Goal: Information Seeking & Learning: Learn about a topic

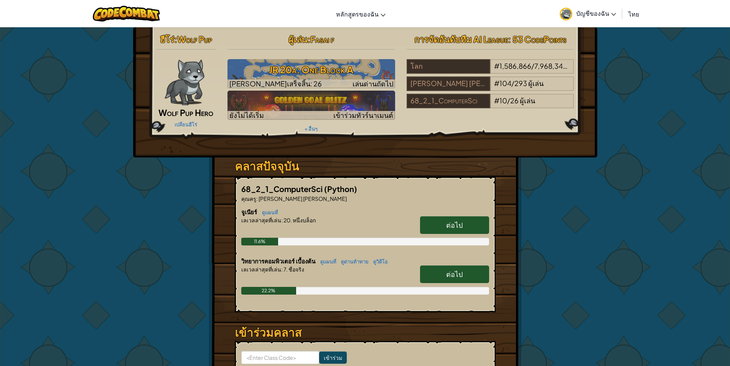
click at [451, 228] on span "ต่อไป" at bounding box center [454, 224] width 17 height 9
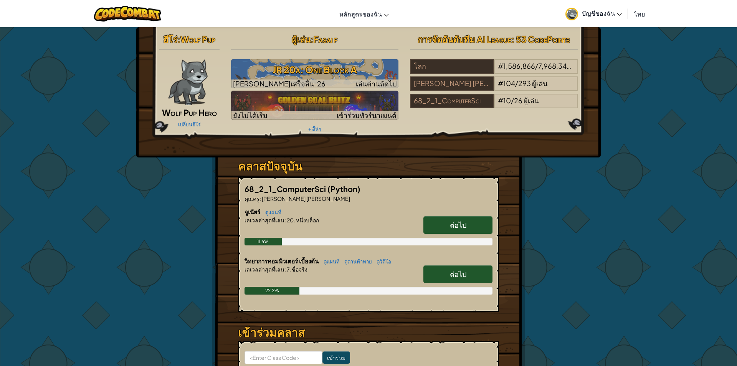
select select "th"
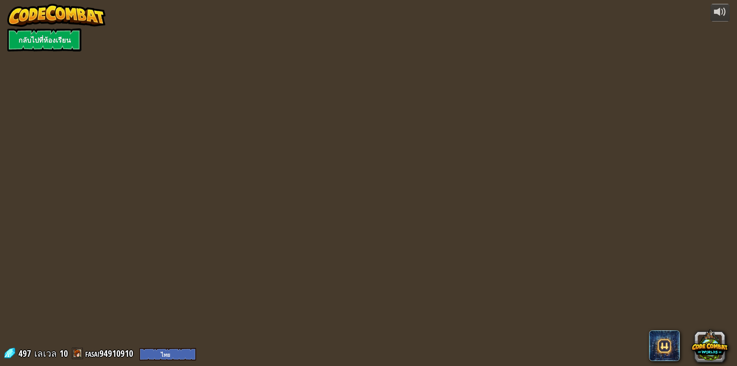
select select "th"
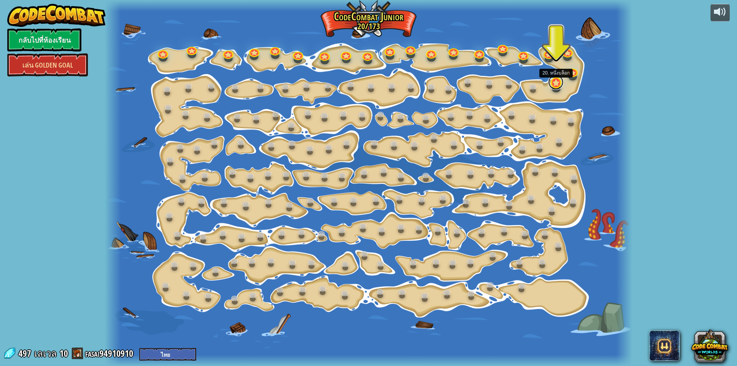
click at [552, 86] on link at bounding box center [555, 81] width 15 height 15
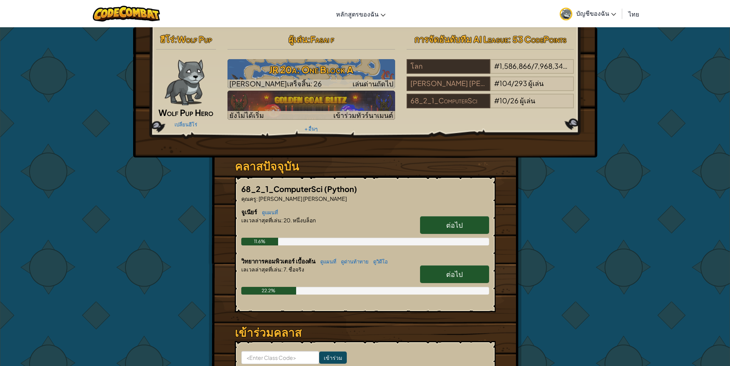
click at [463, 268] on link "ต่อไป" at bounding box center [454, 274] width 69 height 18
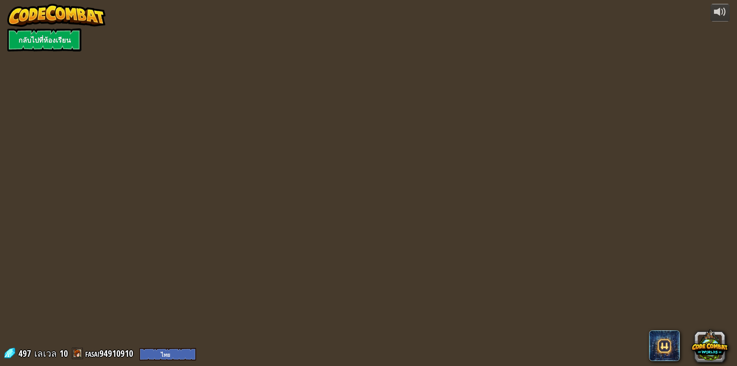
select select "th"
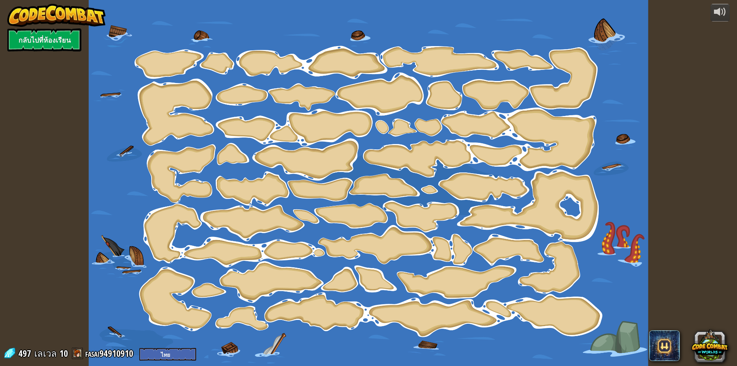
select select "th"
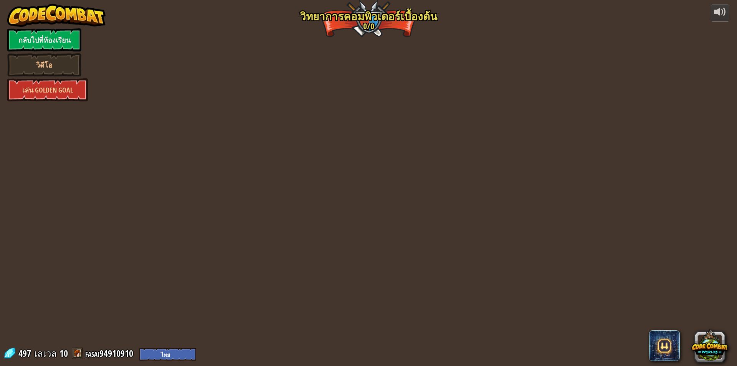
select select "th"
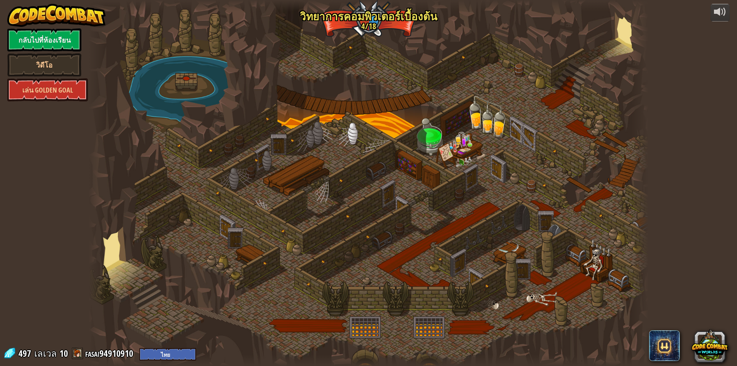
select select "th"
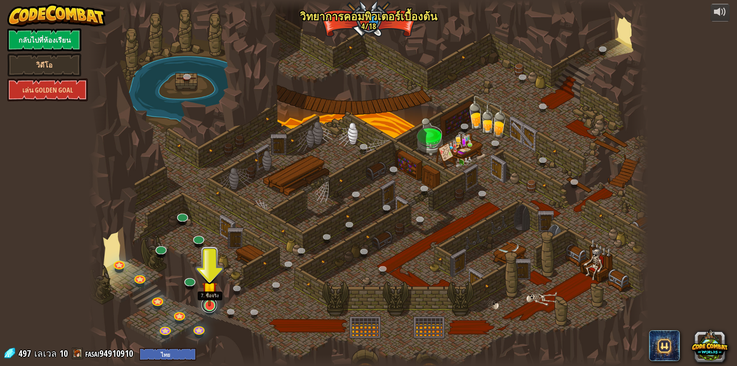
click at [211, 309] on link at bounding box center [209, 304] width 15 height 15
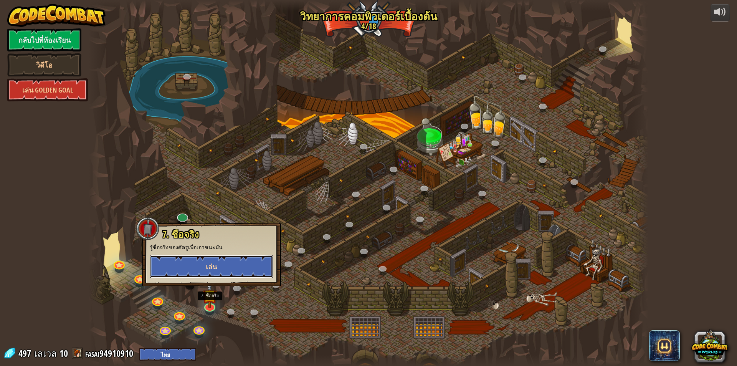
click at [220, 265] on button "เล่น" at bounding box center [212, 266] width 124 height 23
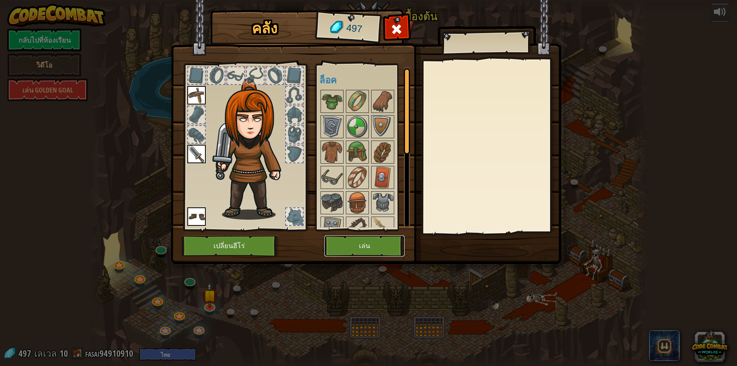
click at [374, 240] on button "เล่น" at bounding box center [364, 245] width 80 height 21
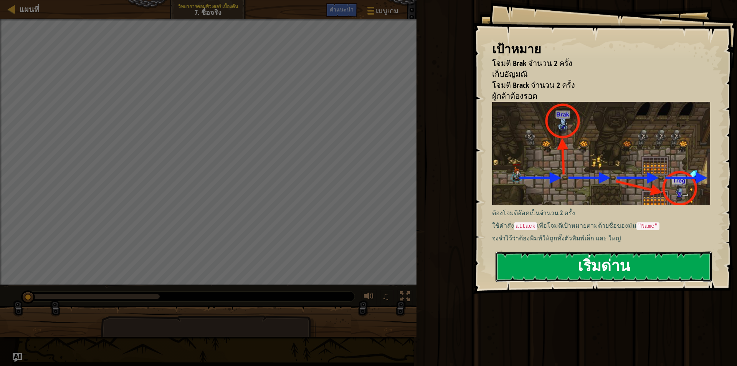
click at [611, 262] on button "เริ่มด่าน" at bounding box center [604, 266] width 216 height 30
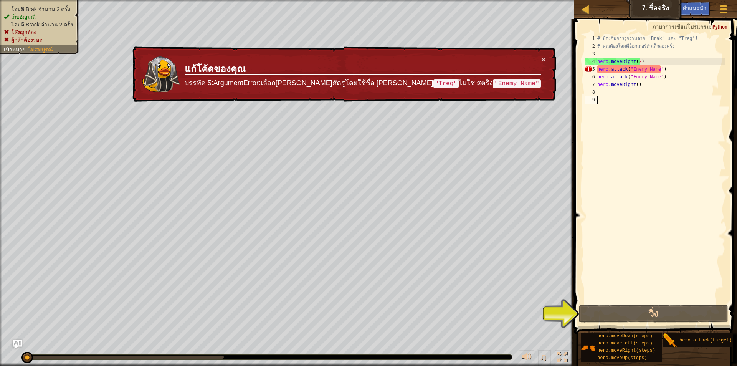
click at [675, 73] on div "# ป้องกันการรุกรานจาก "Brak" และ "Treg"! # คุณต้องโจมตีอ็อกเกอร์ตัวเล็กสองครั้ง…" at bounding box center [661, 177] width 130 height 284
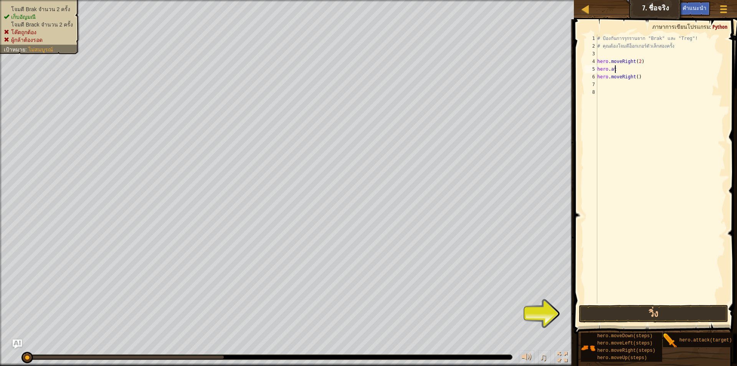
type textarea "h"
click at [666, 79] on div "# ป้องกันการรุกรานจาก "Brak" และ "Treg"! # คุณต้องโจมตีอ็อกเกอร์ตัวเล็กสองครั้ง…" at bounding box center [661, 177] width 130 height 284
type textarea "h"
click at [659, 62] on div "# ป้องกันการรุกรานจาก "Brak" และ "Treg"! # คุณต้องโจมตีอ็อกเกอร์ตัวเล็กสองครั้ง…" at bounding box center [661, 177] width 130 height 284
type textarea "hero.moveRight(2)"
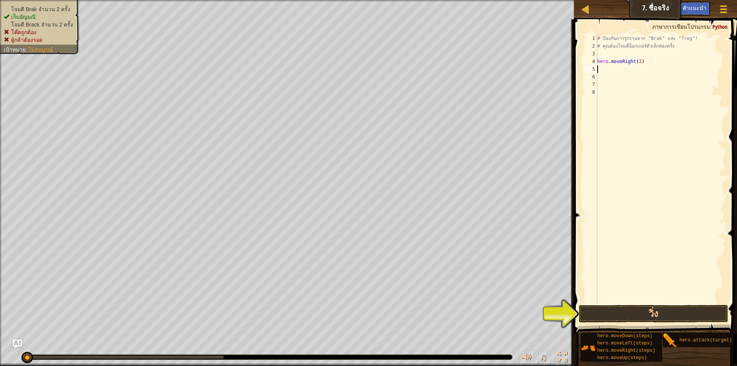
click at [613, 67] on div "# ป้องกันการรุกรานจาก "Brak" และ "Treg"! # คุณต้องโจมตีอ็อกเกอร์ตัวเล็กสองครั้ง…" at bounding box center [661, 177] width 130 height 284
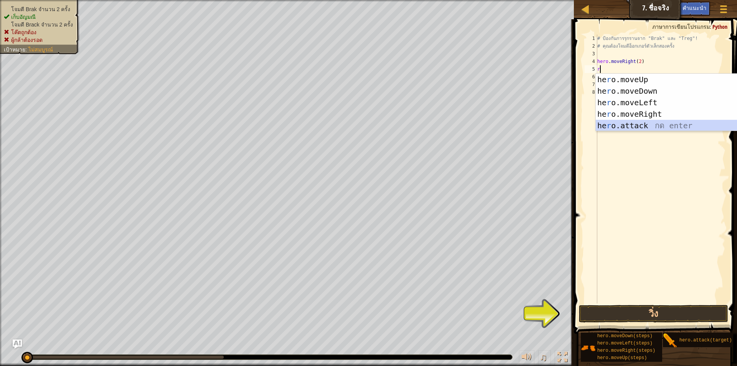
click at [657, 126] on div "he r o.moveUp กด enter he r o.moveDown กด enter he r o.moveLeft กด enter he r o…" at bounding box center [668, 114] width 145 height 81
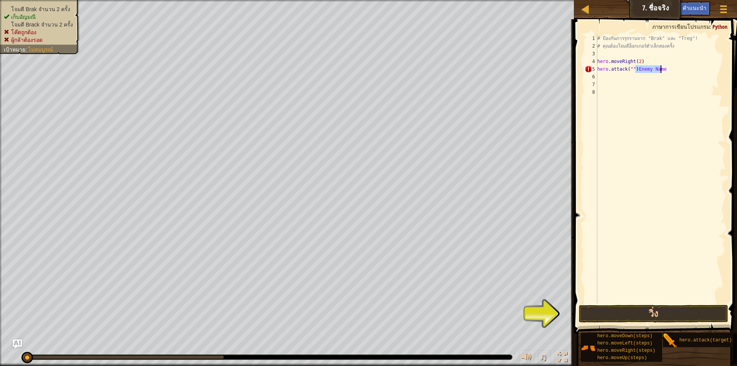
click at [676, 68] on div "# ป้องกันการรุกรานจาก "Brak" และ "Treg"! # คุณต้องโจมตีอ็อกเกอร์ตัวเล็กสองครั้ง…" at bounding box center [661, 169] width 130 height 269
type textarea "h"
click at [615, 73] on div "# ป้องกันการรุกรานจาก "Brak" และ "Treg"! # คุณต้องโจมตีอ็อกเกอร์ตัวเล็กสองครั้ง…" at bounding box center [661, 177] width 130 height 284
click at [673, 317] on button "วิ่ง" at bounding box center [653, 314] width 149 height 18
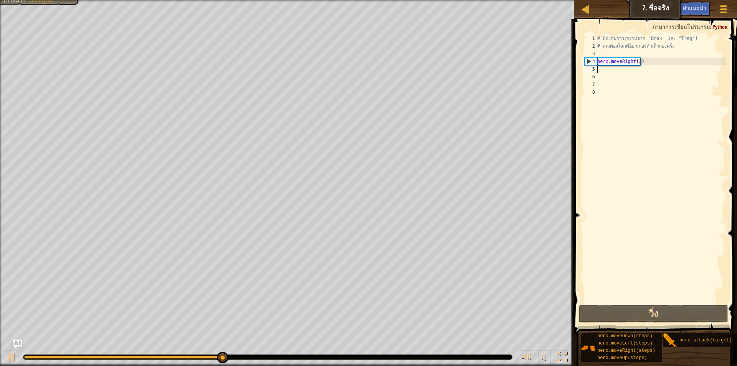
click at [609, 71] on div "# ป้องกันการรุกรานจาก "Brak" และ "Treg"! # คุณต้องโจมตีอ็อกเกอร์ตัวเล็กสองครั้ง…" at bounding box center [661, 177] width 130 height 284
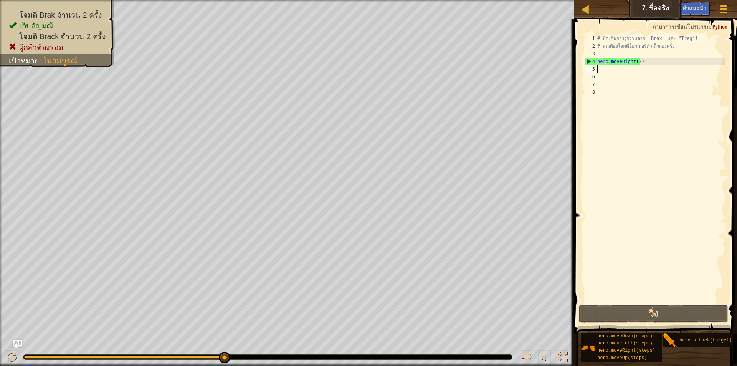
click at [608, 69] on div "# ป้องกันการรุกรานจาก "Brak" และ "Treg"! # คุณต้องโจมตีอ็อกเกอร์ตัวเล็กสองครั้ง…" at bounding box center [661, 177] width 130 height 284
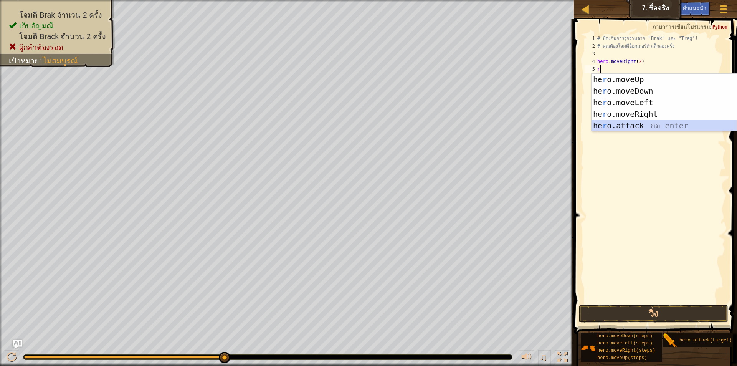
click at [648, 122] on div "he r o.moveUp กด enter he r o.moveDown กด enter he r o.moveLeft กด enter he r o…" at bounding box center [664, 114] width 145 height 81
type textarea "hero.attack("Enemy Name")"
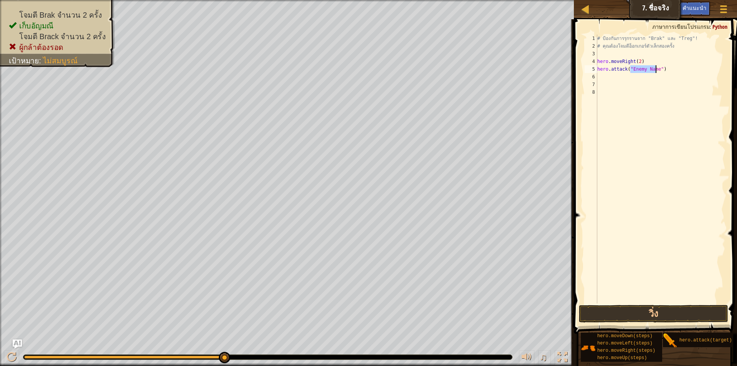
click at [604, 80] on div "# ป้องกันการรุกรานจาก "Brak" และ "Treg"! # คุณต้องโจมตีอ็อกเกอร์ตัวเล็กสองครั้ง…" at bounding box center [661, 177] width 130 height 284
type textarea "r"
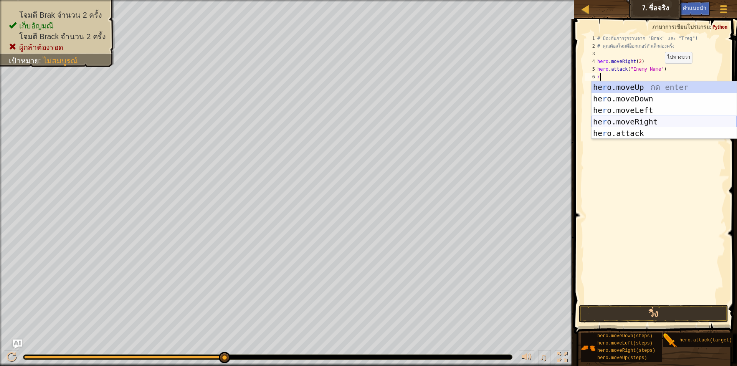
click at [642, 120] on div "he r o.moveUp กด enter he r o.moveDown กด enter he r o.moveLeft กด enter he r o…" at bounding box center [664, 121] width 145 height 81
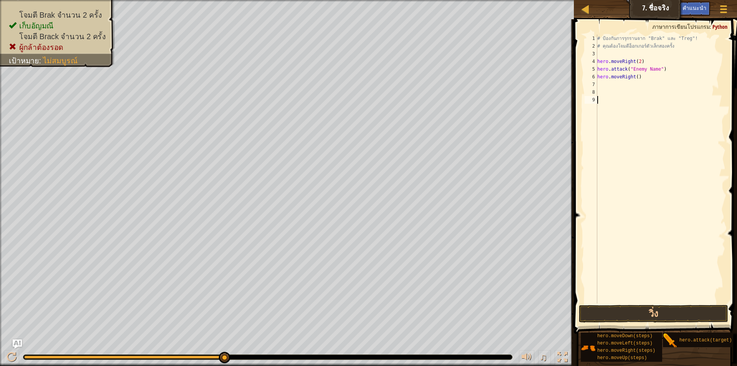
drag, startPoint x: 641, startPoint y: 222, endPoint x: 641, endPoint y: 238, distance: 16.5
click at [641, 238] on div "# ป้องกันการรุกรานจาก "Brak" และ "Treg"! # คุณต้องโจมตีอ็อกเกอร์ตัวเล็กสองครั้ง…" at bounding box center [661, 177] width 130 height 284
click at [631, 307] on button "วิ่ง" at bounding box center [653, 314] width 149 height 18
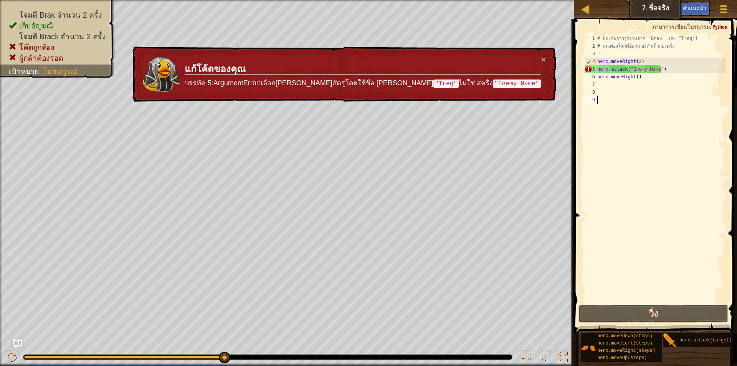
click at [669, 73] on div "# ป้องกันการรุกรานจาก "Brak" และ "Treg"! # คุณต้องโจมตีอ็อกเกอร์ตัวเล็กสองครั้ง…" at bounding box center [661, 177] width 130 height 284
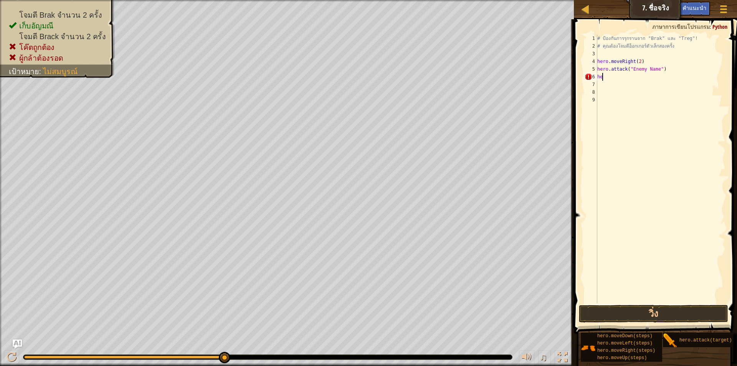
type textarea "h"
click at [609, 89] on div "hero. a ttack กด enter" at bounding box center [664, 98] width 145 height 35
type textarea "hero.attack("Enemy Name")"
click at [604, 83] on div "# ป้องกันการรุกรานจาก "Brak" และ "Treg"! # คุณต้องโจมตีอ็อกเกอร์ตัวเล็กสองครั้ง…" at bounding box center [661, 177] width 130 height 284
type textarea "r"
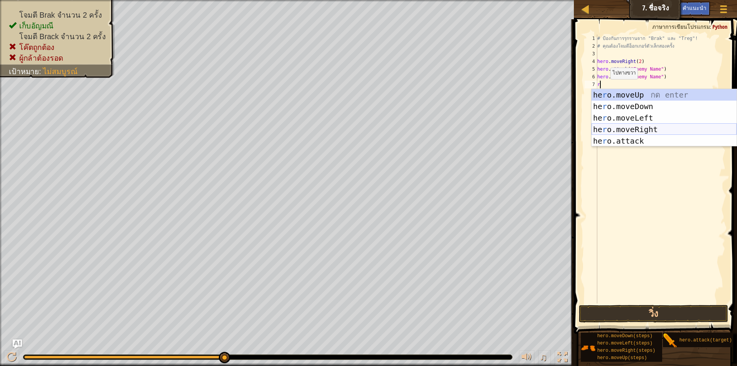
click at [621, 130] on div "he r o.moveUp กด enter he r o.moveDown กด enter he r o.moveLeft กด enter he r o…" at bounding box center [664, 129] width 145 height 81
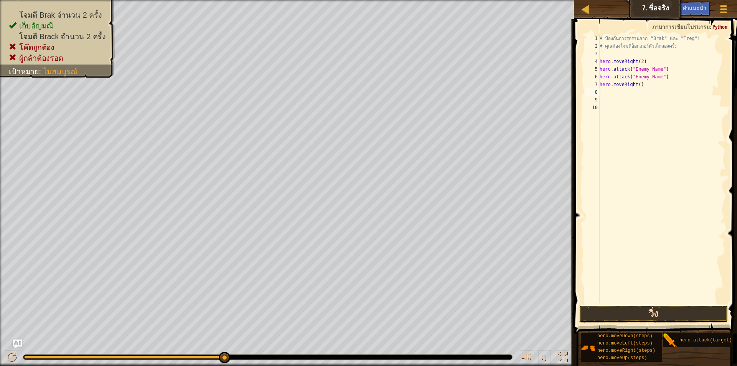
click at [657, 313] on button "วิ่ง" at bounding box center [653, 314] width 149 height 18
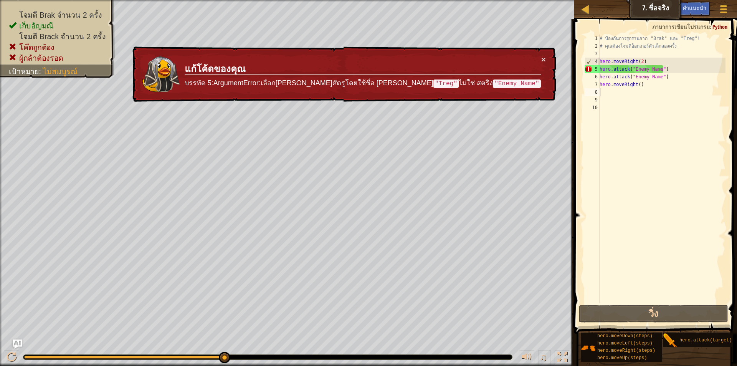
click at [646, 87] on div "# ป้องกันการรุกรานจาก "Brak" และ "Treg"! # คุณต้องโจมตีอ็อกเกอร์ตัวเล็กสองครั้ง…" at bounding box center [661, 177] width 127 height 284
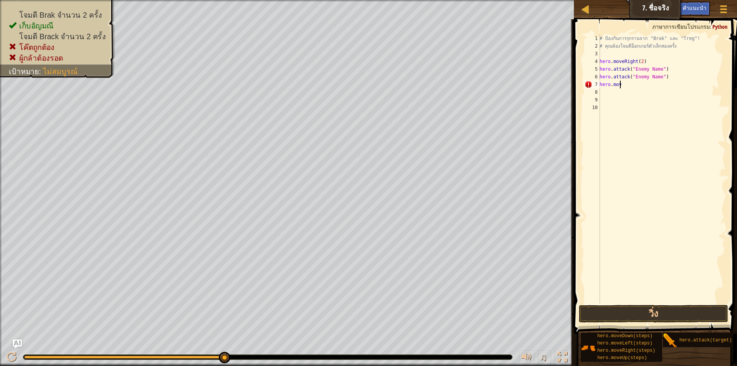
type textarea "h"
click at [655, 312] on button "วิ่ง" at bounding box center [653, 314] width 149 height 18
type textarea "h"
click at [587, 310] on button "วิ่ง" at bounding box center [653, 314] width 149 height 18
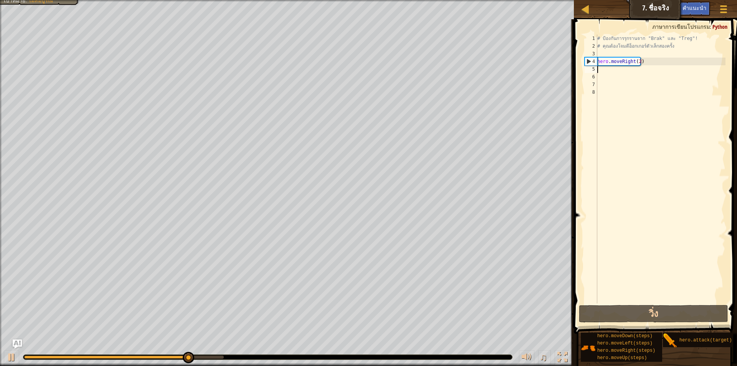
click at [664, 61] on div "# ป้องกันการรุกรานจาก "Brak" และ "Treg"! # คุณต้องโจมตีอ็อกเกอร์ตัวเล็กสองครั้ง…" at bounding box center [661, 177] width 130 height 284
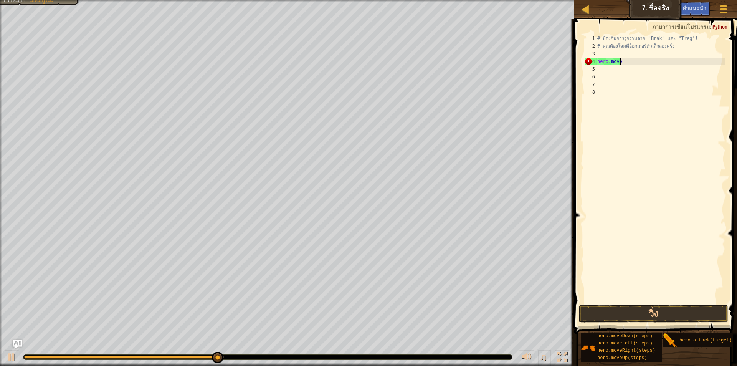
type textarea "h"
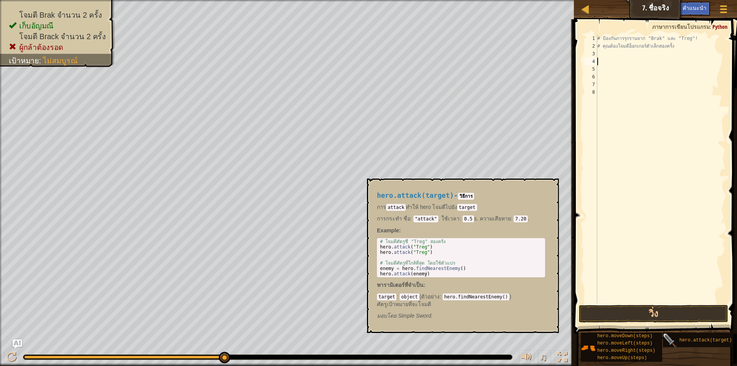
click at [675, 338] on img at bounding box center [670, 340] width 15 height 15
click at [691, 340] on span "hero.attack(target)" at bounding box center [705, 339] width 53 height 5
click at [552, 183] on button "×" at bounding box center [550, 187] width 6 height 11
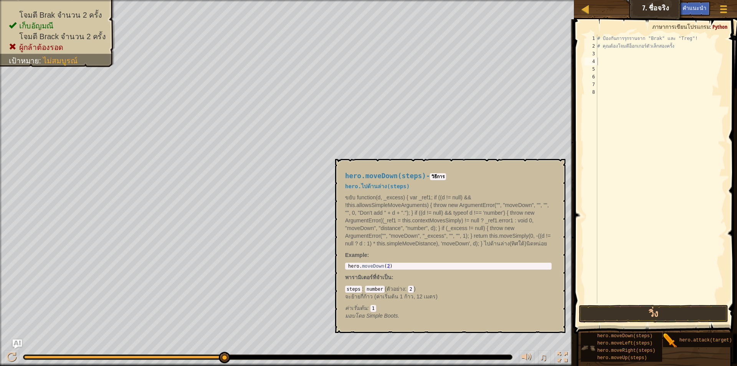
click at [585, 345] on img at bounding box center [588, 347] width 15 height 15
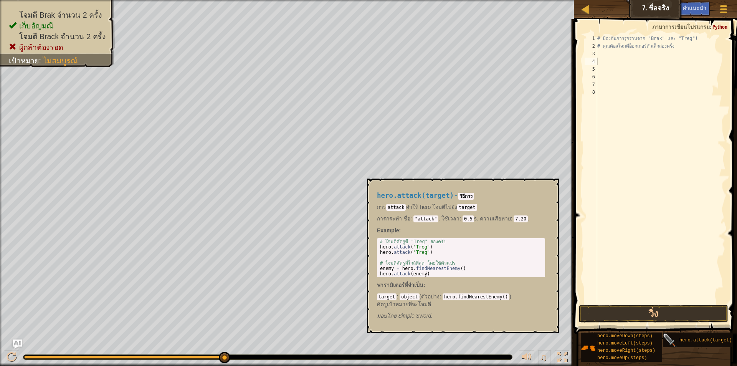
click at [672, 342] on img at bounding box center [670, 340] width 15 height 15
click at [678, 342] on div "hero.attack(target)" at bounding box center [714, 339] width 74 height 15
click at [668, 339] on img at bounding box center [670, 340] width 15 height 15
click at [648, 78] on div "# ป้องกันการรุกรานจาก "Brak" และ "Treg"! # คุณต้องโจมตีอ็อกเกอร์ตัวเล็กสองครั้ง" at bounding box center [661, 177] width 130 height 284
click at [635, 56] on div "# ป้องกันการรุกรานจาก "Brak" และ "Treg"! # คุณต้องโจมตีอ็อกเกอร์ตัวเล็กสองครั้ง" at bounding box center [661, 177] width 130 height 284
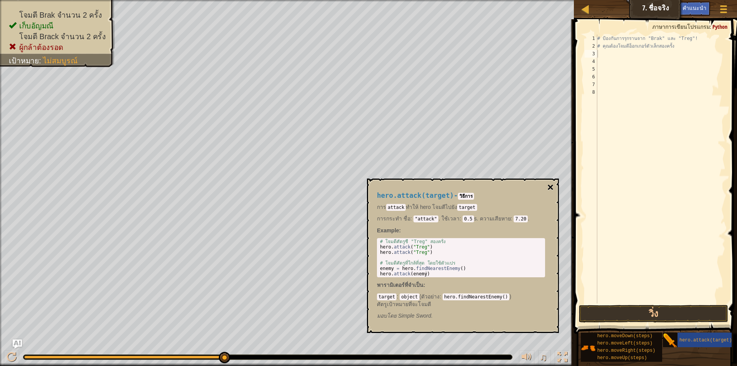
click at [550, 185] on button "×" at bounding box center [550, 187] width 6 height 11
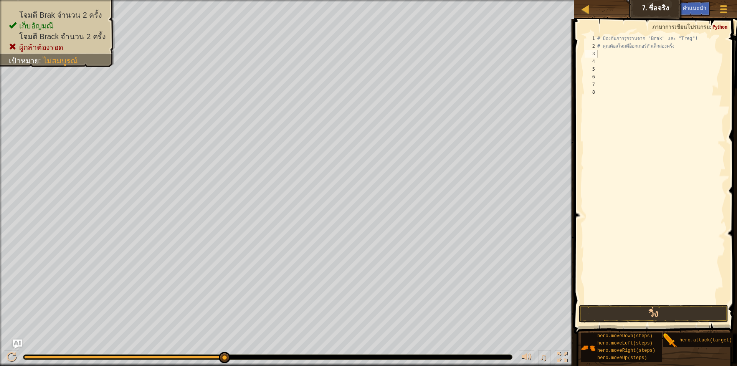
click at [619, 55] on div "# ป้องกันการรุกรานจาก "Brak" และ "Treg"! # คุณต้องโจมตีอ็อกเกอร์ตัวเล็กสองครั้ง" at bounding box center [661, 177] width 130 height 284
type textarea "r"
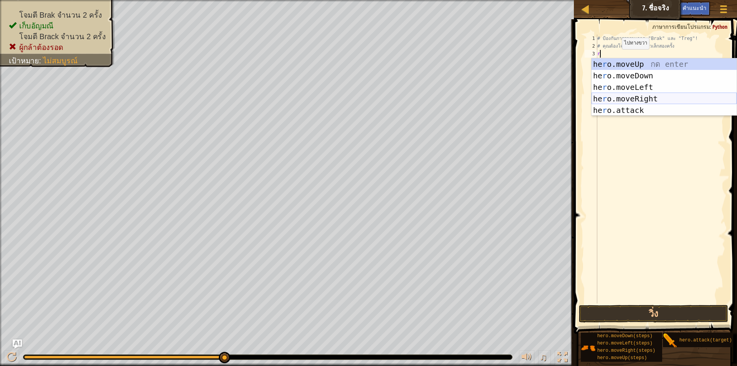
click at [645, 97] on div "he r o.moveUp กด enter he r o.moveDown กด enter he r o.moveLeft กด enter he r o…" at bounding box center [664, 98] width 145 height 81
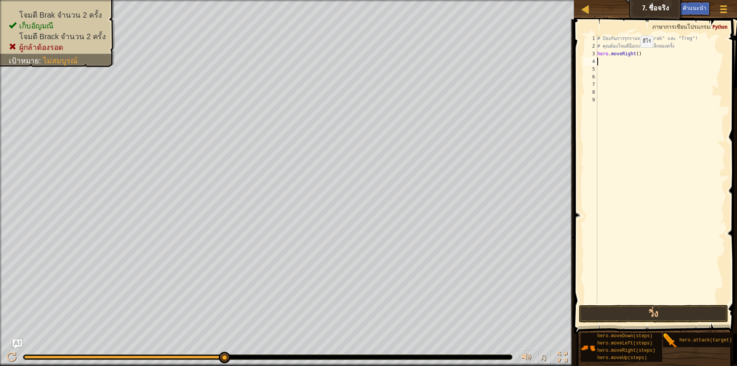
click at [634, 55] on div "# ป้องกันการรุกรานจาก "Brak" และ "Treg"! # คุณต้องโจมตีอ็อกเกอร์ตัวเล็กสองครั้ง…" at bounding box center [661, 177] width 130 height 284
click at [635, 53] on div "# ป้องกันการรุกรานจาก "Brak" และ "Treg"! # คุณต้องโจมตีอ็อกเกอร์ตัวเล็กสองครั้ง…" at bounding box center [661, 177] width 130 height 284
type textarea "hero.moveRight(2)"
click at [621, 64] on div "# ป้องกันการรุกรานจาก "Brak" และ "Treg"! # คุณต้องโจมตีอ็อกเกอร์ตัวเล็กสองครั้ง…" at bounding box center [661, 177] width 130 height 284
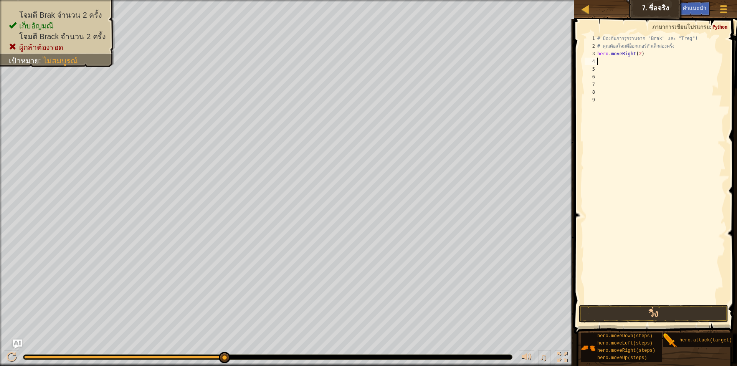
scroll to position [3, 0]
click at [604, 62] on div "# ป้องกันการรุกรานจาก "Brak" และ "Treg"! # คุณต้องโจมตีอ็อกเกอร์ตัวเล็กสองครั้ง…" at bounding box center [661, 177] width 130 height 284
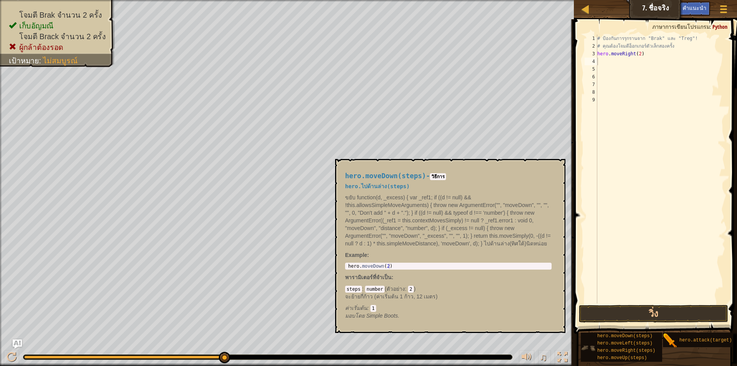
click at [586, 346] on img at bounding box center [588, 347] width 15 height 15
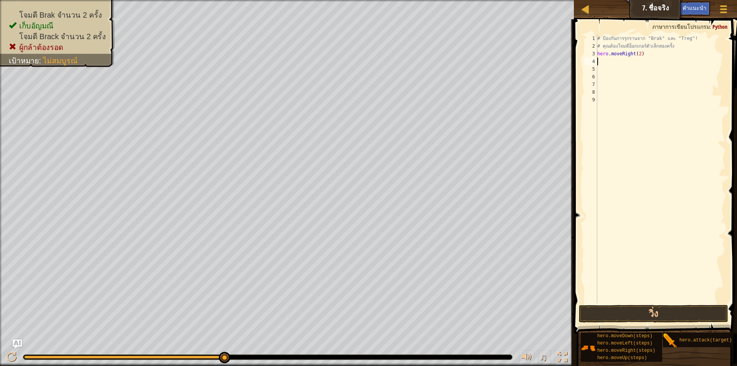
type textarea "r"
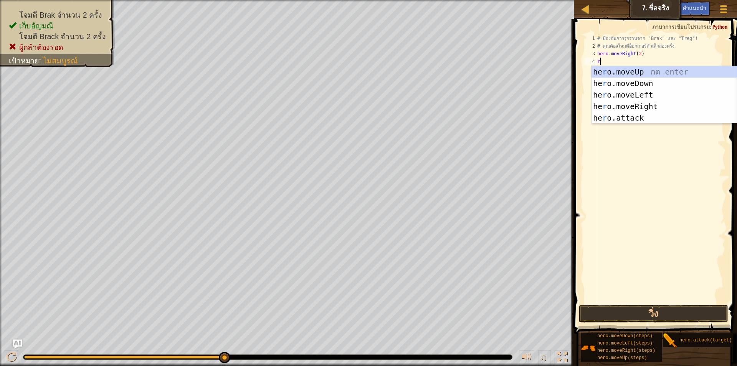
click at [605, 142] on div "# ป้องกันการรุกรานจาก "Brak" และ "Treg"! # คุณต้องโจมตีอ็อกเกอร์ตัวเล็กสองครั้ง…" at bounding box center [661, 177] width 130 height 284
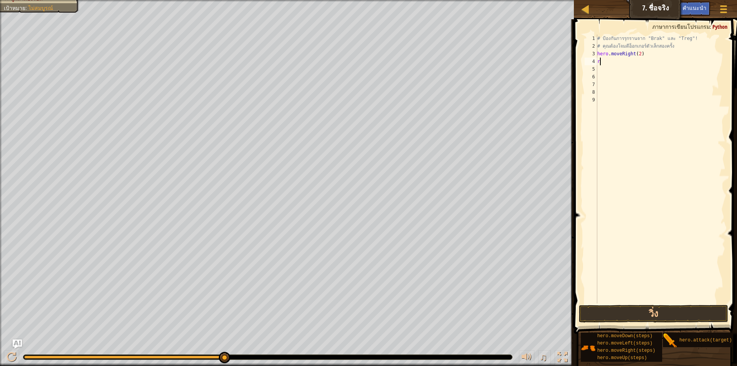
click at [611, 58] on div "# ป้องกันการรุกรานจาก "Brak" และ "Treg"! # คุณต้องโจมตีอ็อกเกอร์ตัวเล็กสองครั้ง…" at bounding box center [661, 177] width 130 height 284
type textarea "r"
click at [646, 71] on div "hero. a ttack กด enter" at bounding box center [664, 83] width 145 height 35
type textarea "hero.attack("Enemy Name")"
click at [600, 72] on div "# ป้องกันการรุกรานจาก "Brak" และ "Treg"! # คุณต้องโจมตีอ็อกเกอร์ตัวเล็กสองครั้ง…" at bounding box center [661, 177] width 130 height 284
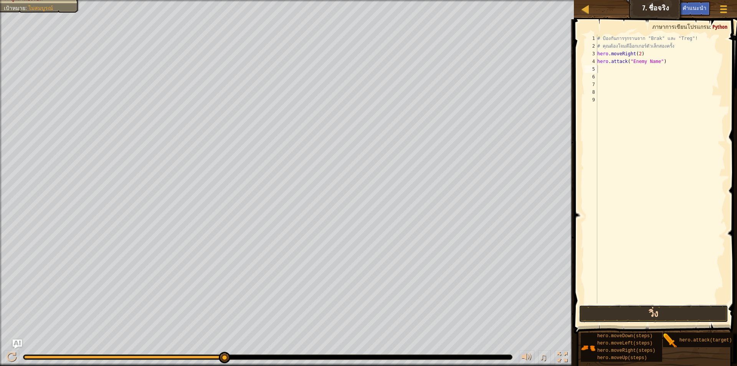
click at [715, 314] on button "วิ่ง" at bounding box center [653, 314] width 149 height 18
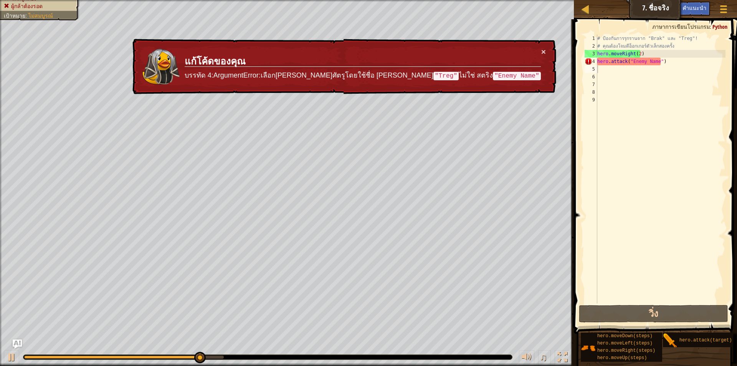
click at [549, 49] on div "× แก้โค้ดของคุณ บรรทัด 4:ArgumentError:เลือก[PERSON_NAME]ศัตรูโดยใช้ชื่อ [PERSO…" at bounding box center [343, 67] width 425 height 56
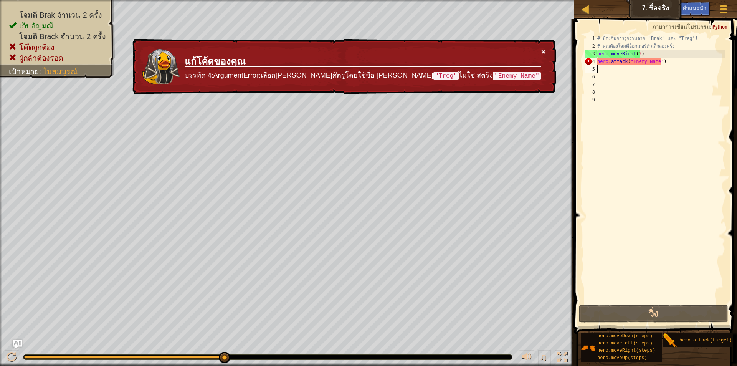
click at [544, 50] on button "×" at bounding box center [543, 52] width 5 height 8
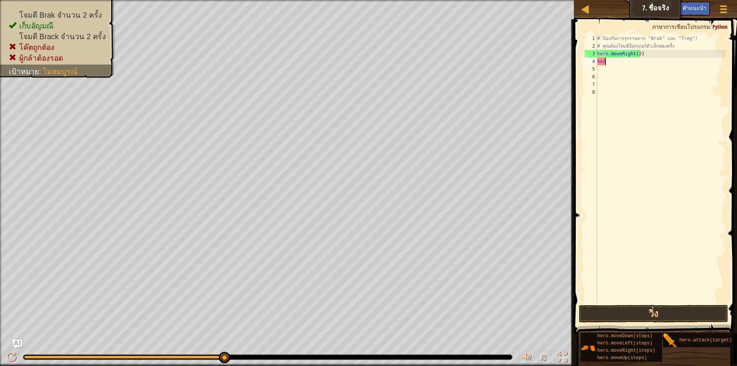
type textarea "h"
type textarea "#"
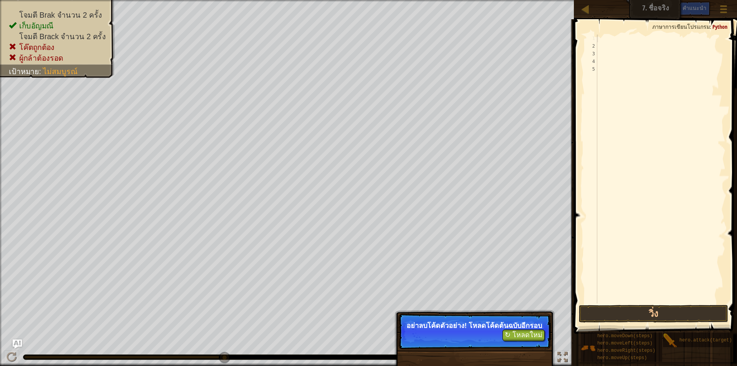
click at [599, 41] on div at bounding box center [661, 177] width 130 height 284
click at [598, 50] on div at bounding box center [661, 177] width 130 height 284
click at [605, 45] on div at bounding box center [661, 177] width 130 height 284
click at [600, 53] on div at bounding box center [661, 177] width 130 height 284
click at [603, 66] on div at bounding box center [661, 177] width 130 height 284
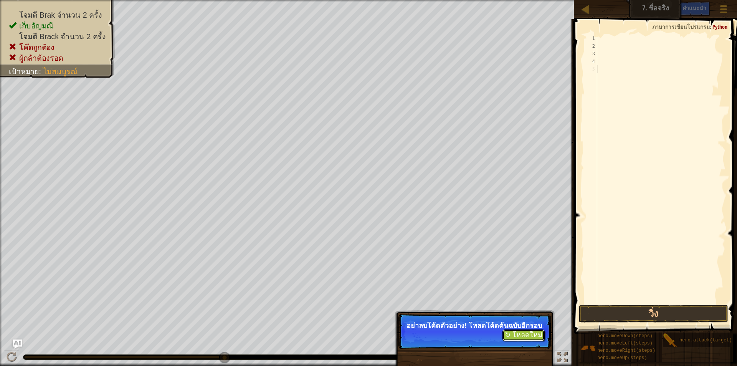
click at [535, 341] on button "↻ โหลดใหม่" at bounding box center [523, 335] width 42 height 12
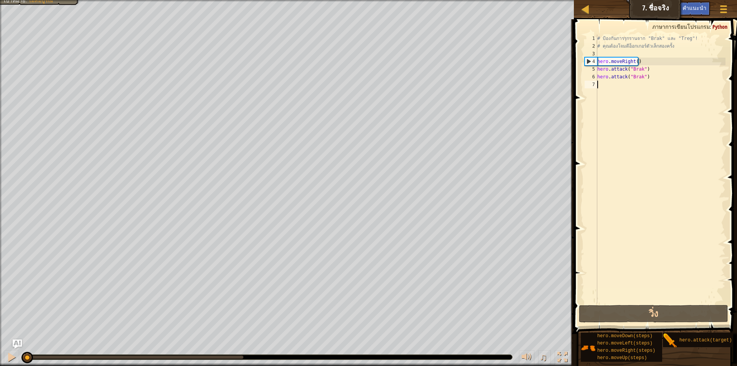
type textarea "h"
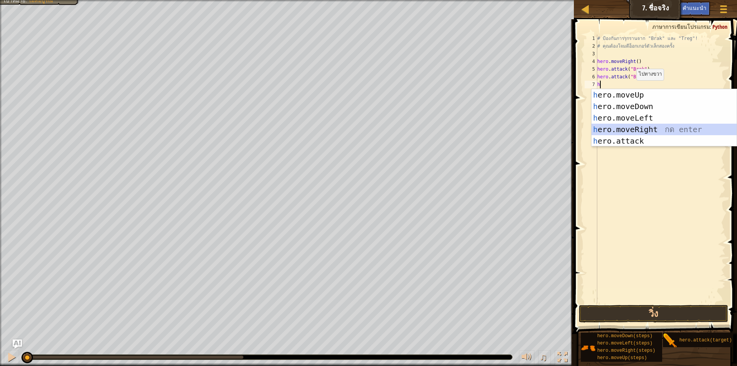
click at [638, 127] on div "h ero.moveUp กด enter h ero.moveDown กด enter h ero.moveLeft กด enter h ero.mov…" at bounding box center [664, 129] width 145 height 81
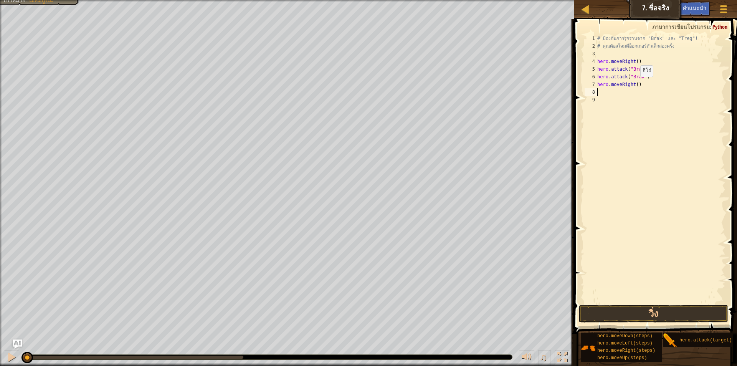
click at [634, 84] on div "# ป้องกันการรุกรานจาก "Brak" และ "Treg"! # คุณต้องโจมตีอ็อกเกอร์ตัวเล็กสองครั้ง…" at bounding box center [661, 177] width 130 height 284
click at [635, 84] on div "# ป้องกันการรุกรานจาก "Brak" และ "Treg"! # คุณต้องโจมตีอ็อกเกอร์ตัวเล็กสองครั้ง…" at bounding box center [661, 177] width 130 height 284
type textarea "hero.moveRight(2)"
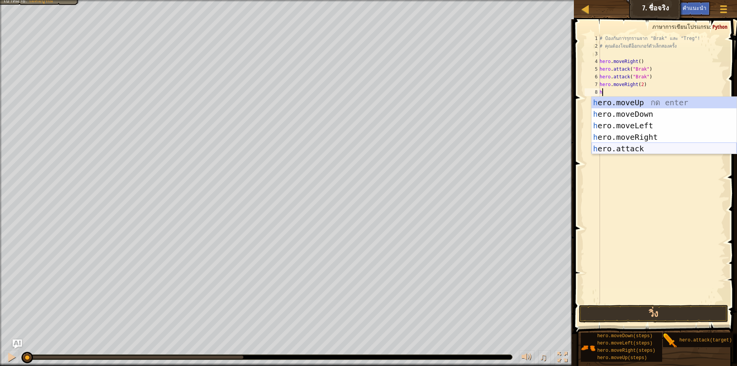
click at [649, 149] on div "h ero.moveUp กด enter h ero.moveDown กด enter h ero.moveLeft กด enter h ero.mov…" at bounding box center [664, 137] width 145 height 81
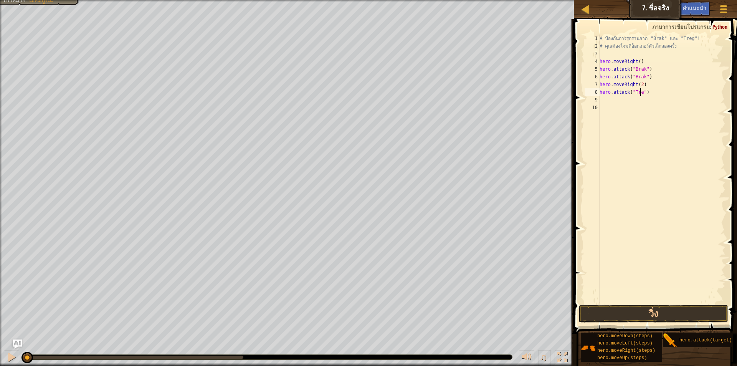
scroll to position [3, 3]
type textarea "hero.attack("Treg")"
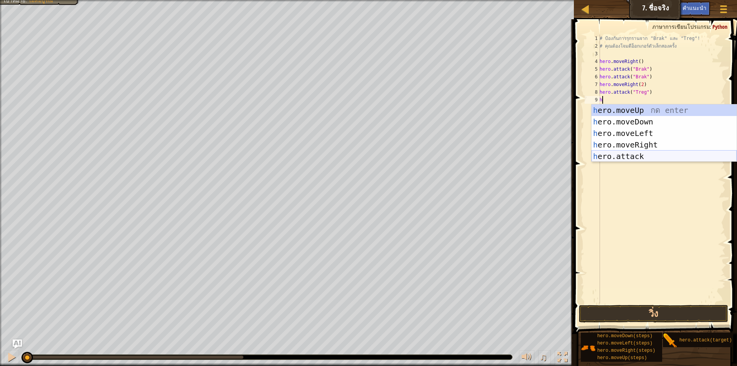
click at [621, 156] on div "h ero.moveUp กด enter h ero.moveDown กด enter h ero.moveLeft กด enter h ero.mov…" at bounding box center [664, 144] width 145 height 81
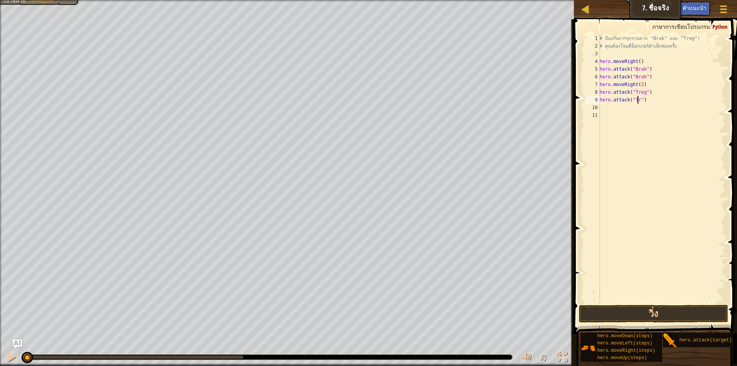
scroll to position [3, 3]
type textarea "hero.attack("Treg")"
click at [665, 314] on button "วิ่ง" at bounding box center [653, 314] width 149 height 18
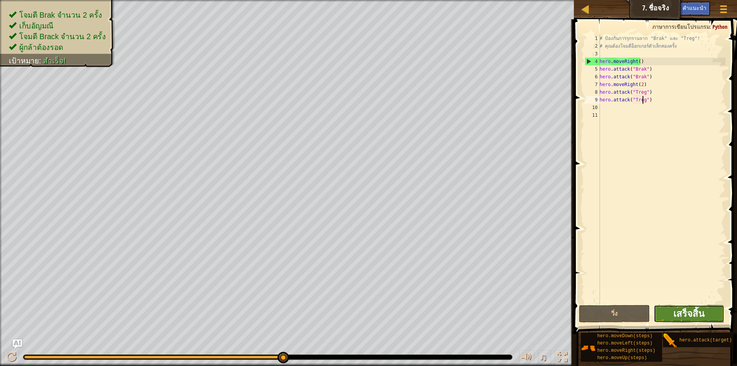
click at [701, 316] on span "เสร็จสิ้น" at bounding box center [688, 313] width 31 height 12
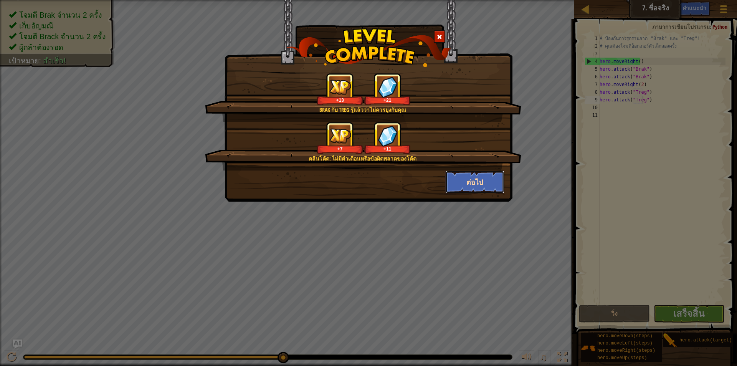
click at [499, 185] on button "ต่อไป" at bounding box center [474, 181] width 59 height 23
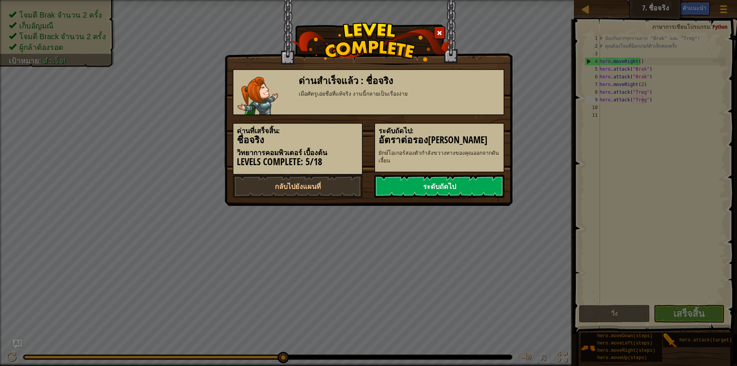
click at [490, 181] on link "ระดับถัดไป" at bounding box center [439, 186] width 130 height 23
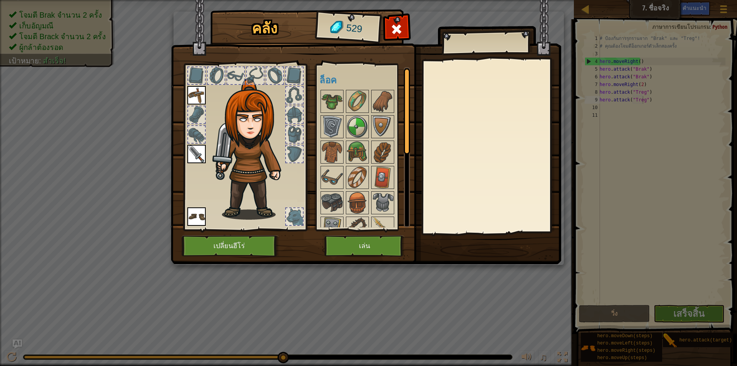
click at [204, 154] on img at bounding box center [196, 154] width 18 height 18
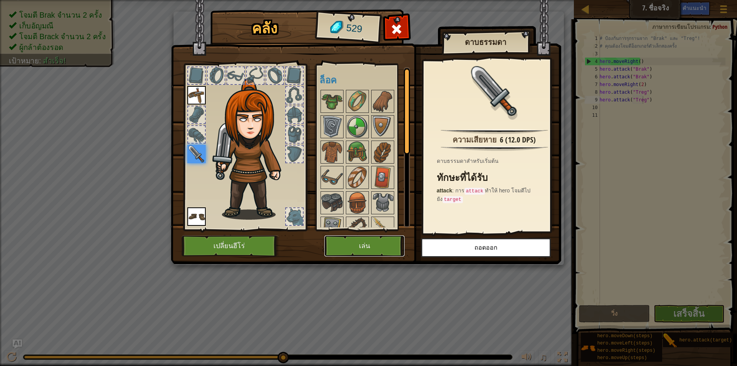
click at [382, 246] on button "เล่น" at bounding box center [364, 245] width 80 height 21
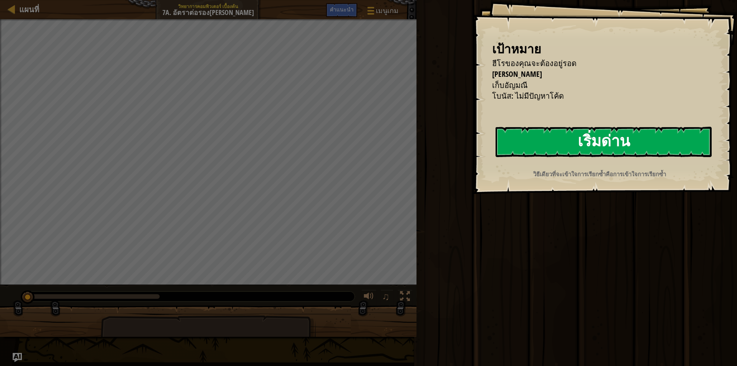
click at [661, 140] on button "เริ่มด่าน" at bounding box center [604, 142] width 216 height 30
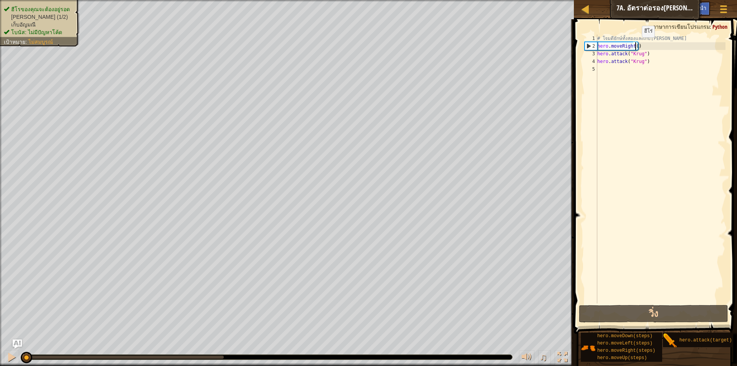
click at [635, 45] on div "# โจมตียักษ์ทั้งสองและเก็บ[PERSON_NAME] hero . moveRight ( ) hero . attack ( "K…" at bounding box center [661, 177] width 130 height 284
type textarea "hero.moveRight(1)"
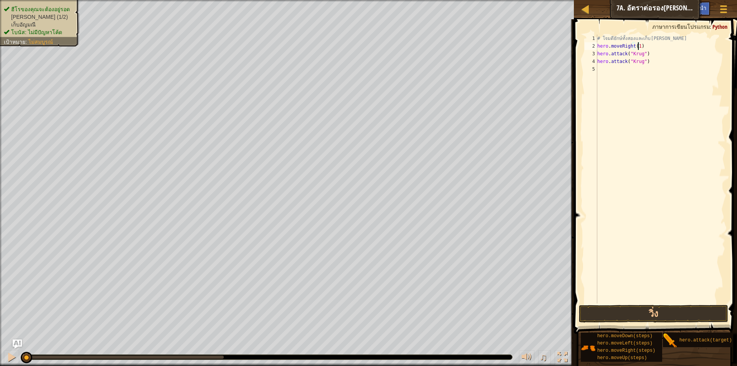
click at [615, 67] on div "# โจมตียักษ์ทั้งสองและเก็บ[PERSON_NAME] hero . moveRight ( 1 ) hero . attack ( …" at bounding box center [661, 177] width 130 height 284
type textarea "r"
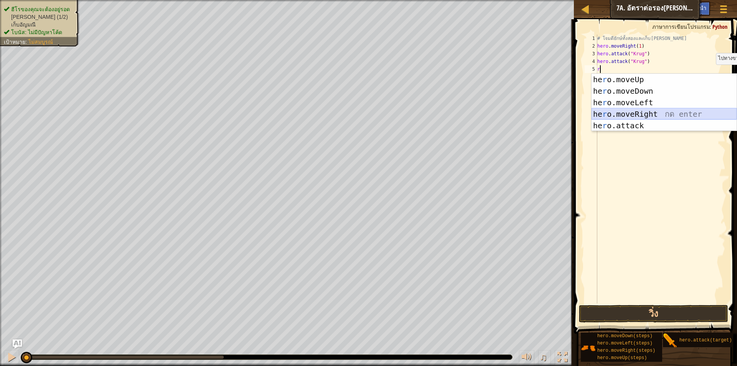
drag, startPoint x: 693, startPoint y: 109, endPoint x: 694, endPoint y: 115, distance: 6.6
click at [694, 115] on div "he r o.moveUp กด enter he r o.moveDown กด enter he r o.moveLeft กด enter he r o…" at bounding box center [664, 114] width 145 height 81
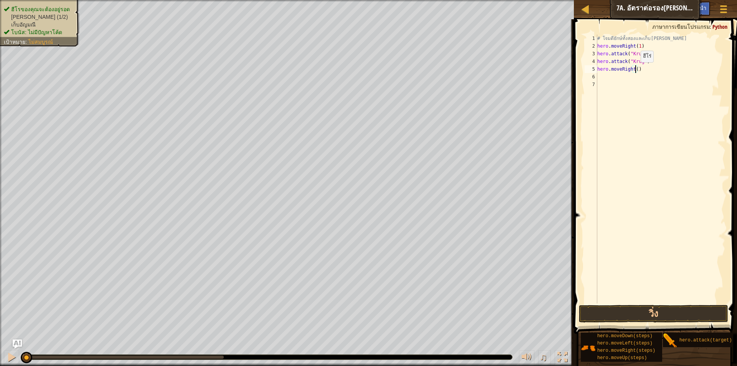
click at [634, 70] on div "# โจมตียักษ์ทั้งสองและเก็บ[PERSON_NAME] hero . moveRight ( 1 ) hero . attack ( …" at bounding box center [661, 177] width 130 height 284
type textarea "hero.moveRight(1)"
click at [608, 79] on div "# โจมตียักษ์ทั้งสองและเก็บ[PERSON_NAME] hero . moveRight ( 1 ) hero . attack ( …" at bounding box center [661, 177] width 130 height 284
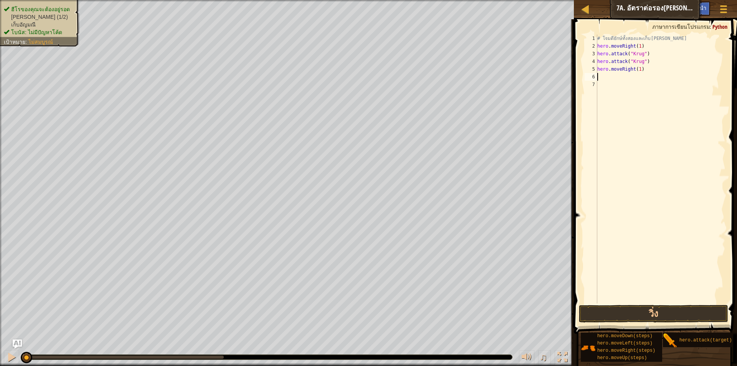
type textarea "u"
click at [692, 90] on div "hero.move U p กด enter" at bounding box center [664, 98] width 145 height 35
click at [606, 86] on div "# โจมตียักษ์ทั้งสองและเก็บ[PERSON_NAME] hero . moveRight ( 1 ) hero . attack ( …" at bounding box center [661, 177] width 130 height 284
type textarea "l"
click at [614, 92] on div "hero.move L eft กด enter" at bounding box center [664, 106] width 145 height 35
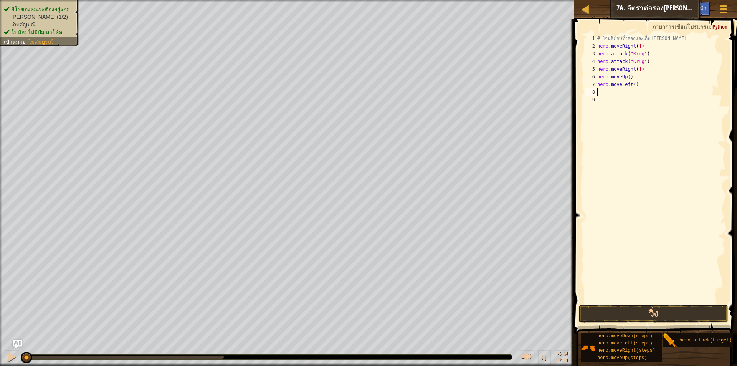
click at [600, 91] on div "# โจมตียักษ์ทั้งสองและเก็บ[PERSON_NAME] hero . moveRight ( 1 ) hero . attack ( …" at bounding box center [661, 177] width 130 height 284
click at [615, 97] on div "hero. a ttack กด enter" at bounding box center [664, 114] width 145 height 35
type textarea "hero.attack("Enemy Name")"
click at [607, 99] on div "# โจมตียักษ์ทั้งสองและเก็บ[PERSON_NAME] hero . moveRight ( 1 ) hero . attack ( …" at bounding box center [661, 177] width 130 height 284
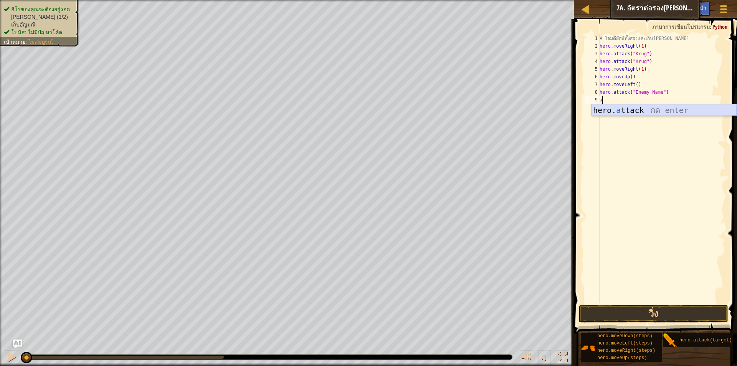
click at [611, 110] on div "hero. a ttack กด enter" at bounding box center [664, 121] width 145 height 35
click at [656, 93] on div "# โจมตียักษ์ทั้งสองและเก็บ[PERSON_NAME] hero . moveRight ( 1 ) hero . attack ( …" at bounding box center [661, 177] width 127 height 284
click at [657, 90] on div "# โจมตียักษ์ทั้งสองและเก็บ[PERSON_NAME] hero . moveRight ( 1 ) hero . attack ( …" at bounding box center [661, 177] width 127 height 284
click at [658, 101] on div "# โจมตียักษ์ทั้งสองและเก็บ[PERSON_NAME] hero . moveRight ( 1 ) hero . attack ( …" at bounding box center [661, 177] width 127 height 284
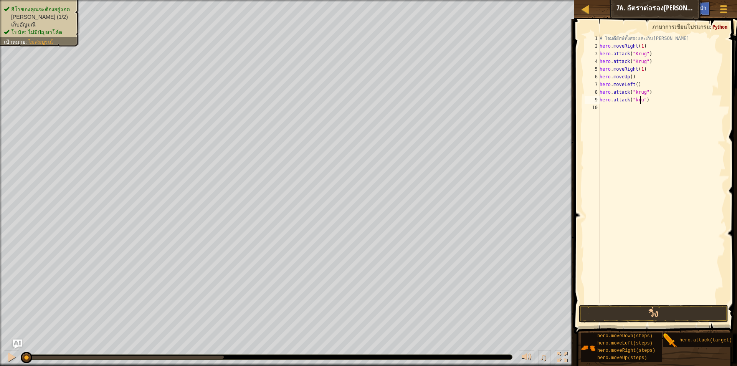
type textarea "hero.attack("krug")"
click at [608, 111] on div "# โจมตียักษ์ทั้งสองและเก็บ[PERSON_NAME] hero . moveRight ( 1 ) hero . attack ( …" at bounding box center [661, 177] width 127 height 284
click at [628, 111] on div "# โจมตียักษ์ทั้งสองและเก็บ[PERSON_NAME] hero . moveRight ( 1 ) hero . attack ( …" at bounding box center [661, 177] width 127 height 284
type textarea "l"
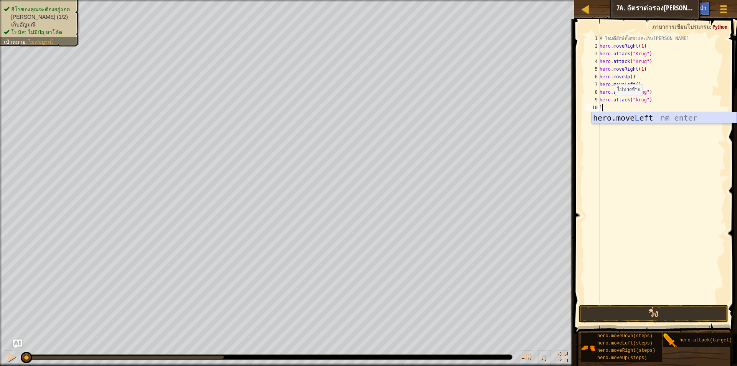
click at [628, 119] on div "hero.move L eft กด enter" at bounding box center [664, 129] width 145 height 35
click at [641, 310] on button "วิ่ง" at bounding box center [653, 314] width 149 height 18
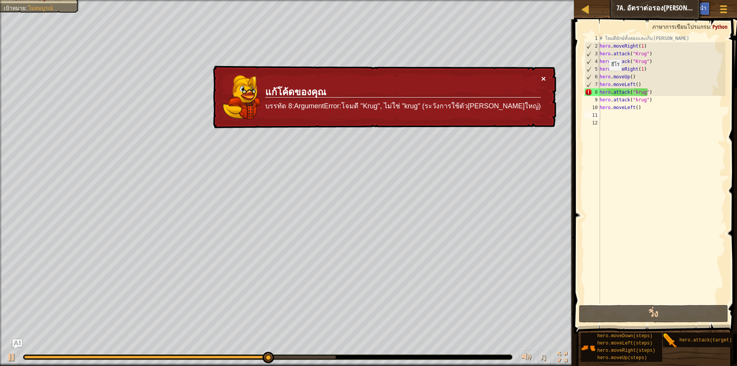
click at [544, 76] on button "×" at bounding box center [543, 78] width 5 height 8
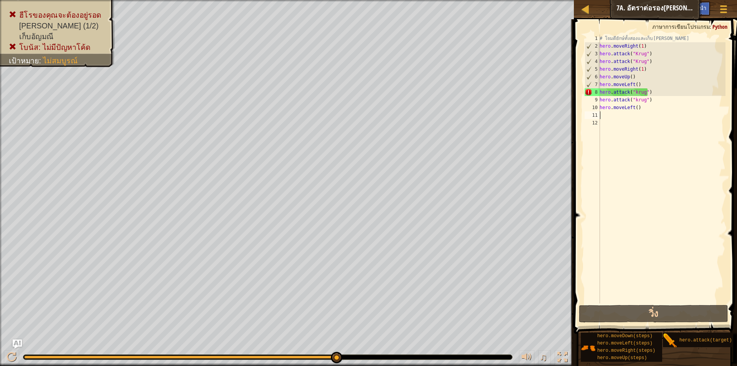
click at [656, 89] on div "# โจมตียักษ์ทั้งสองและเก็บ[PERSON_NAME] hero . moveRight ( 1 ) hero . attack ( …" at bounding box center [661, 177] width 127 height 284
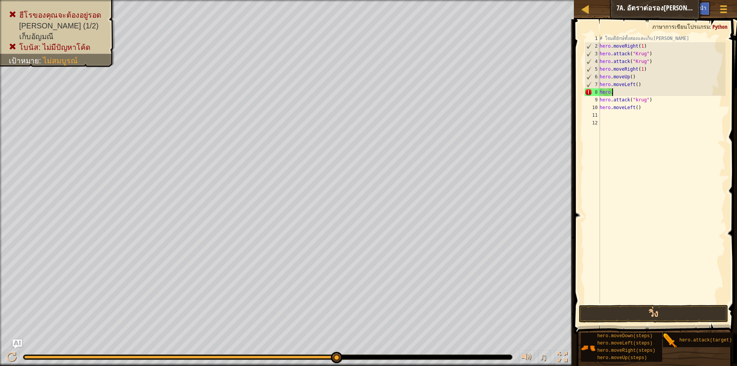
type textarea "h"
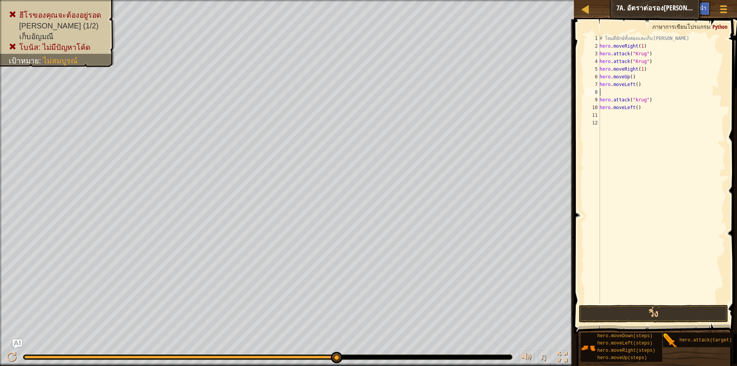
type textarea "k"
type textarea "l"
click at [657, 98] on div "hero.move L eft กด enter" at bounding box center [664, 114] width 145 height 35
click at [658, 309] on button "วิ่ง" at bounding box center [653, 314] width 149 height 18
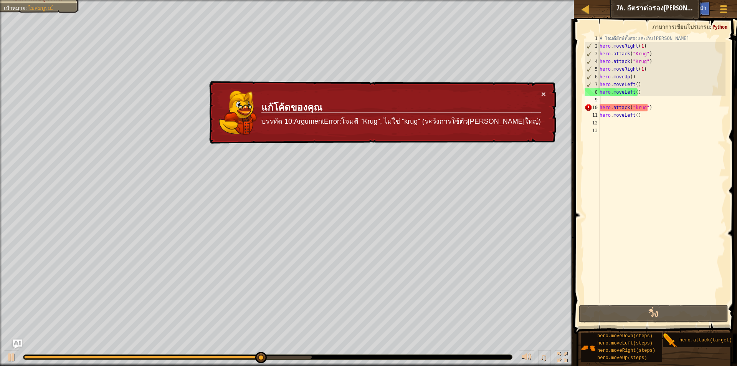
click at [540, 93] on td "แก้โค้ดของคุณ บรรทัด 10:ArgumentError:โจมตี "Krug", ไม่ใช่ "krug" (ระวังการใช้ต…" at bounding box center [401, 113] width 280 height 46
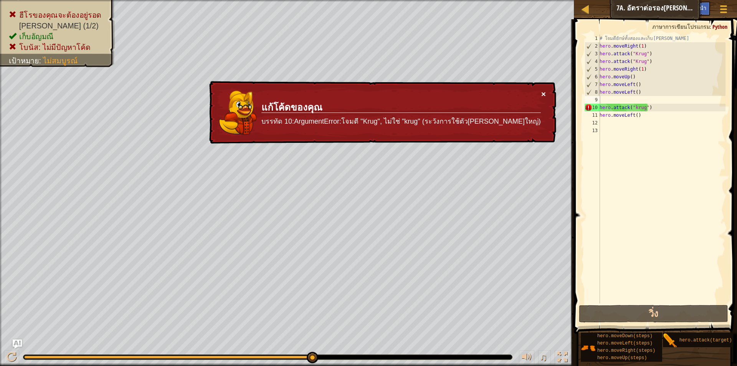
click at [545, 92] on button "×" at bounding box center [543, 94] width 5 height 8
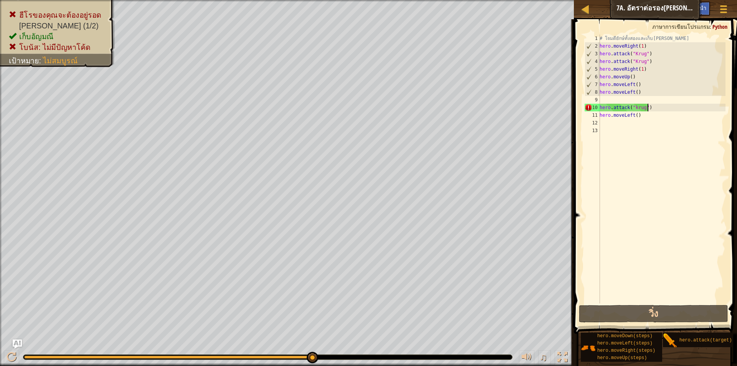
click at [651, 109] on div "# โจมตียักษ์ทั้งสองและเก็บ[PERSON_NAME] hero . moveRight ( 1 ) hero . attack ( …" at bounding box center [661, 177] width 127 height 284
type textarea "h"
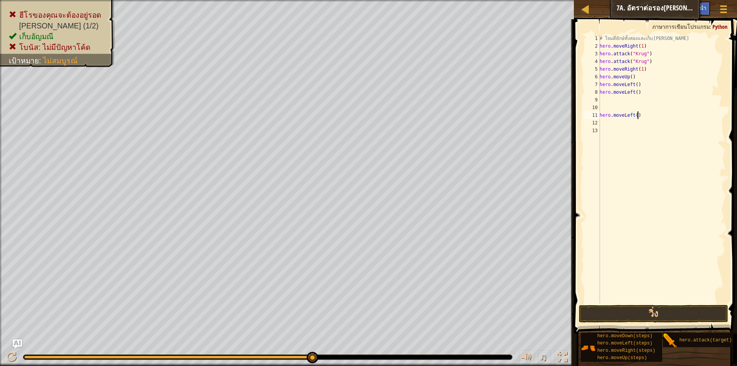
click at [651, 119] on div "# โจมตียักษ์ทั้งสองและเก็บ[PERSON_NAME] hero . moveRight ( 1 ) hero . attack ( …" at bounding box center [661, 177] width 127 height 284
type textarea "h"
click at [611, 98] on div "# โจมตียักษ์ทั้งสองและเก็บ[PERSON_NAME] hero . moveRight ( 1 ) hero . attack ( …" at bounding box center [661, 177] width 127 height 284
click at [608, 98] on div "# โจมตียักษ์ทั้งสองและเก็บ[PERSON_NAME] hero . moveRight ( 1 ) hero . attack ( …" at bounding box center [661, 177] width 127 height 284
type textarea "l"
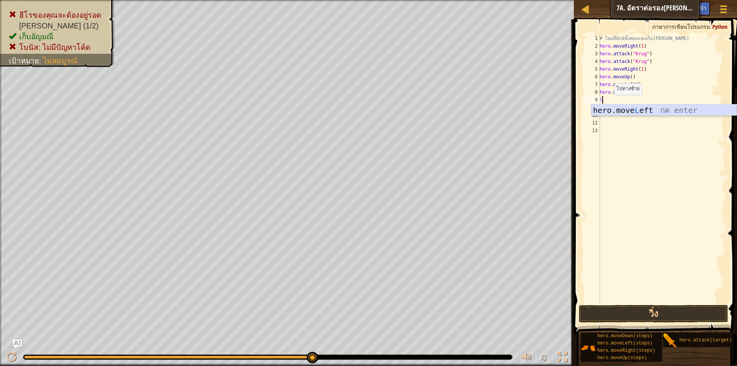
click at [616, 110] on div "hero.move L eft กด enter" at bounding box center [664, 121] width 145 height 35
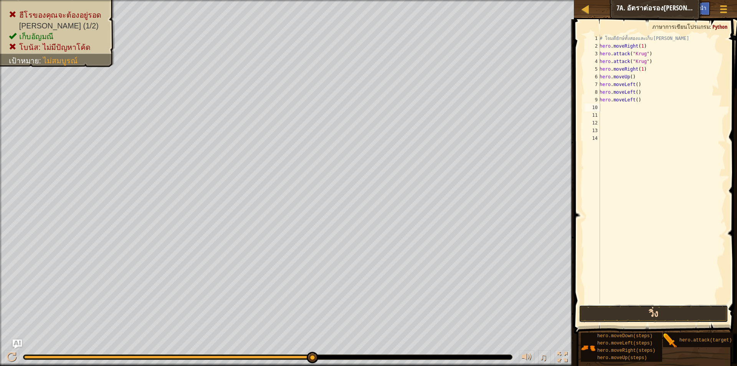
click at [608, 309] on button "วิ่ง" at bounding box center [653, 314] width 149 height 18
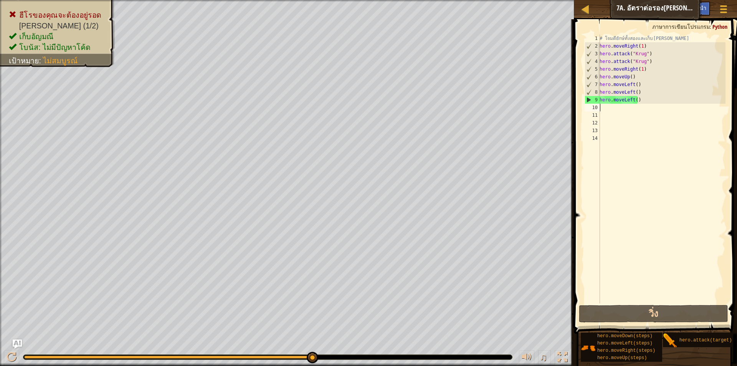
click at [601, 107] on div "# โจมตียักษ์ทั้งสองและเก็บ[PERSON_NAME] hero . moveRight ( 1 ) hero . attack ( …" at bounding box center [661, 177] width 127 height 284
type textarea "l"
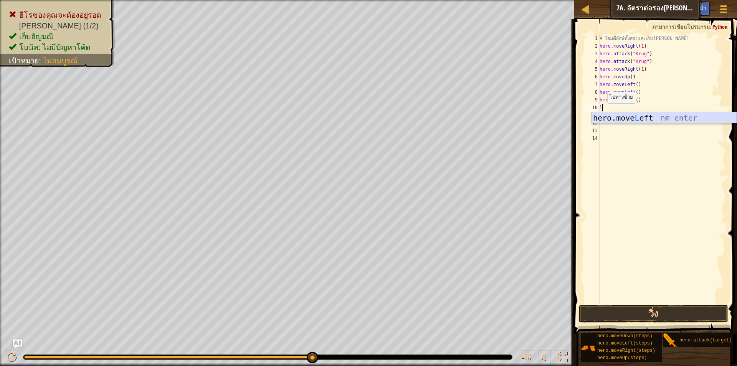
click at [622, 118] on div "hero.move L eft กด enter" at bounding box center [664, 129] width 145 height 35
click at [628, 307] on button "วิ่ง" at bounding box center [653, 314] width 149 height 18
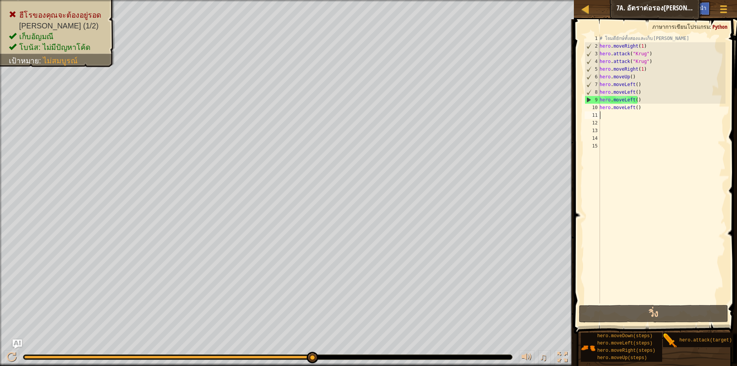
click at [646, 114] on div "# โจมตียักษ์ทั้งสองและเก็บ[PERSON_NAME] hero . moveRight ( 1 ) hero . attack ( …" at bounding box center [661, 177] width 127 height 284
click at [645, 111] on div "# โจมตียักษ์ทั้งสองและเก็บ[PERSON_NAME] hero . moveRight ( 1 ) hero . attack ( …" at bounding box center [661, 177] width 127 height 284
type textarea "h"
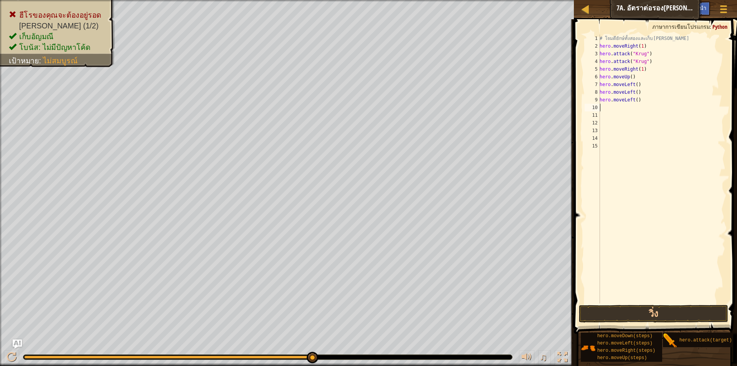
click at [613, 109] on div "# โจมตียักษ์ทั้งสองและเก็บ[PERSON_NAME] hero . moveRight ( 1 ) hero . attack ( …" at bounding box center [661, 177] width 127 height 284
drag, startPoint x: 615, startPoint y: 117, endPoint x: 620, endPoint y: 142, distance: 25.3
click at [615, 117] on div "hero. a ttack กด enter" at bounding box center [664, 129] width 145 height 35
click at [658, 109] on div "# โจมตียักษ์ทั้งสองและเก็บ[PERSON_NAME] hero . moveRight ( 1 ) hero . attack ( …" at bounding box center [661, 169] width 127 height 269
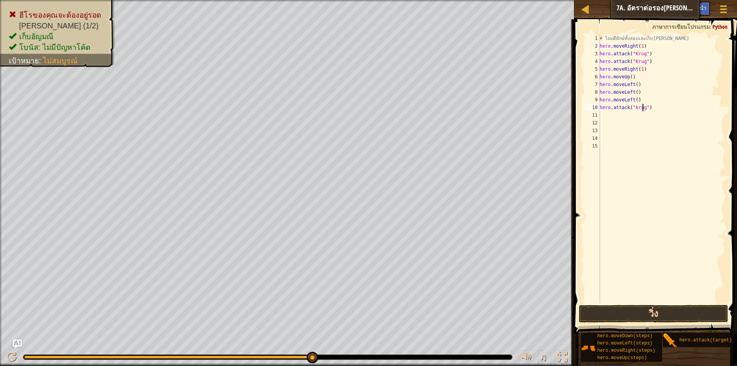
type textarea "hero.attack("krug")"
click at [655, 314] on button "วิ่ง" at bounding box center [653, 314] width 149 height 18
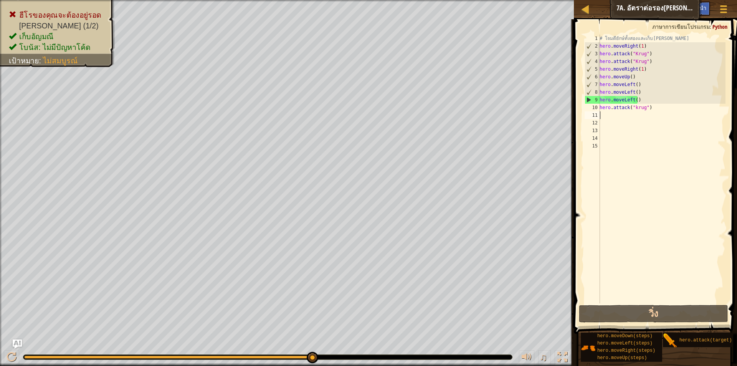
click at [659, 112] on div "# โจมตียักษ์ทั้งสองและเก็บ[PERSON_NAME] hero . moveRight ( 1 ) hero . attack ( …" at bounding box center [661, 177] width 127 height 284
click at [654, 104] on div "# โจมตียักษ์ทั้งสองและเก็บ[PERSON_NAME] hero . moveRight ( 1 ) hero . attack ( …" at bounding box center [661, 177] width 127 height 284
type textarea "h"
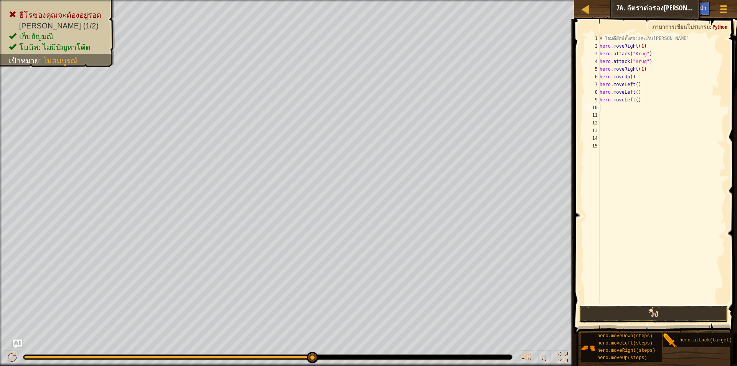
click at [683, 317] on button "วิ่ง" at bounding box center [653, 314] width 149 height 18
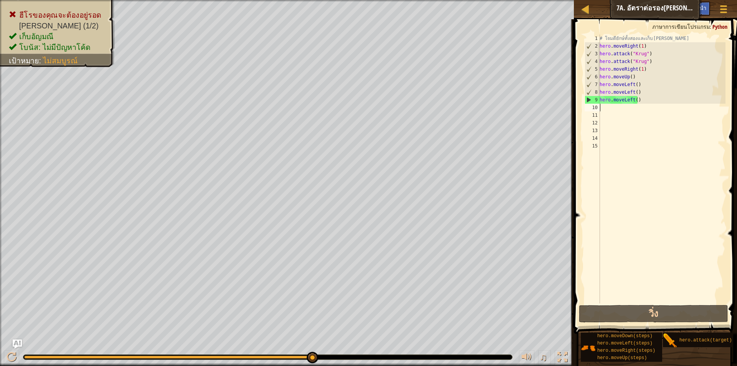
click at [642, 100] on div "# โจมตียักษ์ทั้งสองและเก็บ[PERSON_NAME] hero . moveRight ( 1 ) hero . attack ( …" at bounding box center [661, 177] width 127 height 284
type textarea "h"
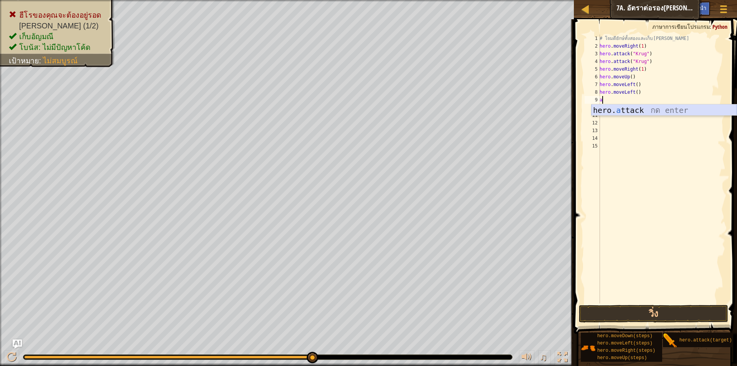
click at [650, 113] on div "hero. a ttack กด enter" at bounding box center [664, 121] width 145 height 35
type textarea "hero.attack(")"
click at [645, 104] on div "# โจมตียักษ์ทั้งสองและเก็บ[PERSON_NAME] hero . moveRight ( 1 ) hero . attack ( …" at bounding box center [661, 177] width 127 height 284
click at [643, 100] on div "# โจมตียักษ์ทั้งสองและเก็บ[PERSON_NAME] hero . moveRight ( 1 ) hero . attack ( …" at bounding box center [661, 177] width 127 height 284
type textarea "h"
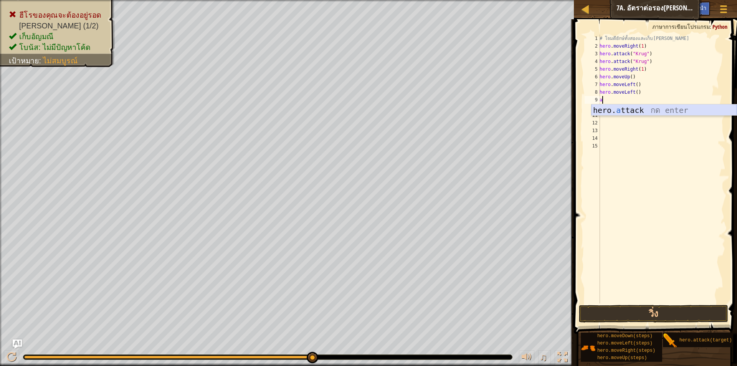
click at [643, 109] on div "hero. a ttack กด enter" at bounding box center [664, 121] width 145 height 35
click at [657, 98] on div "# โจมตียักษ์ทั้งสองและเก็บ[PERSON_NAME] hero . moveRight ( 1 ) hero . attack ( …" at bounding box center [661, 169] width 127 height 269
type textarea "hero.attack("krug")"
click at [618, 112] on div "# โจมตียักษ์ทั้งสองและเก็บ[PERSON_NAME] hero . moveRight ( 1 ) hero . attack ( …" at bounding box center [661, 177] width 127 height 284
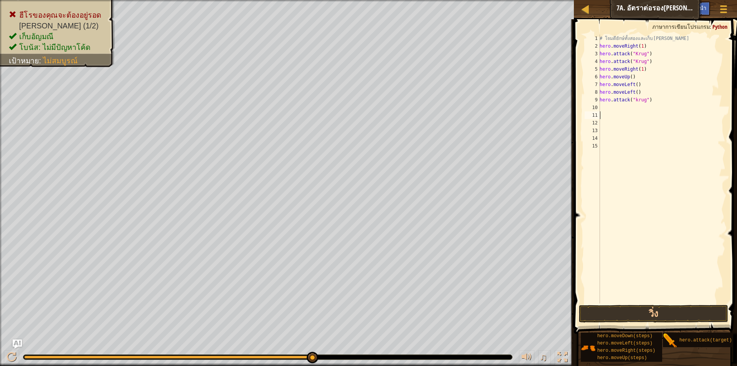
scroll to position [3, 0]
click at [611, 105] on div "# โจมตียักษ์ทั้งสองและเก็บ[PERSON_NAME] hero . moveRight ( 1 ) hero . attack ( …" at bounding box center [661, 177] width 127 height 284
type textarea "l"
click at [630, 113] on div "hero.move L eft กด enter" at bounding box center [664, 129] width 145 height 35
click at [632, 314] on button "วิ่ง" at bounding box center [653, 314] width 149 height 18
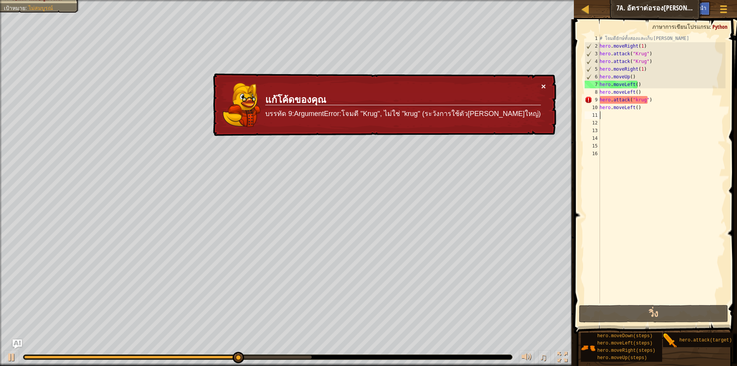
click at [544, 83] on button "×" at bounding box center [543, 86] width 5 height 8
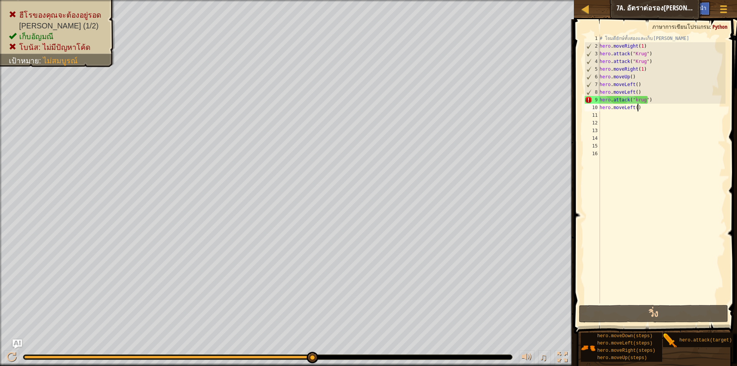
click at [649, 109] on div "# โจมตียักษ์ทั้งสองและเก็บ[PERSON_NAME] hero . moveRight ( 1 ) hero . attack ( …" at bounding box center [661, 177] width 127 height 284
type textarea "h"
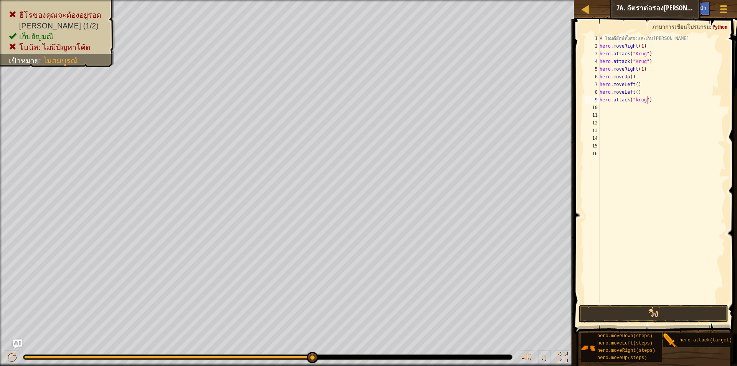
click at [650, 101] on div "# โจมตียักษ์ทั้งสองและเก็บ[PERSON_NAME] hero . moveRight ( 1 ) hero . attack ( …" at bounding box center [661, 177] width 127 height 284
type textarea "h"
type textarea "l"
click at [648, 108] on div "hero.move L eft กด enter" at bounding box center [664, 121] width 145 height 35
click at [634, 101] on div "# โจมตียักษ์ทั้งสองและเก็บ[PERSON_NAME] hero . moveRight ( 1 ) hero . attack ( …" at bounding box center [661, 177] width 127 height 284
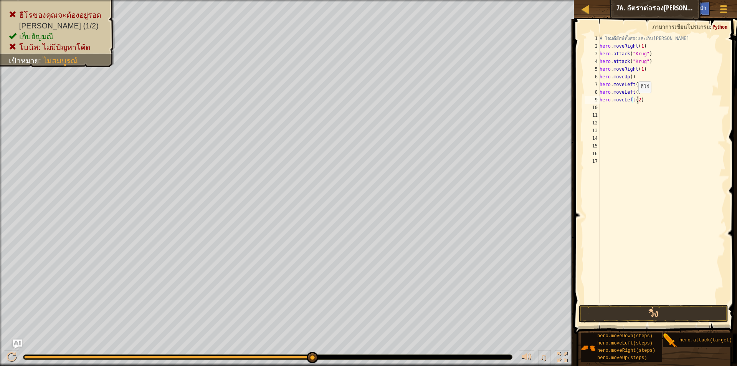
scroll to position [3, 3]
type textarea "hero.moveLeft(2)"
click at [678, 306] on button "วิ่ง" at bounding box center [653, 314] width 149 height 18
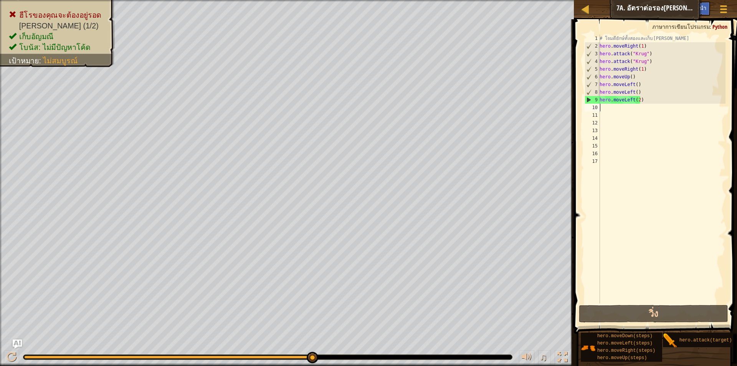
click at [608, 109] on div "# โจมตียักษ์ทั้งสองและเก็บ[PERSON_NAME] hero . moveRight ( 1 ) hero . attack ( …" at bounding box center [661, 177] width 127 height 284
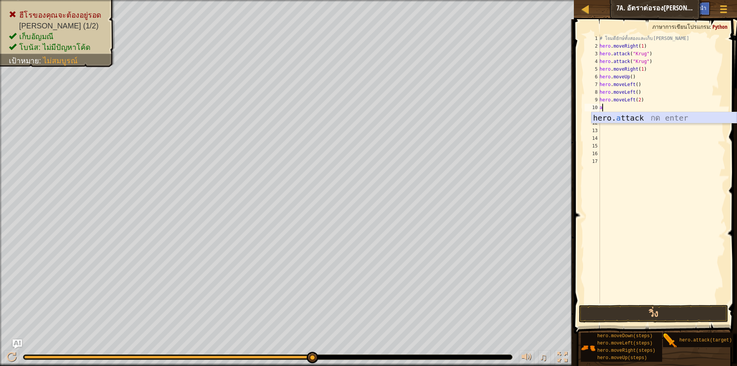
click at [611, 117] on div "hero. a ttack กด enter" at bounding box center [664, 129] width 145 height 35
click at [658, 107] on div "# โจมตียักษ์ทั้งสองและเก็บ[PERSON_NAME] hero . moveRight ( 1 ) hero . attack ( …" at bounding box center [661, 169] width 127 height 269
type textarea "hero.attack("krug")"
click at [628, 116] on div "# โจมตียักษ์ทั้งสองและเก็บ[PERSON_NAME] hero . moveRight ( 1 ) hero . attack ( …" at bounding box center [661, 177] width 127 height 284
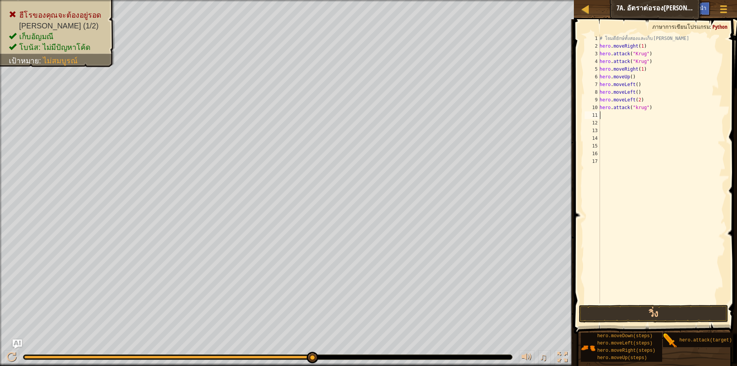
scroll to position [3, 0]
click at [633, 122] on div "hero. a ttack กด enter" at bounding box center [664, 137] width 145 height 35
click at [657, 112] on div "# โจมตียักษ์ทั้งสองและเก็บ[PERSON_NAME] hero . moveRight ( 1 ) hero . attack ( …" at bounding box center [661, 169] width 127 height 269
click at [692, 307] on button "วิ่ง" at bounding box center [653, 314] width 149 height 18
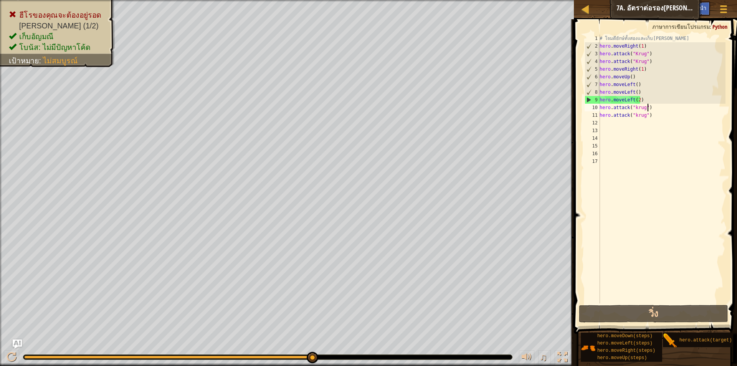
click at [653, 105] on div "# โจมตียักษ์ทั้งสองและเก็บ[PERSON_NAME] hero . moveRight ( 1 ) hero . attack ( …" at bounding box center [661, 177] width 127 height 284
click at [641, 98] on div "# โจมตียักษ์ทั้งสองและเก็บ[PERSON_NAME] hero . moveRight ( 1 ) hero . attack ( …" at bounding box center [661, 177] width 127 height 284
type textarea "h"
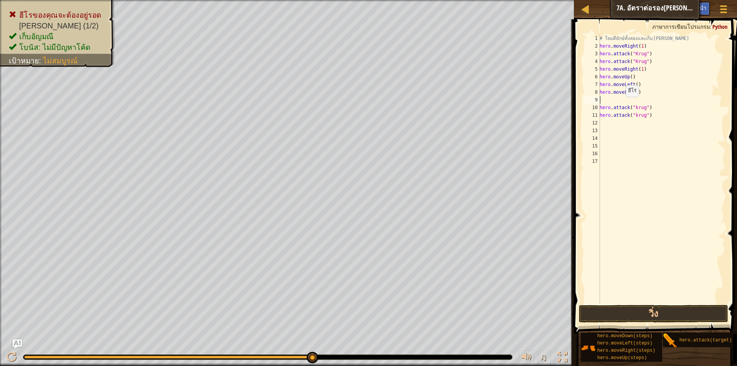
click at [621, 104] on div "# โจมตียักษ์ทั้งสองและเก็บ[PERSON_NAME] hero . moveRight ( 1 ) hero . attack ( …" at bounding box center [661, 177] width 127 height 284
type textarea "hero.attack("krug")"
click at [619, 101] on div "# โจมตียักษ์ทั้งสองและเก็บ[PERSON_NAME] hero . moveRight ( 1 ) hero . attack ( …" at bounding box center [661, 177] width 127 height 284
type textarea "a"
click at [689, 0] on body "แผนที่ วิทยาการคอมพิวเตอร์ เบื้องต้น 7a. อัตราต่อรอง[PERSON_NAME] เมนูเกม เสร็จ…" at bounding box center [368, 0] width 737 height 0
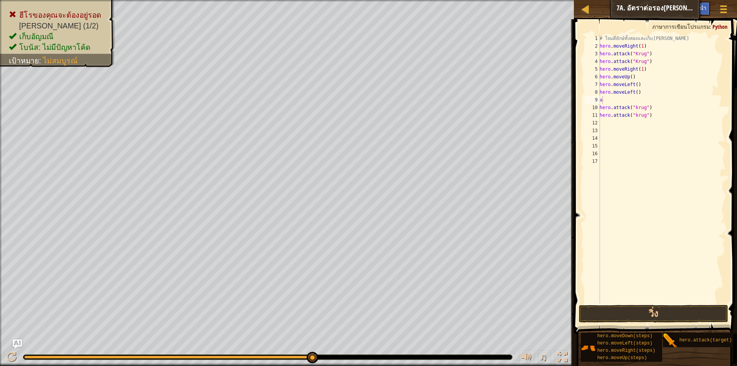
click at [603, 101] on div "# โจมตียักษ์ทั้งสองและเก็บ[PERSON_NAME] hero . moveRight ( 1 ) hero . attack ( …" at bounding box center [661, 177] width 127 height 284
click at [608, 109] on div "hero. a ttack กด enter" at bounding box center [664, 121] width 145 height 35
click at [657, 99] on div "# โจมตียักษ์ทั้งสองและเก็บ[PERSON_NAME] hero . moveRight ( 1 ) hero . attack ( …" at bounding box center [661, 169] width 127 height 269
click at [691, 308] on button "วิ่ง" at bounding box center [653, 314] width 149 height 18
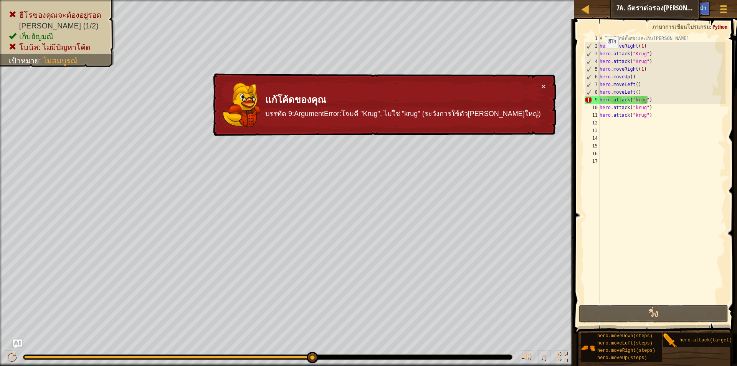
click at [547, 84] on div "× แก้โค้ดของคุณ บรรทัด 9:ArgumentError:โจมตี "Krug", ไม่ใช่ "krug" (ระวังการใช้…" at bounding box center [383, 104] width 345 height 63
click at [544, 87] on button "×" at bounding box center [543, 86] width 5 height 8
click at [650, 117] on div "# โจมตียักษ์ทั้งสองและเก็บ[PERSON_NAME] hero . moveRight ( 1 ) hero . attack ( …" at bounding box center [661, 177] width 127 height 284
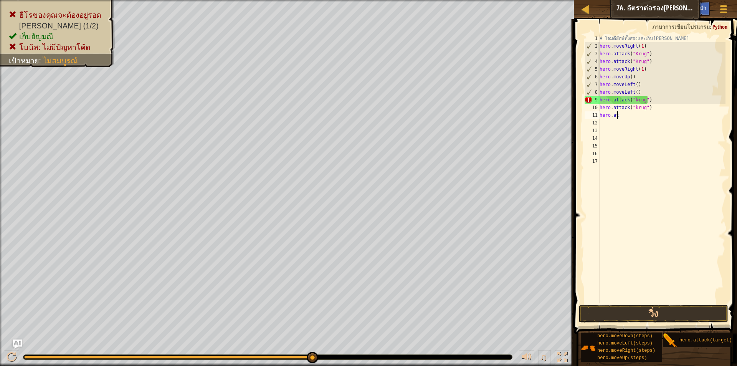
scroll to position [3, 0]
type textarea "h"
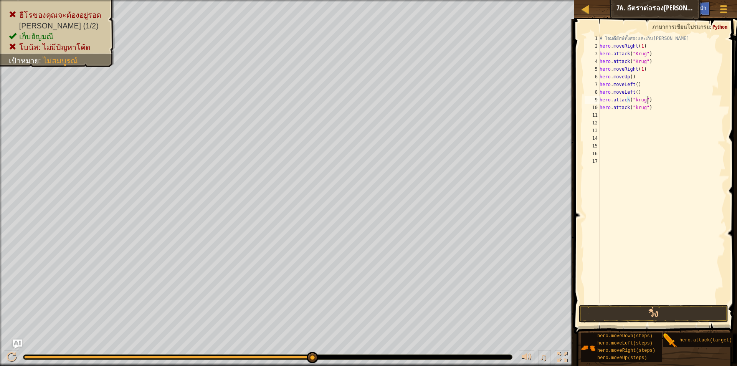
click at [662, 103] on div "# โจมตียักษ์ทั้งสองและเก็บ[PERSON_NAME] hero . moveRight ( 1 ) hero . attack ( …" at bounding box center [661, 177] width 127 height 284
type textarea "hero.attack("krug")"
click at [660, 113] on div "# โจมตียักษ์ทั้งสองและเก็บ[PERSON_NAME] hero . moveRight ( 1 ) hero . attack ( …" at bounding box center [661, 177] width 127 height 284
type textarea "h"
click at [643, 315] on button "วิ่ง" at bounding box center [653, 314] width 149 height 18
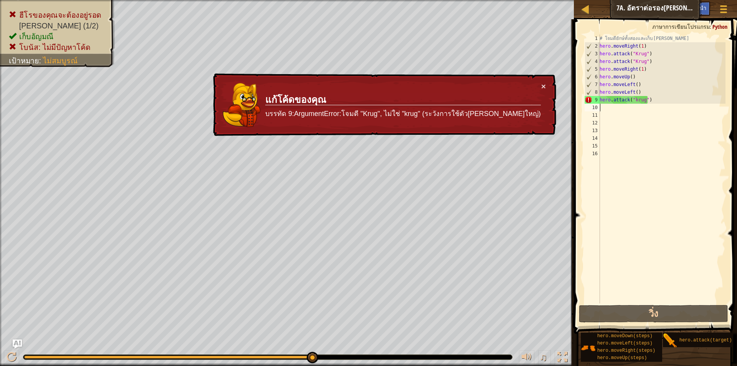
click at [661, 101] on div "# โจมตียักษ์ทั้งสองและเก็บ[PERSON_NAME] hero . moveRight ( 1 ) hero . attack ( …" at bounding box center [661, 177] width 127 height 284
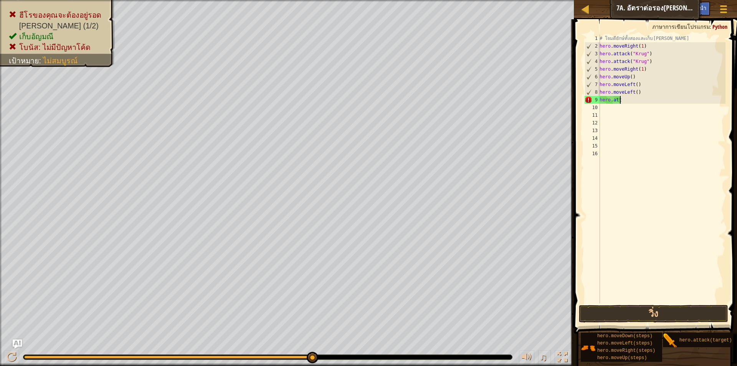
type textarea "h"
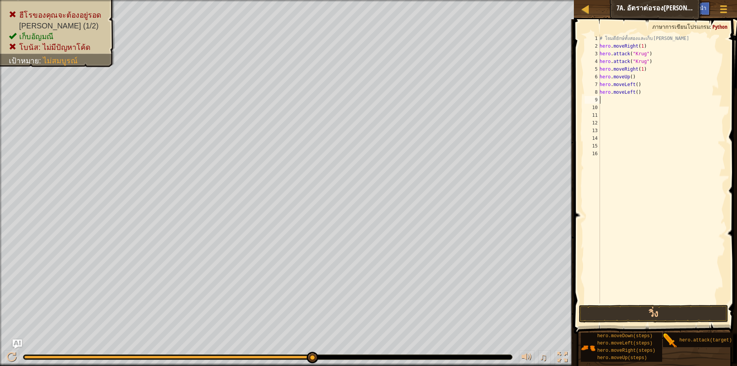
type textarea "r"
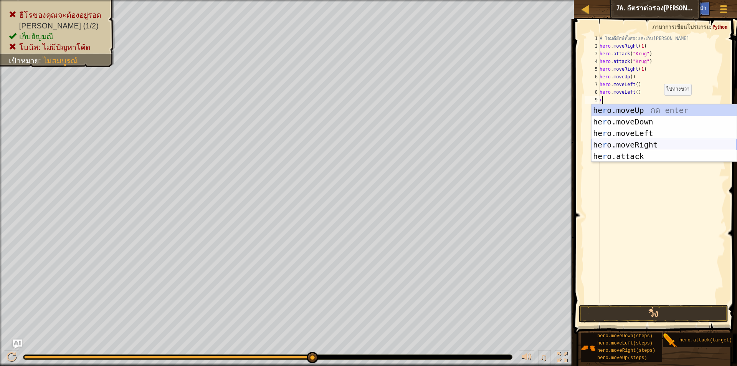
click at [661, 146] on div "he r o.moveUp กด enter he r o.moveDown กด enter he r o.moveLeft กด enter he r o…" at bounding box center [664, 144] width 145 height 81
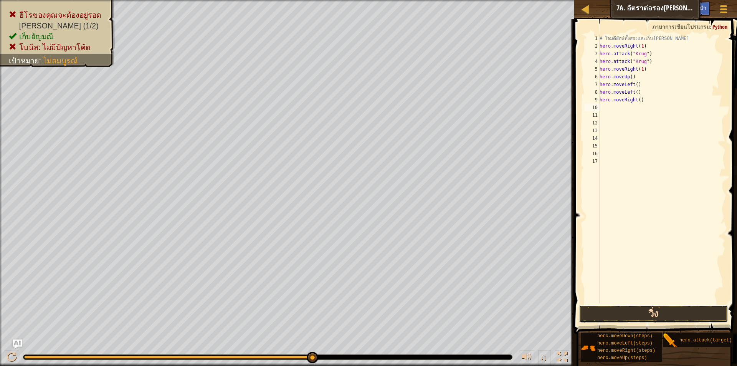
click at [628, 307] on button "วิ่ง" at bounding box center [653, 314] width 149 height 18
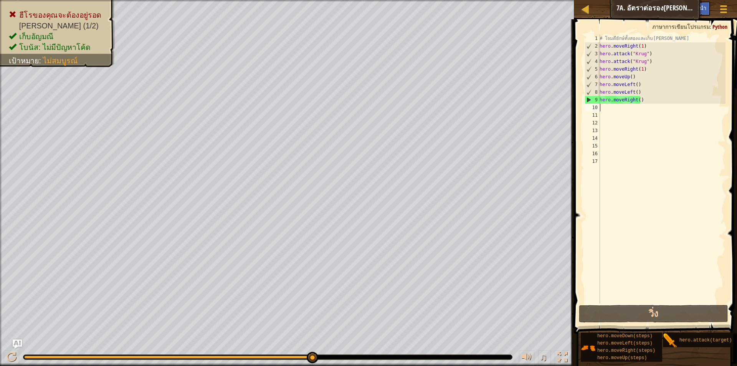
click at [626, 110] on div "# โจมตียักษ์ทั้งสองและเก็บ[PERSON_NAME] hero . moveRight ( 1 ) hero . attack ( …" at bounding box center [661, 177] width 127 height 284
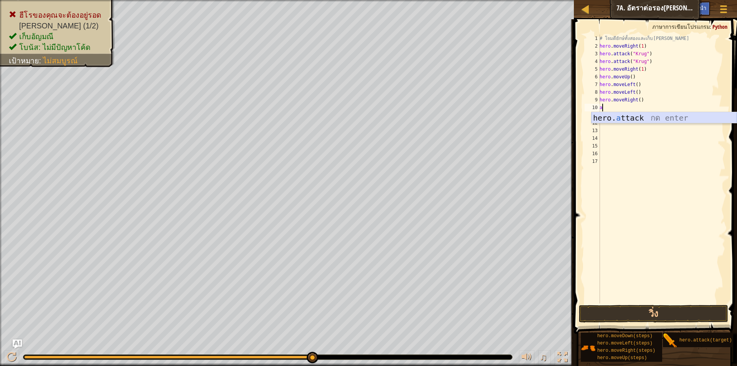
click at [643, 117] on div "hero. a ttack กด enter" at bounding box center [664, 129] width 145 height 35
type textarea "hero.attack("Enemy Name")"
click at [600, 116] on div "# โจมตียักษ์ทั้งสองและเก็บ[PERSON_NAME] hero . moveRight ( 1 ) hero . attack ( …" at bounding box center [661, 177] width 127 height 284
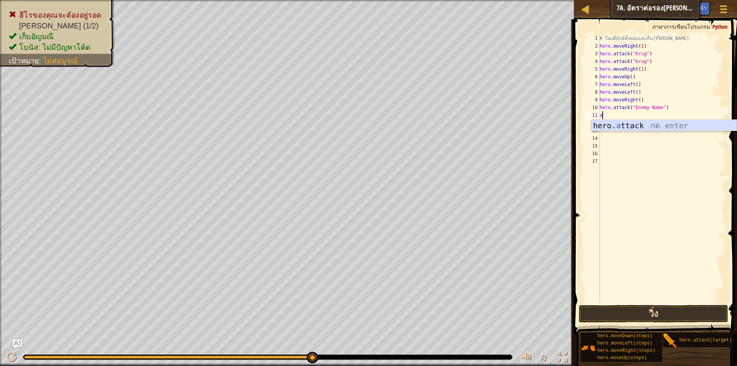
drag, startPoint x: 614, startPoint y: 125, endPoint x: 602, endPoint y: 126, distance: 11.6
click at [614, 126] on div "hero. a ttack กด enter" at bounding box center [664, 137] width 145 height 35
type textarea "hero.attack("Enemy Name")"
click at [601, 121] on div "# โจมตียักษ์ทั้งสองและเก็บ[PERSON_NAME] hero . moveRight ( 1 ) hero . attack ( …" at bounding box center [661, 177] width 127 height 284
type textarea "l"
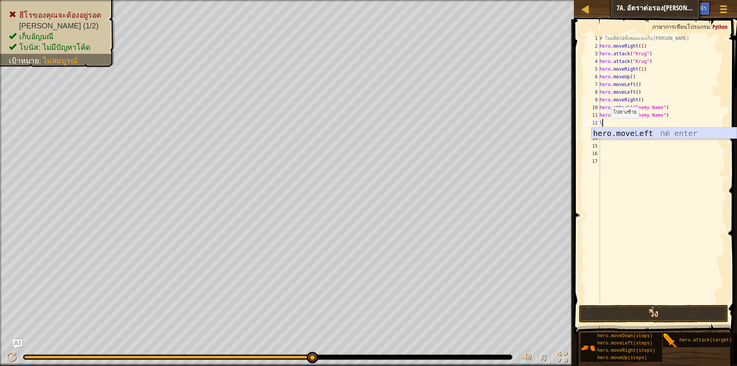
drag, startPoint x: 610, startPoint y: 132, endPoint x: 610, endPoint y: 147, distance: 14.6
click at [610, 132] on div "hero.move L eft กด enter" at bounding box center [664, 144] width 145 height 35
click at [669, 309] on button "วิ่ง" at bounding box center [653, 314] width 149 height 18
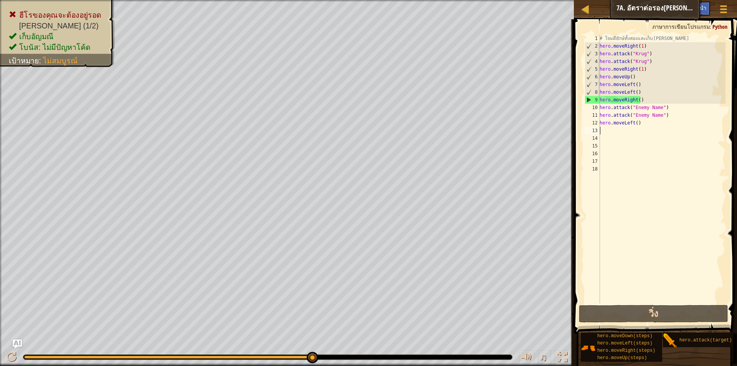
click at [682, 119] on div "# โจมตียักษ์ทั้งสองและเก็บ[PERSON_NAME] hero . moveRight ( 1 ) hero . attack ( …" at bounding box center [661, 177] width 127 height 284
type textarea "h"
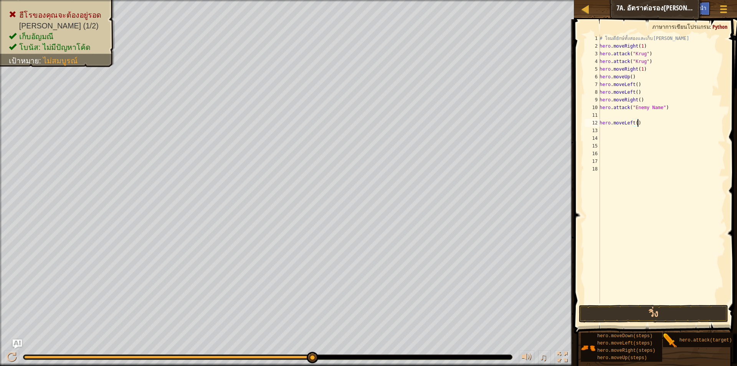
click at [685, 123] on div "# โจมตียักษ์ทั้งสองและเก็บ[PERSON_NAME] hero . moveRight ( 1 ) hero . attack ( …" at bounding box center [661, 177] width 127 height 284
type textarea "h"
click at [680, 111] on div "# โจมตียักษ์ทั้งสองและเก็บ[PERSON_NAME] hero . moveRight ( 1 ) hero . attack ( …" at bounding box center [661, 177] width 127 height 284
click at [662, 107] on div "# โจมตียักษ์ทั้งสองและเก็บ[PERSON_NAME] hero . moveRight ( 1 ) hero . attack ( …" at bounding box center [661, 177] width 127 height 284
type textarea "h"
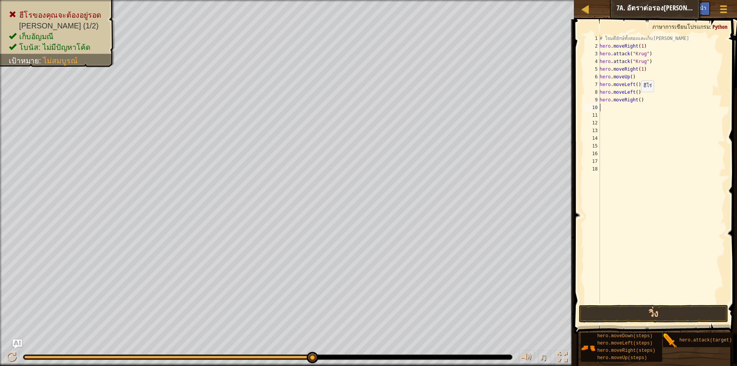
click at [637, 99] on div "# โจมตียักษ์ทั้งสองและเก็บ[PERSON_NAME] hero . moveRight ( 1 ) hero . attack ( …" at bounding box center [661, 177] width 127 height 284
type textarea "hero.moveRight(1)"
click at [664, 311] on button "วิ่ง" at bounding box center [653, 314] width 149 height 18
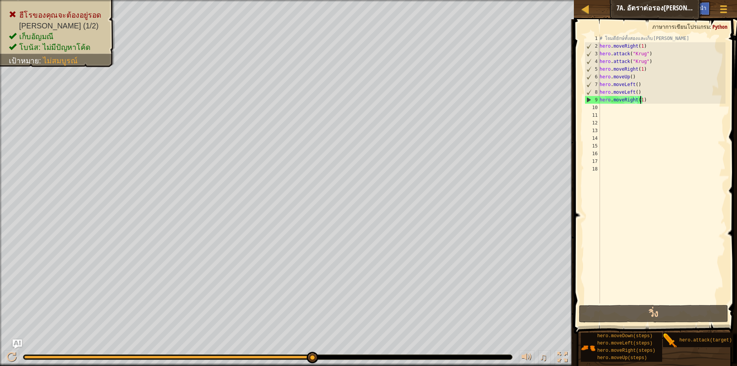
click at [609, 110] on div "# โจมตียักษ์ทั้งสองและเก็บ[PERSON_NAME] hero . moveRight ( 1 ) hero . attack ( …" at bounding box center [661, 177] width 127 height 284
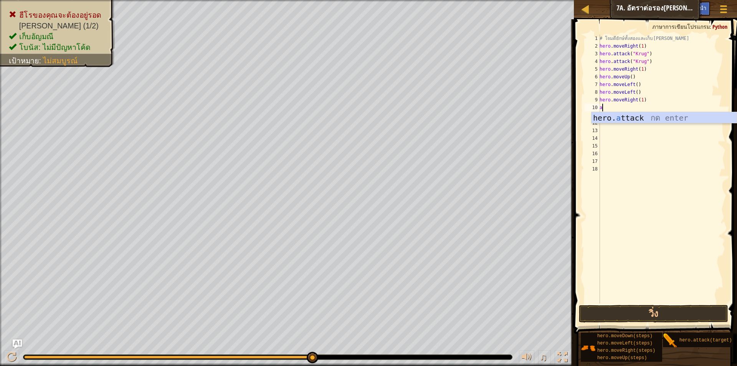
click at [667, 113] on div "hero. a ttack กด enter" at bounding box center [664, 129] width 145 height 35
type textarea "hero.attack("Enemy Name")"
click at [636, 117] on div "# โจมตียักษ์ทั้งสองและเก็บ[PERSON_NAME] hero . moveRight ( 1 ) hero . attack ( …" at bounding box center [661, 177] width 127 height 284
type textarea "a"
click at [636, 118] on div "# โจมตียักษ์ทั้งสองและเก็บ[PERSON_NAME] hero . moveRight ( 1 ) hero . attack ( …" at bounding box center [661, 177] width 127 height 284
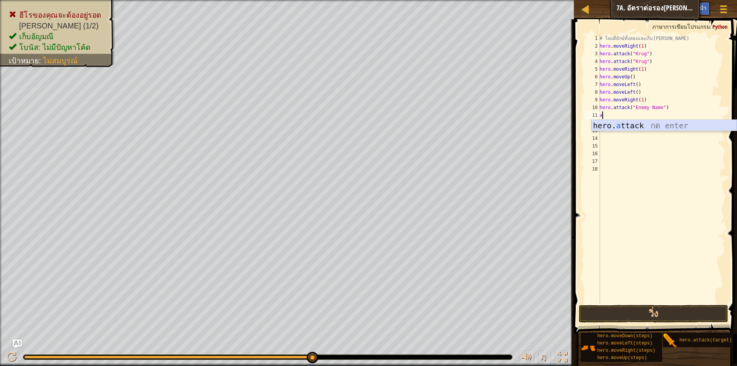
drag, startPoint x: 632, startPoint y: 122, endPoint x: 629, endPoint y: 203, distance: 80.7
click at [632, 126] on div "hero. a ttack กด enter" at bounding box center [664, 137] width 145 height 35
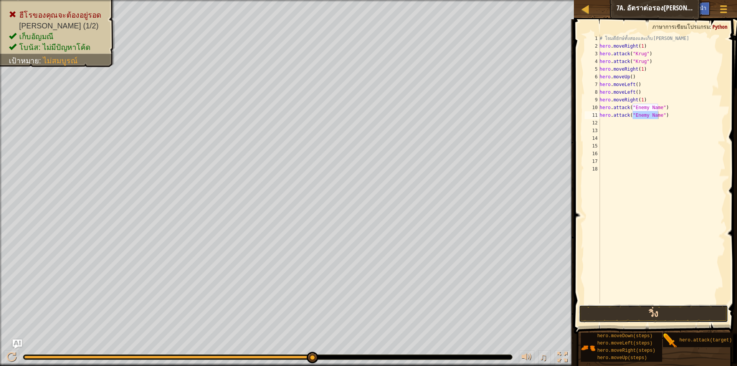
click at [659, 312] on button "วิ่ง" at bounding box center [653, 314] width 149 height 18
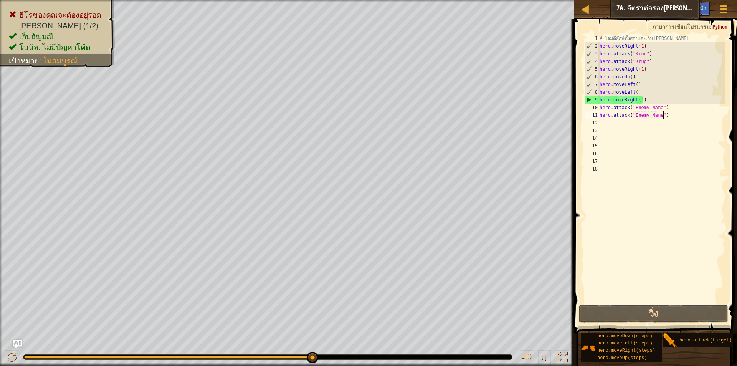
click at [664, 117] on div "# โจมตียักษ์ทั้งสองและเก็บ[PERSON_NAME] hero . moveRight ( 1 ) hero . attack ( …" at bounding box center [661, 177] width 127 height 284
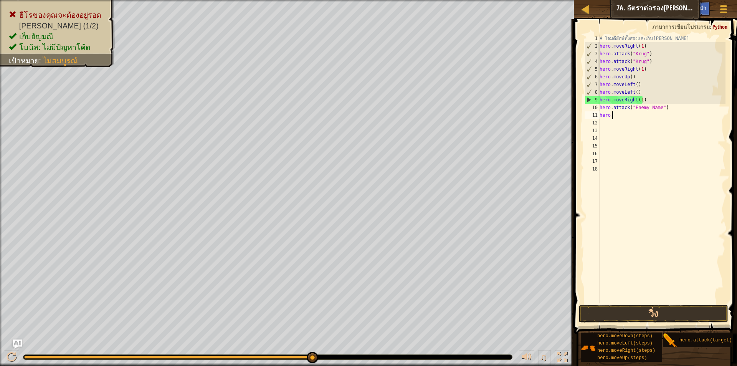
type textarea "h"
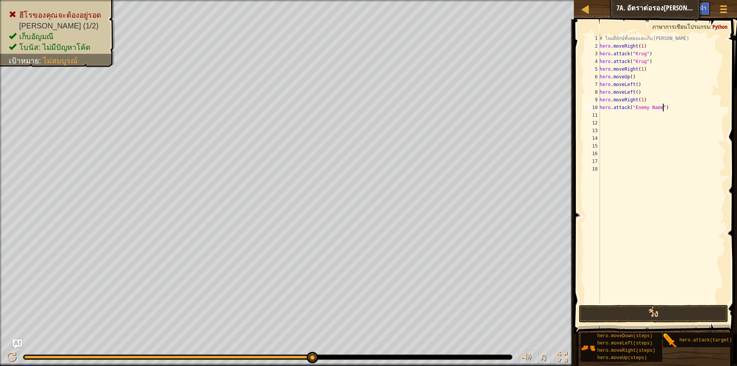
click at [684, 106] on div "# โจมตียักษ์ทั้งสองและเก็บ[PERSON_NAME] hero . moveRight ( 1 ) hero . attack ( …" at bounding box center [661, 177] width 127 height 284
type textarea "h"
click at [653, 98] on div "# โจมตียักษ์ทั้งสองและเก็บ[PERSON_NAME] hero . moveRight ( 1 ) hero . attack ( …" at bounding box center [661, 177] width 127 height 284
type textarea "h"
type textarea "l"
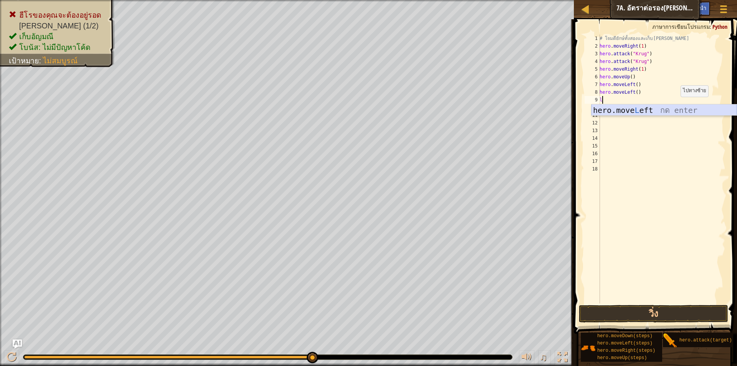
click at [657, 111] on div "hero.move L eft กด enter" at bounding box center [664, 121] width 145 height 35
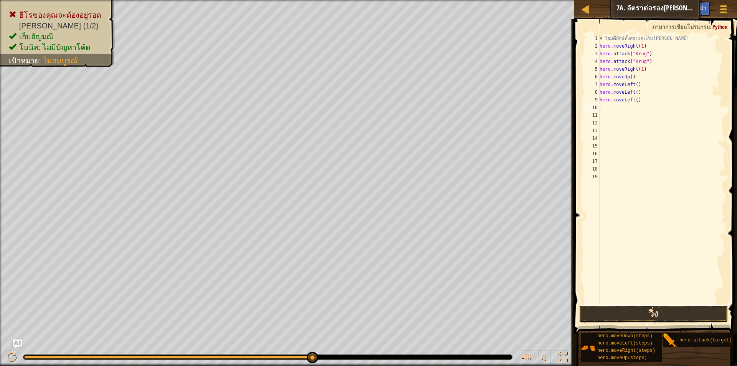
click at [672, 309] on button "วิ่ง" at bounding box center [653, 314] width 149 height 18
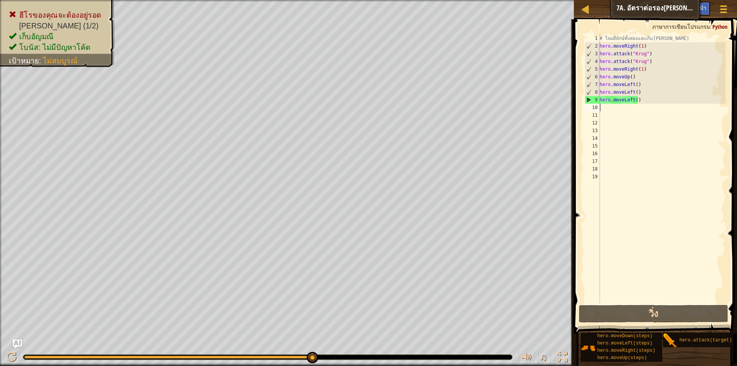
click at [600, 109] on div "10" at bounding box center [592, 108] width 15 height 8
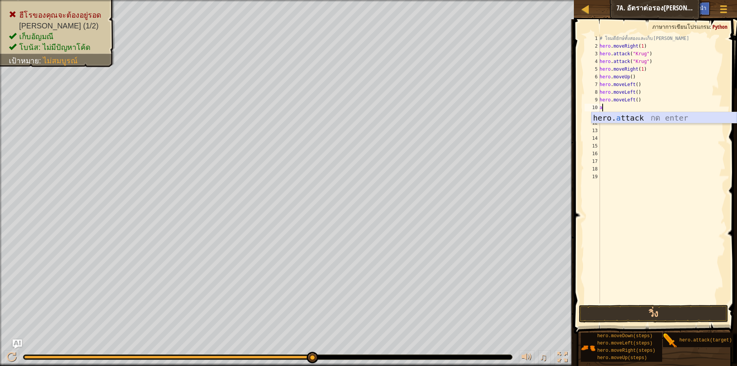
click at [614, 114] on div "hero. a ttack กด enter" at bounding box center [664, 129] width 145 height 35
drag, startPoint x: 665, startPoint y: 100, endPoint x: 664, endPoint y: 104, distance: 3.9
click at [665, 102] on div "# โจมตียักษ์ทั้งสองและเก็บ[PERSON_NAME] hero . moveRight ( 1 ) hero . attack ( …" at bounding box center [661, 177] width 127 height 284
click at [662, 107] on div "# โจมตียักษ์ทั้งสองและเก็บ[PERSON_NAME] hero . moveRight ( 1 ) hero . attack ( …" at bounding box center [661, 177] width 127 height 284
type textarea "h"
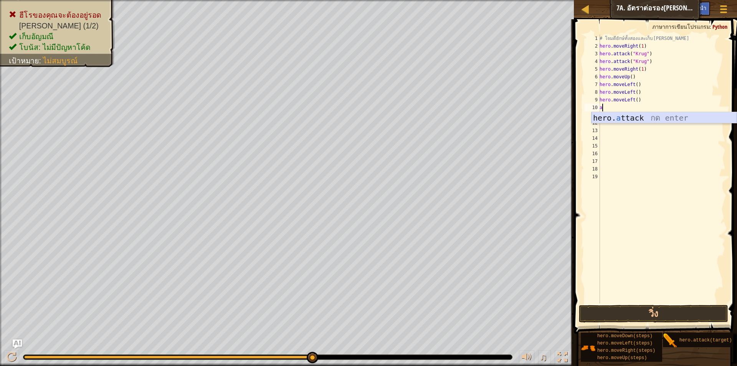
click at [661, 114] on div "hero. a ttack กด enter" at bounding box center [664, 129] width 145 height 35
click at [658, 107] on div "# โจมตียักษ์ทั้งสองและเก็บ[PERSON_NAME] hero . moveRight ( 1 ) hero . attack ( …" at bounding box center [661, 169] width 127 height 269
click at [655, 312] on button "วิ่ง" at bounding box center [653, 314] width 149 height 18
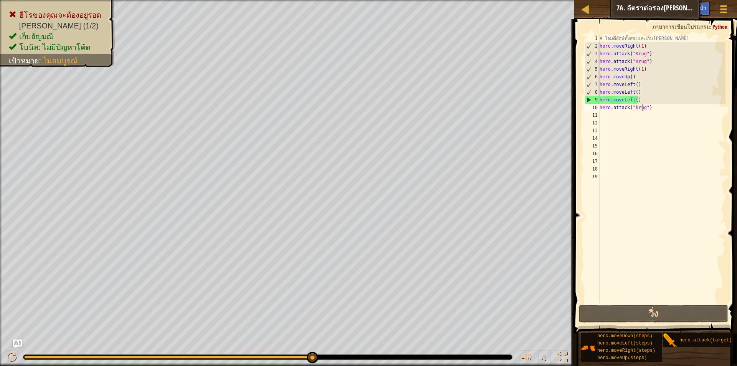
click at [664, 105] on div "# โจมตียักษ์ทั้งสองและเก็บ[PERSON_NAME] hero . moveRight ( 1 ) hero . attack ( …" at bounding box center [661, 177] width 127 height 284
type textarea "h"
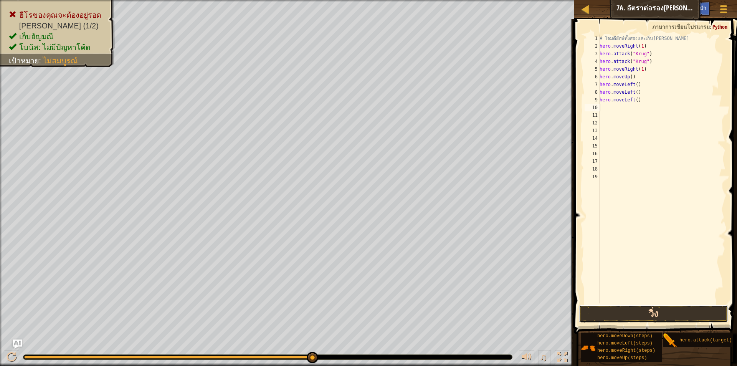
click at [620, 314] on button "วิ่ง" at bounding box center [653, 314] width 149 height 18
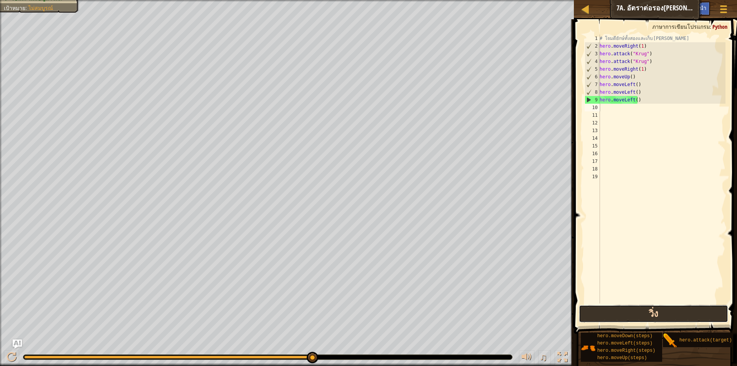
click at [582, 315] on button "วิ่ง" at bounding box center [653, 314] width 149 height 18
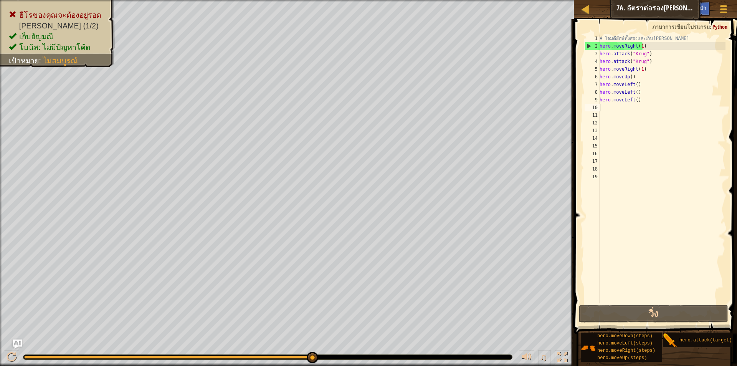
click at [628, 120] on div "# โจมตียักษ์ทั้งสองและเก็บ[PERSON_NAME] hero . moveRight ( 1 ) hero . attack ( …" at bounding box center [661, 177] width 127 height 284
click at [603, 104] on div "# โจมตียักษ์ทั้งสองและเก็บ[PERSON_NAME] hero . moveRight ( 1 ) hero . attack ( …" at bounding box center [661, 177] width 127 height 284
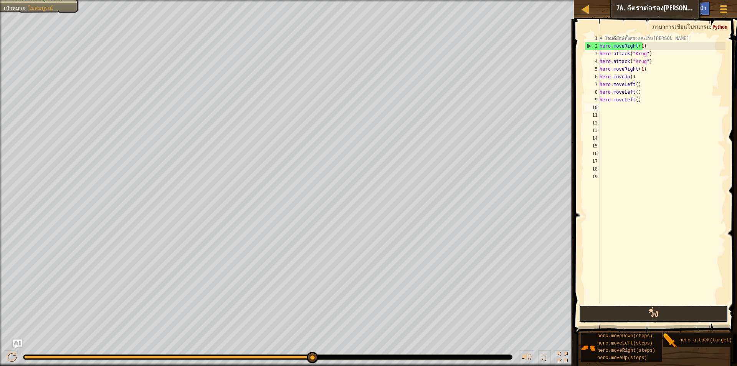
click at [644, 306] on button "วิ่ง" at bounding box center [653, 314] width 149 height 18
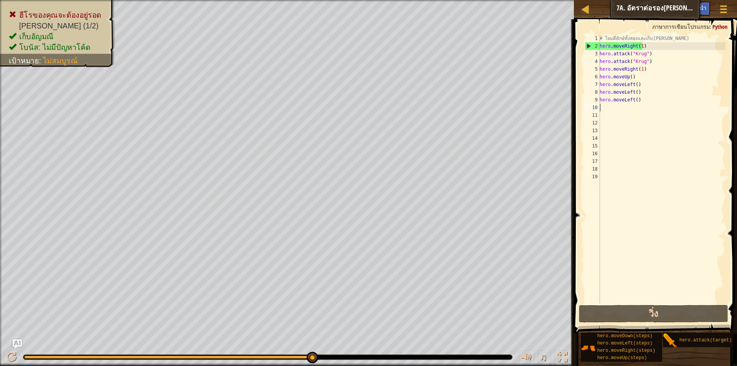
click at [639, 100] on div "# โจมตียักษ์ทั้งสองและเก็บ[PERSON_NAME] hero . moveRight ( 1 ) hero . attack ( …" at bounding box center [661, 177] width 127 height 284
type textarea "h"
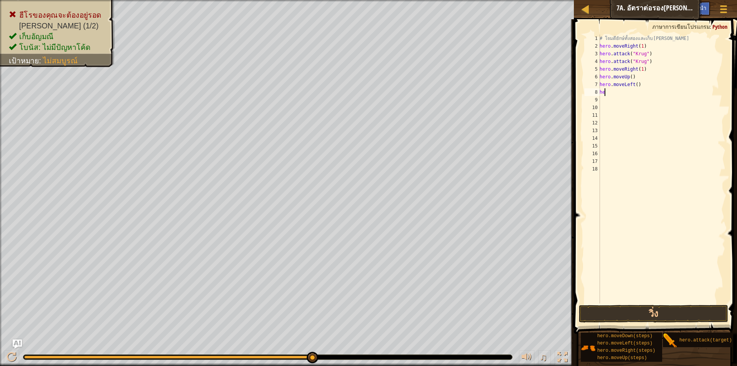
type textarea "h"
click at [628, 308] on button "วิ่ง" at bounding box center [653, 314] width 149 height 18
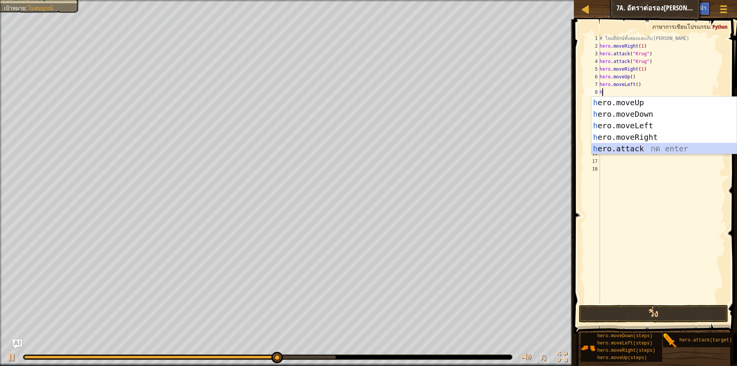
click at [645, 146] on div "h ero.moveUp กด enter h ero.moveDown กด enter h ero.moveLeft กด enter h ero.mov…" at bounding box center [664, 137] width 145 height 81
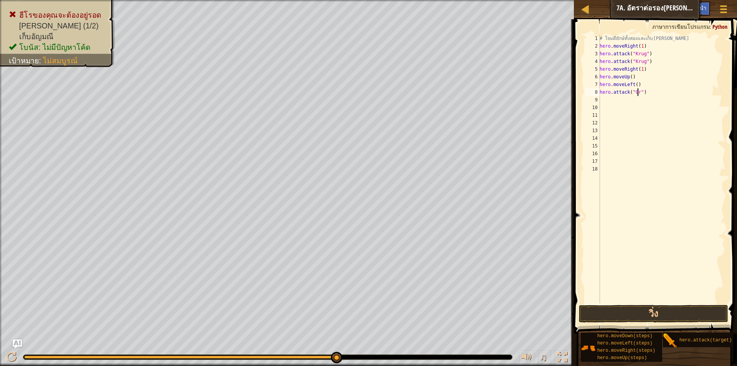
scroll to position [3, 3]
type textarea "hero.attack("Grump")"
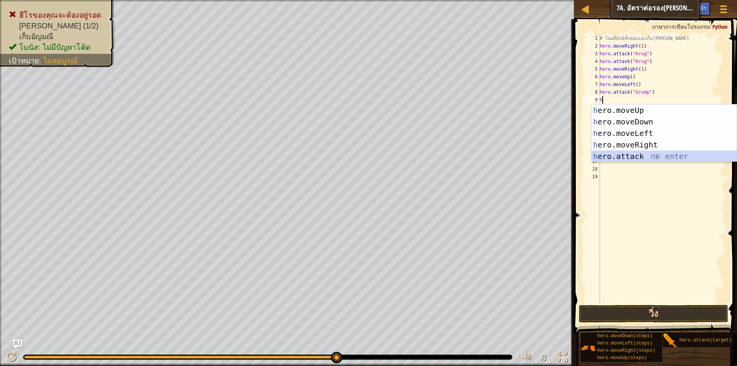
click at [656, 158] on div "h ero.moveUp กด enter h ero.moveDown กด enter h ero.moveLeft กด enter h ero.mov…" at bounding box center [664, 144] width 145 height 81
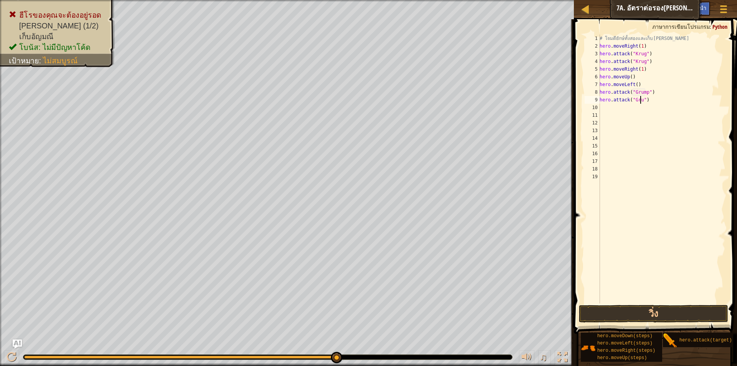
scroll to position [3, 3]
type textarea "hero.attack("Grump")"
type textarea "h"
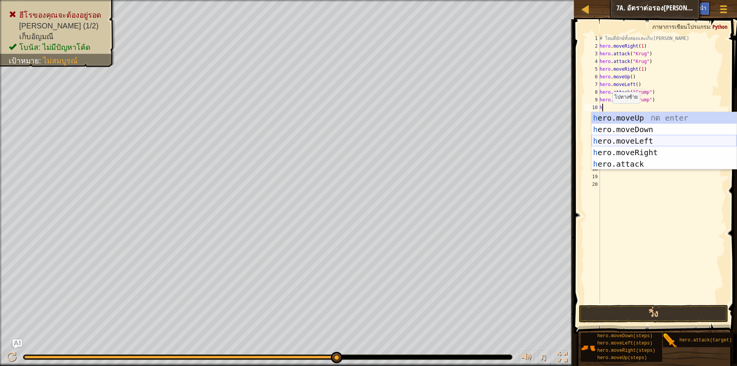
click at [630, 144] on div "h ero.moveUp กด enter h ero.moveDown กด enter h ero.moveLeft กด enter h ero.mov…" at bounding box center [664, 152] width 145 height 81
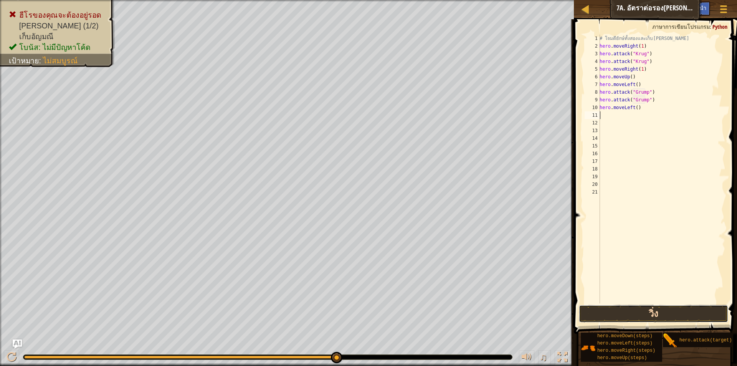
click at [648, 310] on button "วิ่ง" at bounding box center [653, 314] width 149 height 18
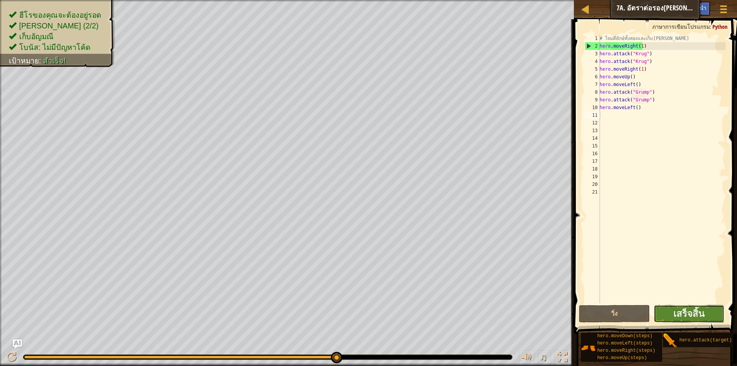
click at [654, 309] on button "เสร็จสิ้น" at bounding box center [689, 314] width 71 height 18
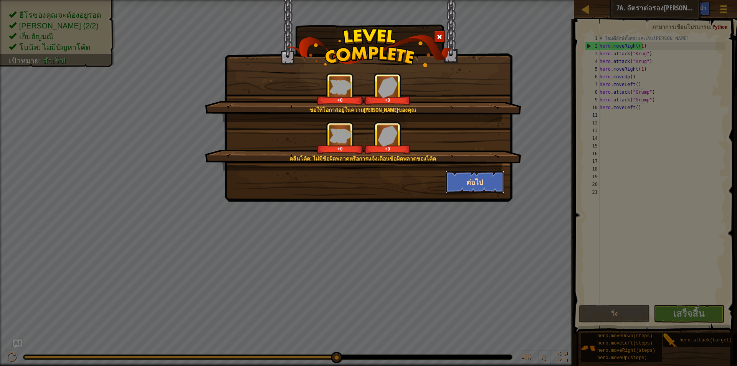
click at [462, 177] on button "ต่อไป" at bounding box center [474, 181] width 59 height 23
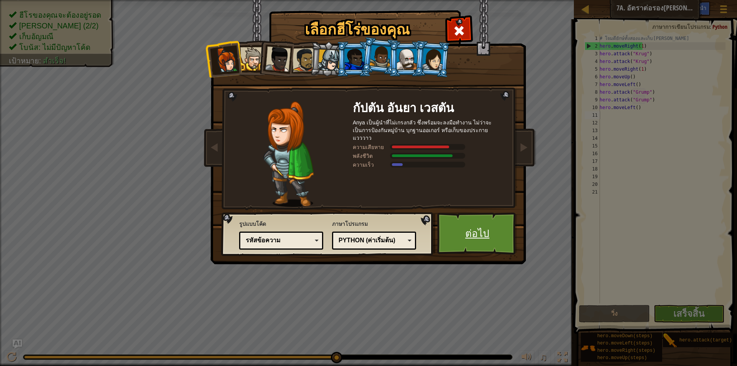
click at [461, 222] on link "ต่อไป" at bounding box center [477, 233] width 80 height 42
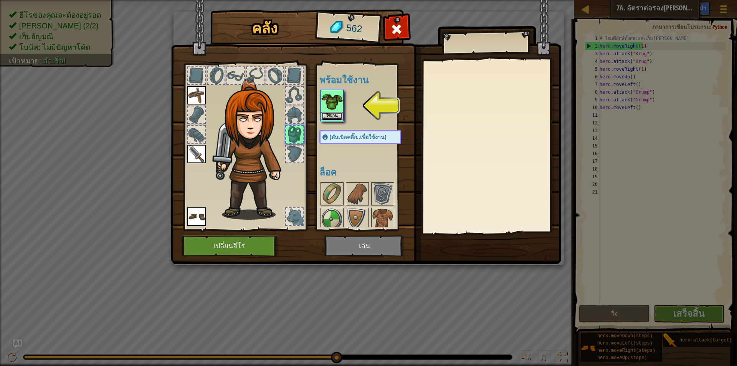
click at [326, 116] on button "ใช้งาน" at bounding box center [331, 116] width 21 height 8
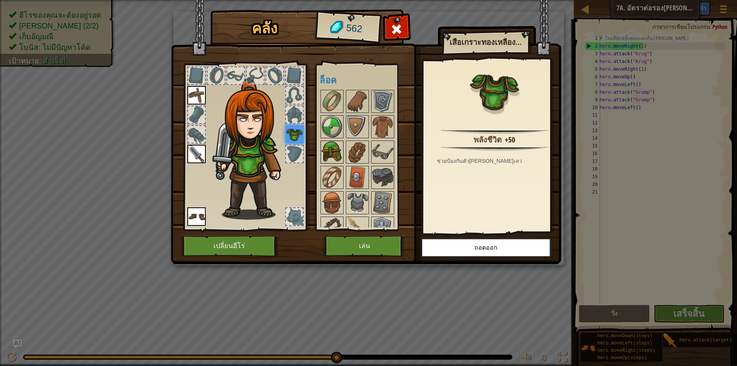
click at [334, 156] on img at bounding box center [331, 151] width 21 height 21
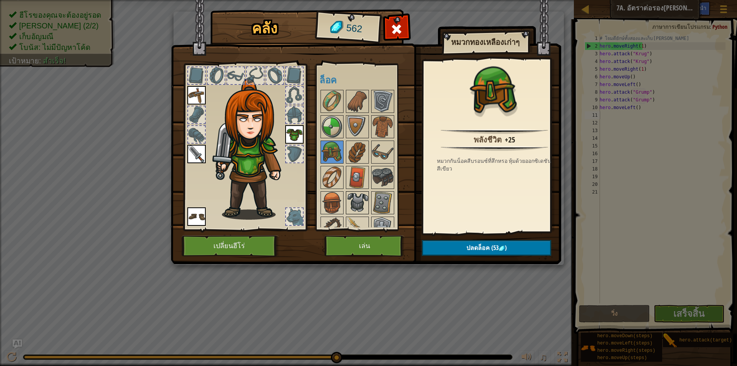
click at [357, 202] on img at bounding box center [357, 202] width 21 height 21
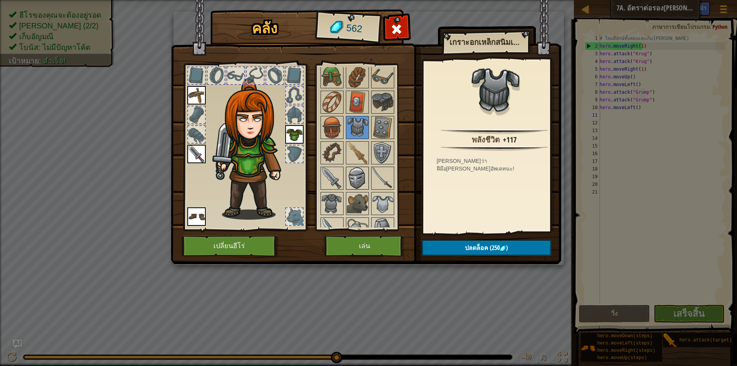
scroll to position [77, 0]
click at [357, 175] on img at bounding box center [357, 176] width 21 height 21
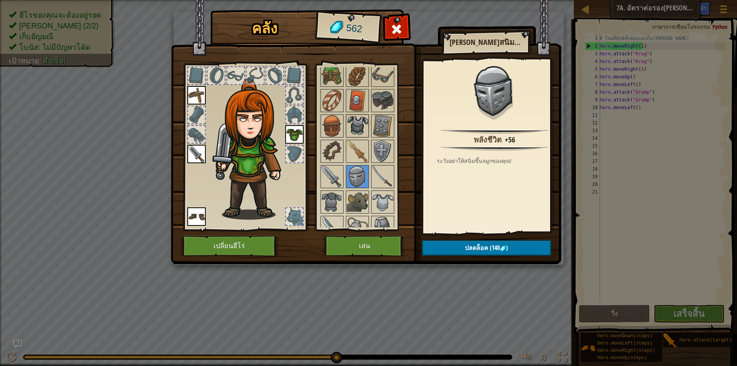
click at [351, 124] on img at bounding box center [357, 125] width 21 height 21
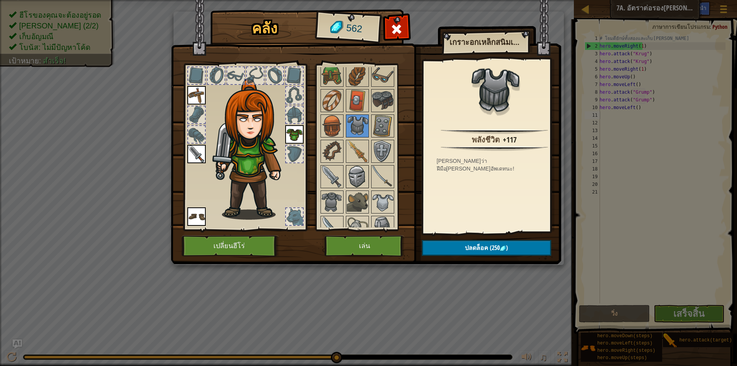
click at [354, 174] on img at bounding box center [357, 176] width 21 height 21
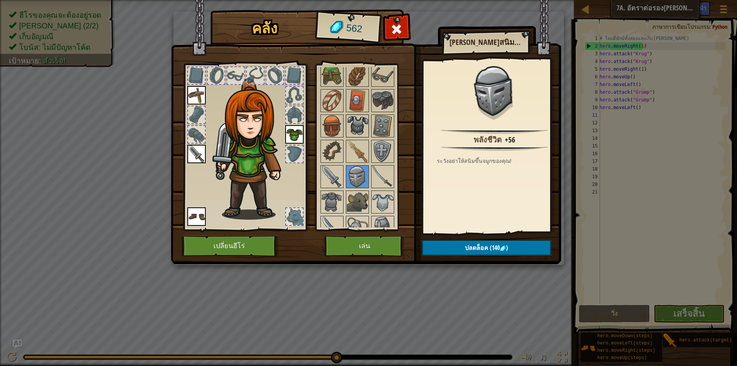
click at [357, 129] on img at bounding box center [357, 125] width 21 height 21
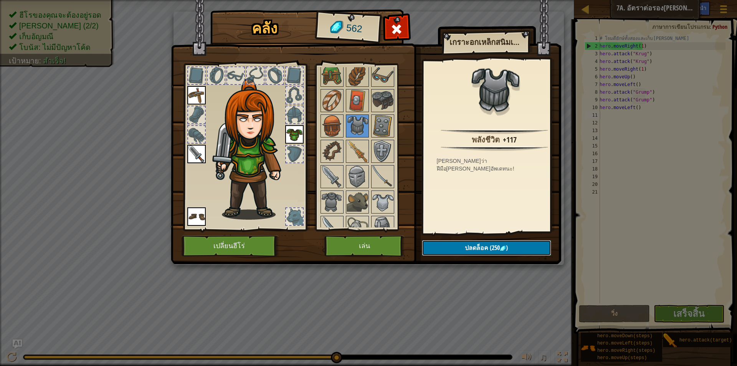
click at [443, 245] on button "ปลดล็อค (250 )" at bounding box center [486, 248] width 129 height 16
click at [443, 245] on button "ยืนยัน" at bounding box center [486, 248] width 129 height 16
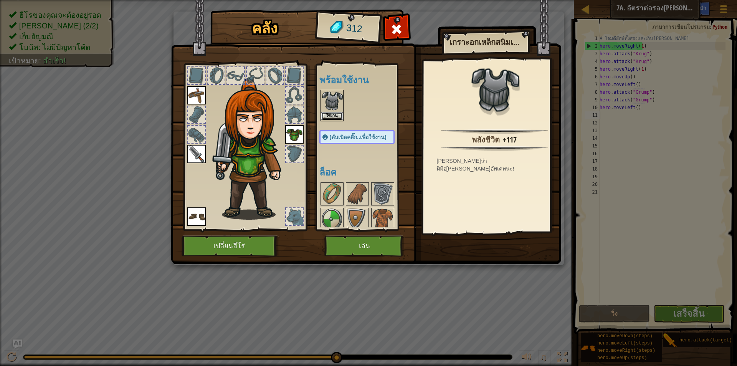
click at [328, 114] on button "ใช้งาน" at bounding box center [331, 116] width 21 height 8
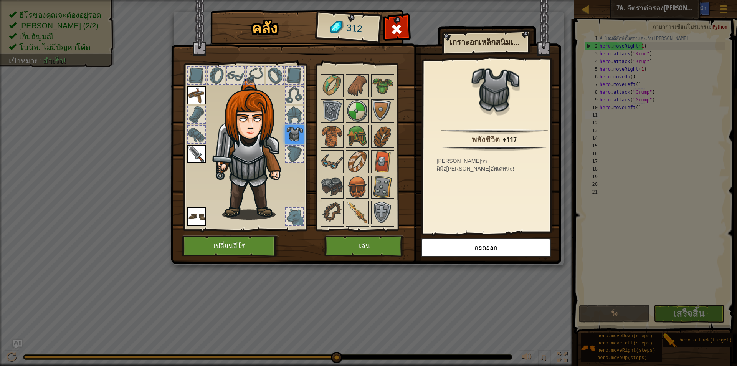
scroll to position [154, 0]
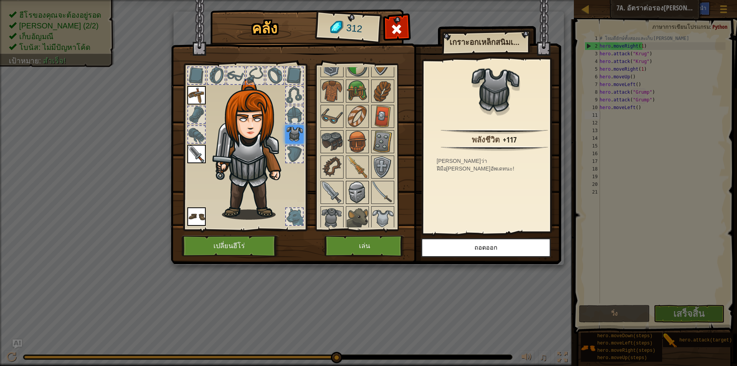
click at [359, 188] on img at bounding box center [357, 192] width 21 height 21
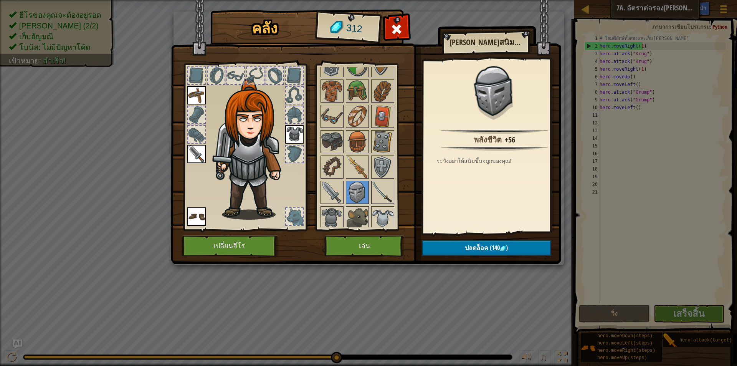
click at [384, 191] on img at bounding box center [382, 192] width 21 height 21
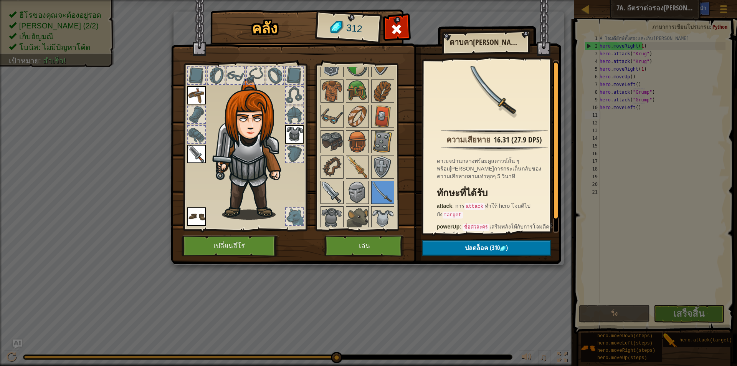
click at [332, 187] on img at bounding box center [331, 192] width 21 height 21
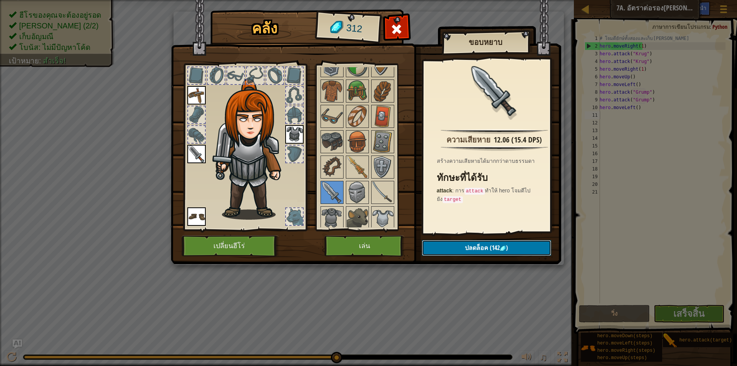
click at [465, 245] on span "ปลดล็อค" at bounding box center [476, 247] width 23 height 8
click at [464, 245] on button "ยืนยัน" at bounding box center [486, 248] width 129 height 16
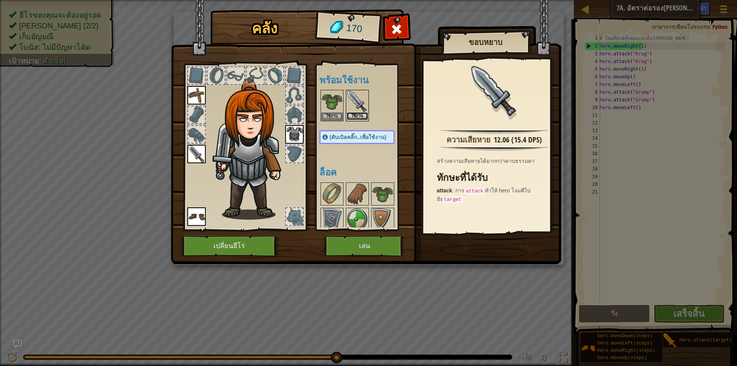
click at [355, 113] on button "ใช้งาน" at bounding box center [357, 116] width 21 height 8
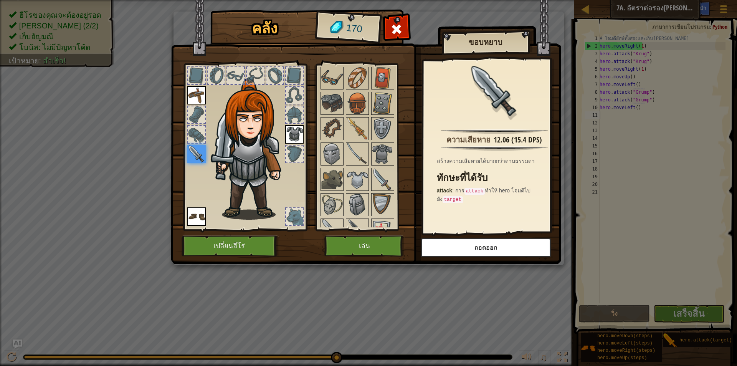
scroll to position [207, 0]
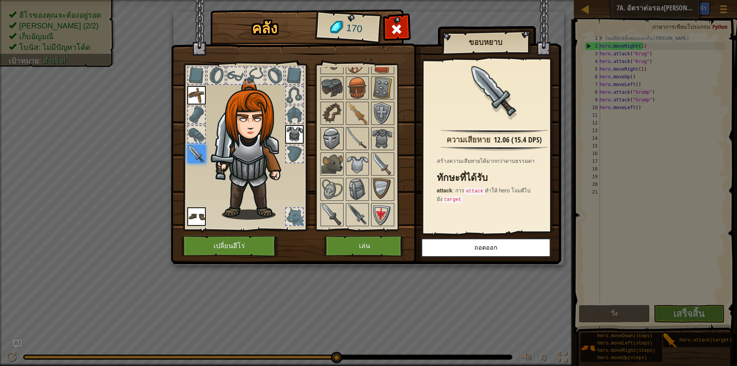
click at [332, 144] on img at bounding box center [331, 138] width 21 height 21
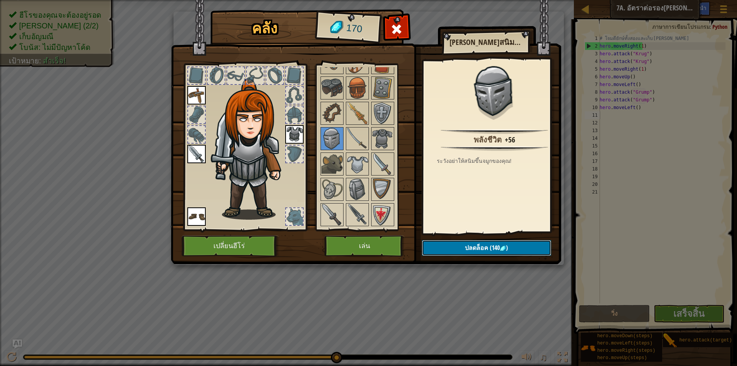
click at [462, 242] on button "ปลดล็อค (140 )" at bounding box center [486, 248] width 129 height 16
click at [462, 242] on button "ยืนยัน" at bounding box center [486, 248] width 129 height 16
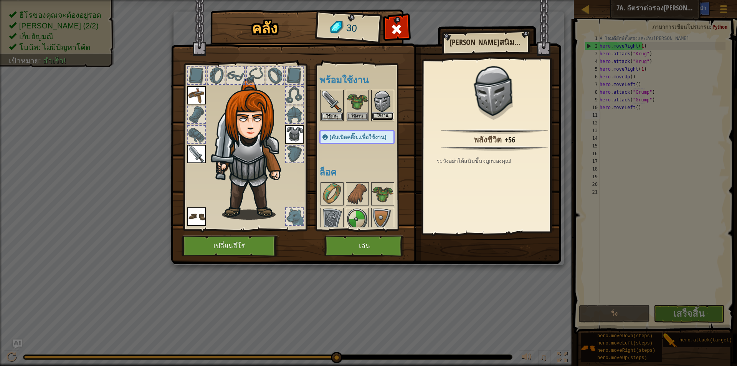
click at [386, 115] on button "ใช้งาน" at bounding box center [382, 116] width 21 height 8
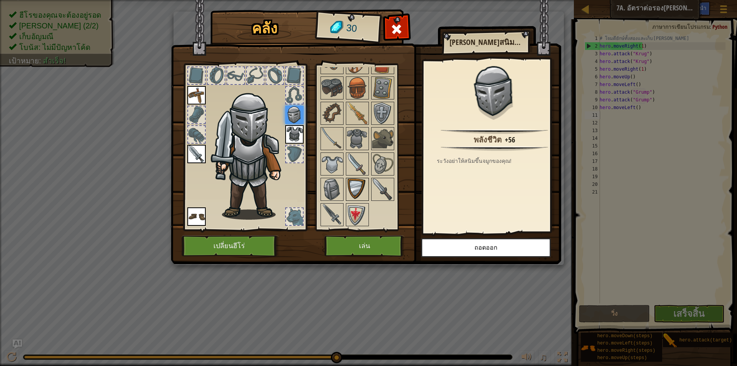
click at [359, 191] on img at bounding box center [357, 188] width 21 height 21
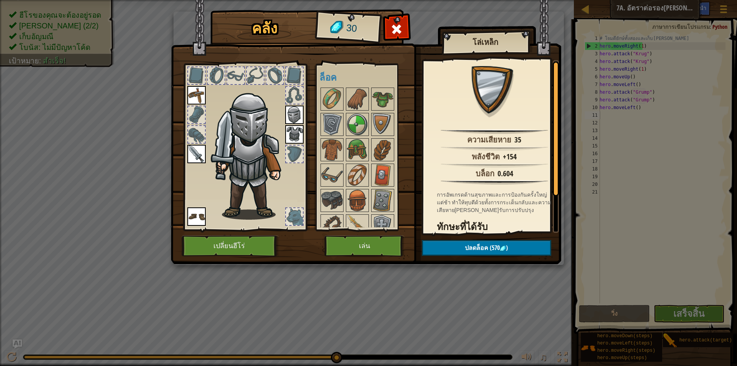
scroll to position [92, 0]
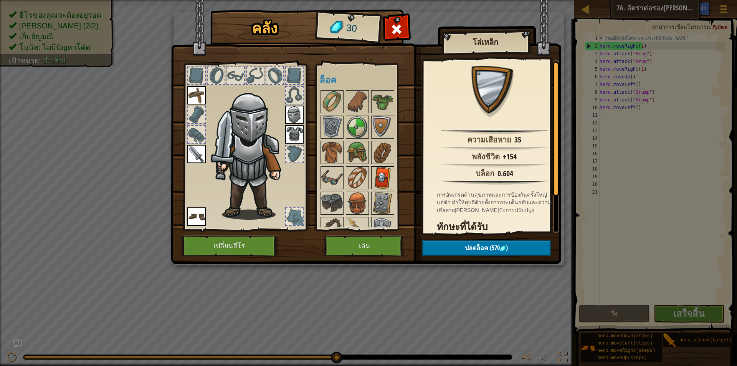
click at [381, 177] on img at bounding box center [382, 177] width 21 height 21
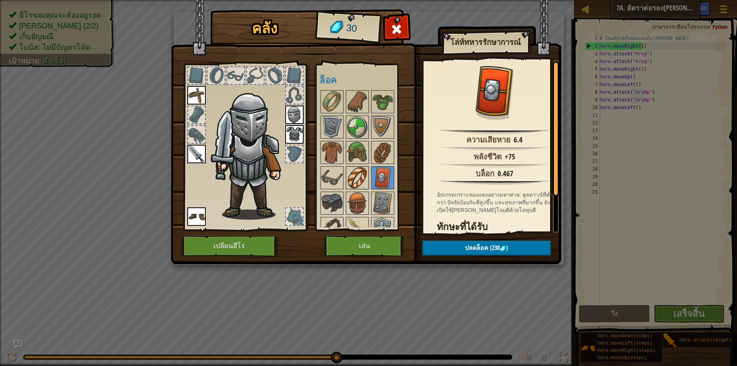
click at [365, 174] on img at bounding box center [357, 177] width 21 height 21
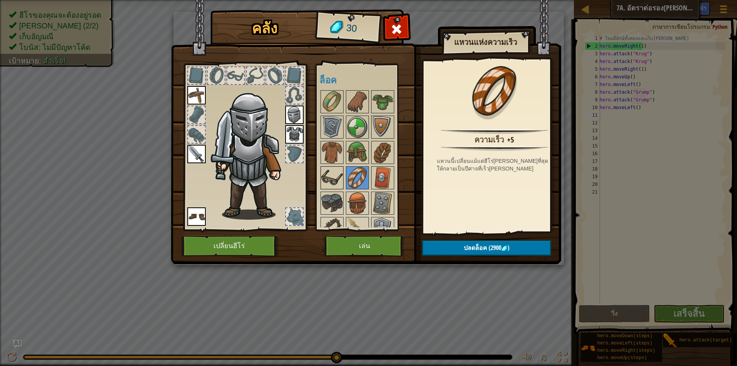
drag, startPoint x: 348, startPoint y: 175, endPoint x: 337, endPoint y: 176, distance: 10.4
click at [338, 176] on div "พร้อมใช้งาน ใช้งาน ใช้งาน ใช้งาน ใช้งาน ใช้งาน ใช้งาน ใช้งาน (ดับเบิลคลิ๊ก..เพื…" at bounding box center [364, 147] width 91 height 160
click at [337, 170] on img at bounding box center [331, 177] width 21 height 21
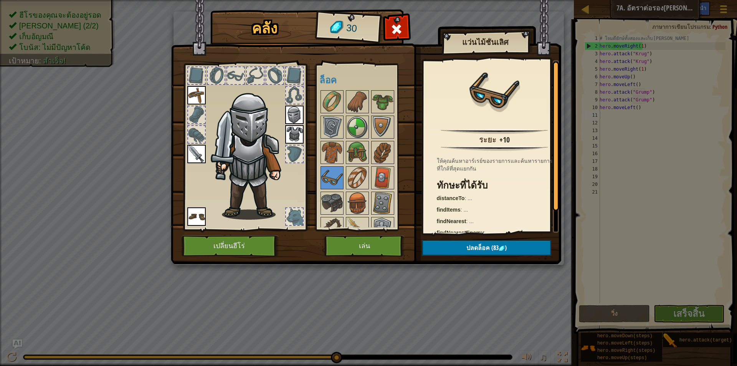
drag, startPoint x: 344, startPoint y: 162, endPoint x: 353, endPoint y: 151, distance: 13.9
click at [344, 161] on div at bounding box center [364, 215] width 91 height 253
drag, startPoint x: 353, startPoint y: 151, endPoint x: 358, endPoint y: 142, distance: 10.3
click at [353, 150] on img at bounding box center [357, 152] width 21 height 21
click at [359, 139] on div "พร้อมใช้งาน ใช้งาน ใช้งาน ใช้งาน ใช้งาน ใช้งาน ใช้งาน ใช้งาน (ดับเบิลคลิ๊ก..เพื…" at bounding box center [364, 147] width 91 height 160
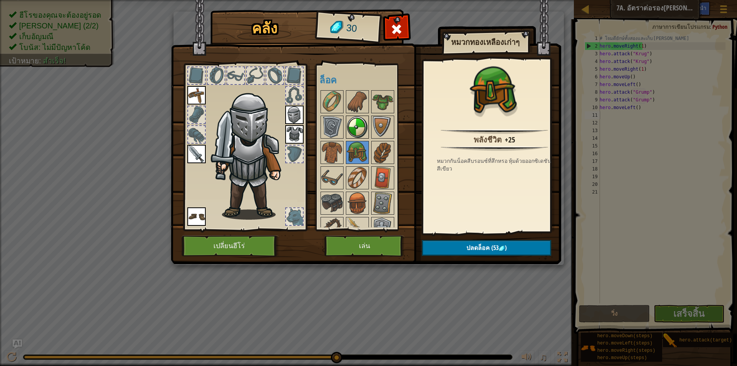
click at [360, 135] on img at bounding box center [357, 126] width 21 height 21
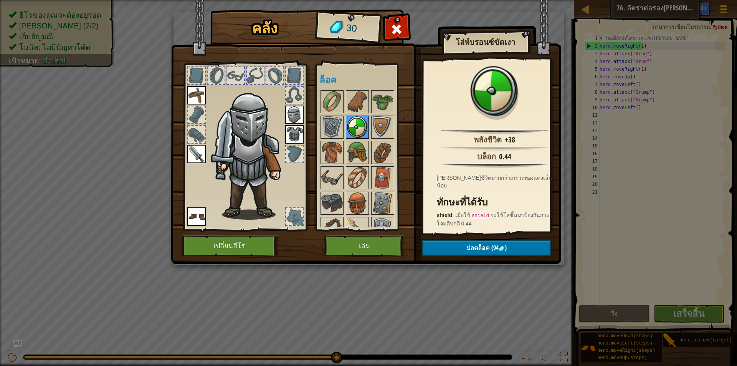
click at [357, 132] on img at bounding box center [357, 126] width 21 height 21
drag, startPoint x: 356, startPoint y: 132, endPoint x: 352, endPoint y: 132, distance: 3.9
click at [354, 132] on img at bounding box center [357, 126] width 21 height 21
click at [368, 243] on button "เล่น" at bounding box center [364, 245] width 80 height 21
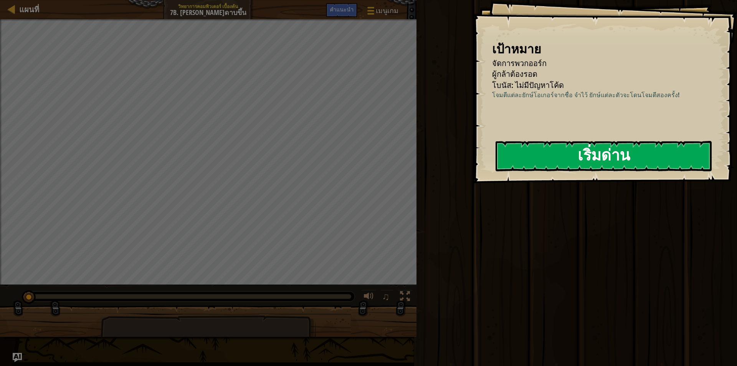
click at [594, 154] on button "เริ่มด่าน" at bounding box center [604, 156] width 216 height 30
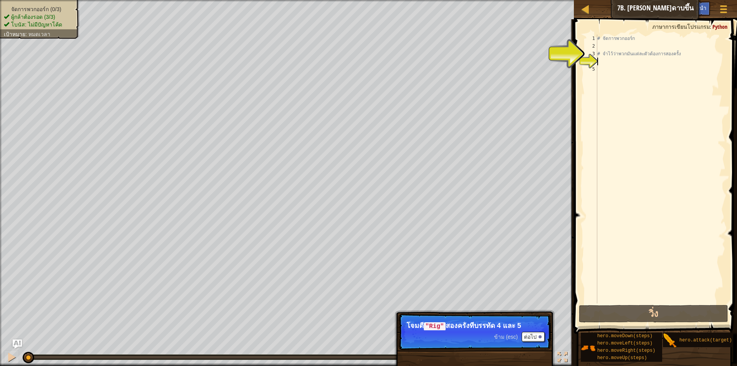
click at [648, 61] on div "# จัดการพวกออร์ก # จำไว้ว่าพวกมันแต่ละตัวต้องการสองครั้ง" at bounding box center [661, 177] width 130 height 284
type textarea "r"
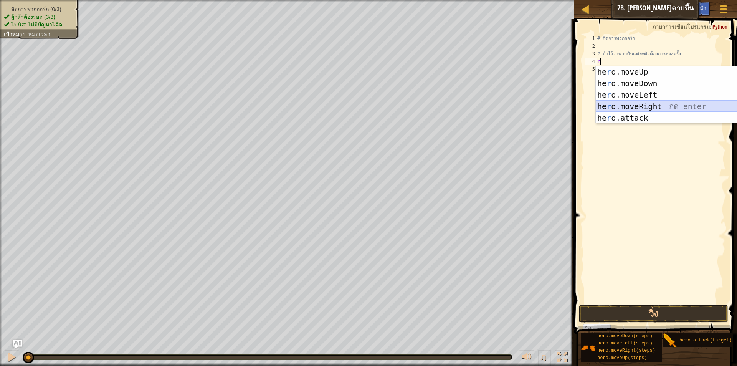
click at [658, 104] on div "he r o.moveUp กด enter he r o.moveDown กด enter he r o.moveLeft กด enter he r o…" at bounding box center [668, 106] width 145 height 81
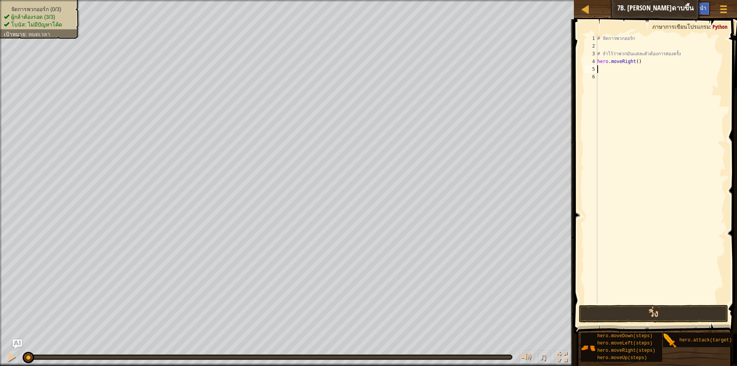
click at [611, 71] on div "# จัดการพวกออร์ก # จำไว้ว่าพวกมันแต่ละตัวต้องการสองครั้ง hero . moveRight ( )" at bounding box center [661, 177] width 130 height 284
click at [621, 78] on div "hero. a ttack กด enter" at bounding box center [664, 91] width 145 height 35
click at [655, 65] on div "# จัดการพวกออร์ก # จำไว้ว่าพวกมันแต่ละตัวต้องการสองครั้ง hero . moveRight ( ) h…" at bounding box center [661, 177] width 130 height 284
click at [656, 68] on div "# จัดการพวกออร์ก # จำไว้ว่าพวกมันแต่ละตัวต้องการสองครั้ง hero . moveRight ( ) h…" at bounding box center [661, 177] width 130 height 284
type textarea "hero.attack("Enemy Nam")"
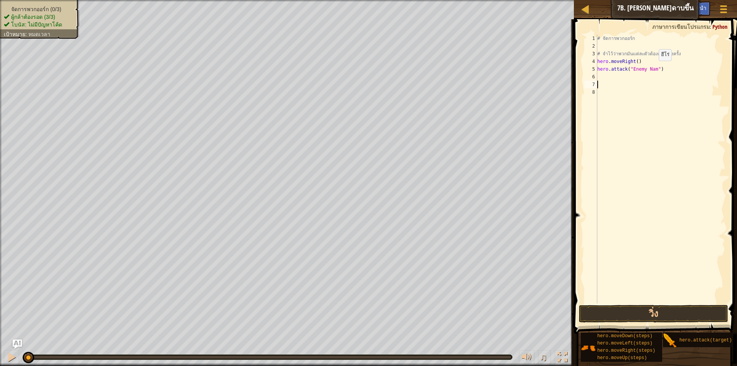
click at [652, 68] on div "# จัดการพวกออร์ก # จำไว้ว่าพวกมันแต่ละตัวต้องการสองครั้ง hero . moveRight ( ) h…" at bounding box center [661, 177] width 130 height 284
type textarea "hero.attack("Enemy Nam")"
click at [652, 68] on div "# จัดการพวกออร์ก # จำไว้ว่าพวกมันแต่ละตัวต้องการสองครั้ง hero . moveRight ( ) h…" at bounding box center [661, 177] width 130 height 284
type textarea "hero.attack("rig")"
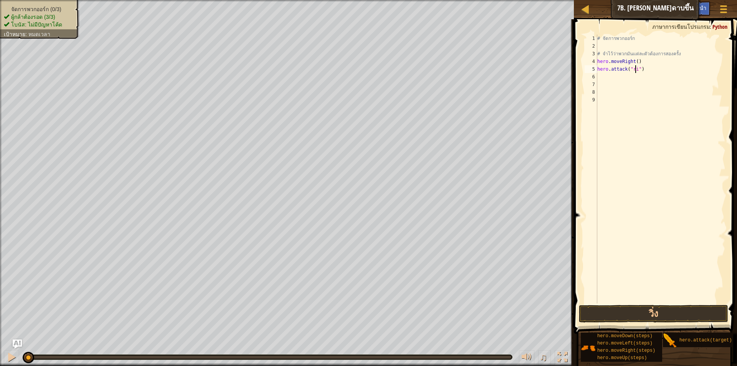
scroll to position [3, 3]
click at [618, 78] on div "# จัดการพวกออร์ก # จำไว้ว่าพวกมันแต่ละตัวต้องการสองครั้ง hero . moveRight ( ) h…" at bounding box center [661, 177] width 130 height 284
click at [620, 90] on div "hero. a ttack กด enter" at bounding box center [664, 98] width 145 height 35
click at [655, 75] on div "# จัดการพวกออร์ก # จำไว้ว่าพวกมันแต่ละตัวต้องการสองครั้ง hero . moveRight ( ) h…" at bounding box center [661, 169] width 130 height 269
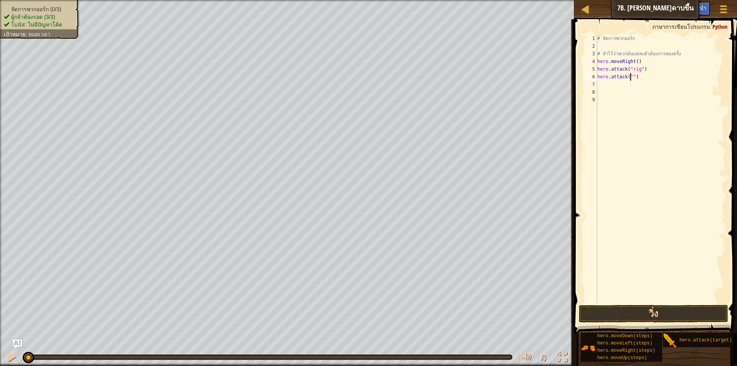
scroll to position [3, 3]
type textarea "hero.attack("rig")"
click at [617, 84] on div "# จัดการพวกออร์ก # จำไว้ว่าพวกมันแต่ละตัวต้องการสองครั้ง hero . moveRight ( ) h…" at bounding box center [661, 177] width 130 height 284
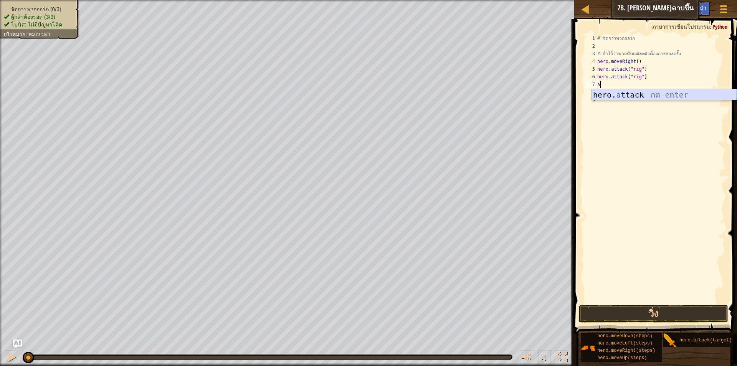
type textarea "a"
click at [607, 0] on body "แผนที่ วิทยาการคอมพิวเตอร์ เบื้องต้น 7b. [PERSON_NAME]ดาบขึ้น เมนูเกม เสร็จ[PER…" at bounding box center [368, 0] width 737 height 0
click at [610, 88] on div "# จัดการพวกออร์ก # จำไว้ว่าพวกมันแต่ละตัวต้องการสองครั้ง hero . moveRight ( ) h…" at bounding box center [661, 177] width 130 height 284
click at [613, 93] on div "hero. a ttack กด enter" at bounding box center [664, 106] width 145 height 35
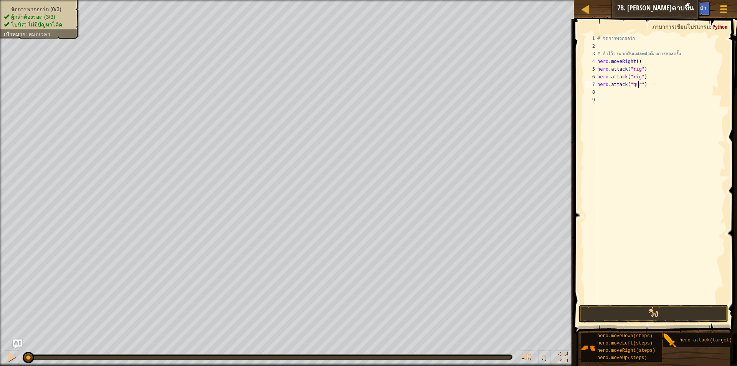
type textarea "hero.attack("gurt")"
click at [626, 90] on div "# จัดการพวกออร์ก # จำไว้ว่าพวกมันแต่ละตัวต้องการสองครั้ง hero . moveRight ( ) h…" at bounding box center [661, 177] width 130 height 284
click at [623, 101] on div "hero. a ttack กด enter" at bounding box center [664, 114] width 145 height 35
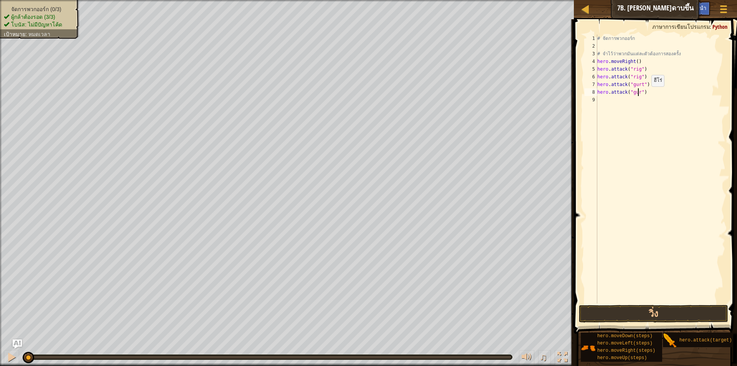
type textarea "hero.attack("gurt")"
click at [611, 105] on div "# จัดการพวกออร์ก # จำไว้ว่าพวกมันแต่ละตัวต้องการสองครั้ง hero . moveRight ( ) h…" at bounding box center [661, 177] width 130 height 284
click at [625, 106] on div "hero. a ttack กด enter" at bounding box center [664, 121] width 145 height 35
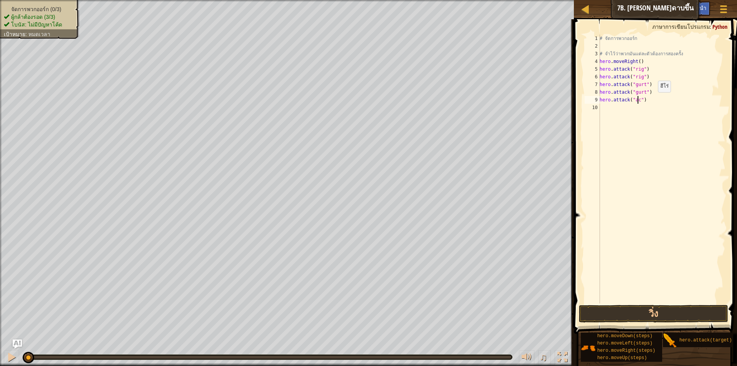
type textarea "hero.attack("ack")"
click at [605, 105] on div "# จัดการพวกออร์ก # จำไว้ว่าพวกมันแต่ละตัวต้องการสองครั้ง hero . moveRight ( ) h…" at bounding box center [661, 177] width 127 height 284
click at [600, 117] on div "hero. a ttack กด enter" at bounding box center [664, 129] width 145 height 35
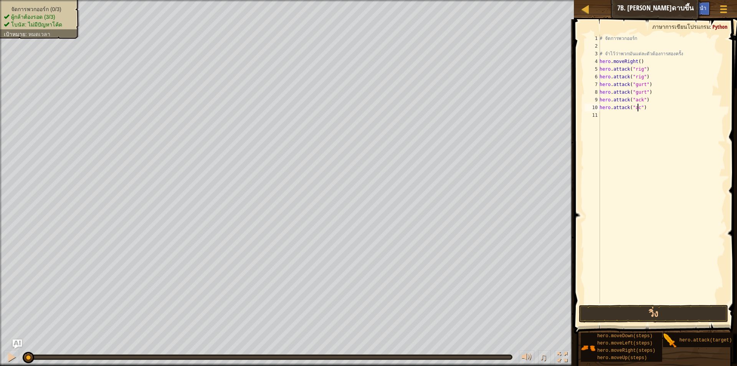
scroll to position [3, 3]
drag, startPoint x: 689, startPoint y: 314, endPoint x: 667, endPoint y: 296, distance: 28.6
click at [688, 314] on button "วิ่ง" at bounding box center [653, 314] width 149 height 18
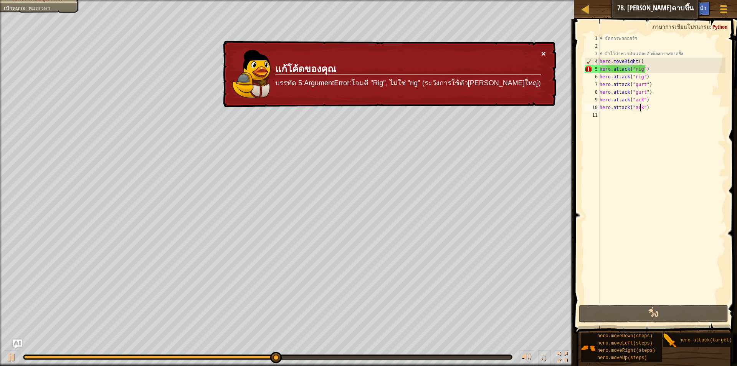
click at [544, 54] on button "×" at bounding box center [543, 54] width 5 height 8
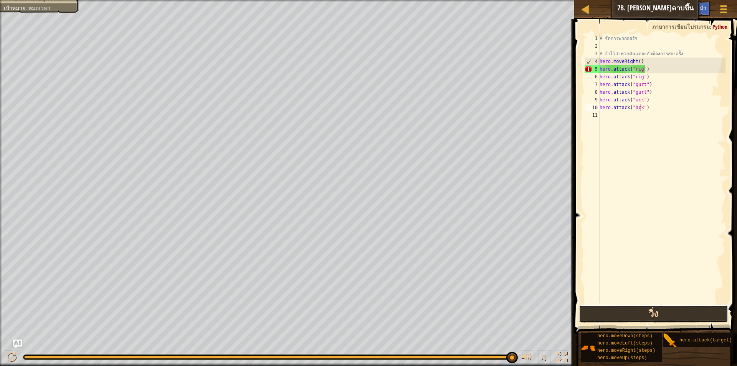
click at [663, 312] on button "วิ่ง" at bounding box center [653, 314] width 149 height 18
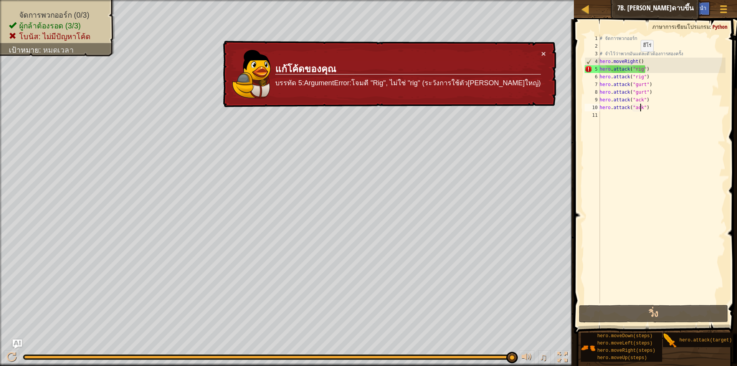
click at [636, 59] on div "# จัดการพวกออร์ก # จำไว้ว่าพวกมันแต่ละตัวต้องการสองครั้ง hero . moveRight ( ) h…" at bounding box center [661, 177] width 127 height 284
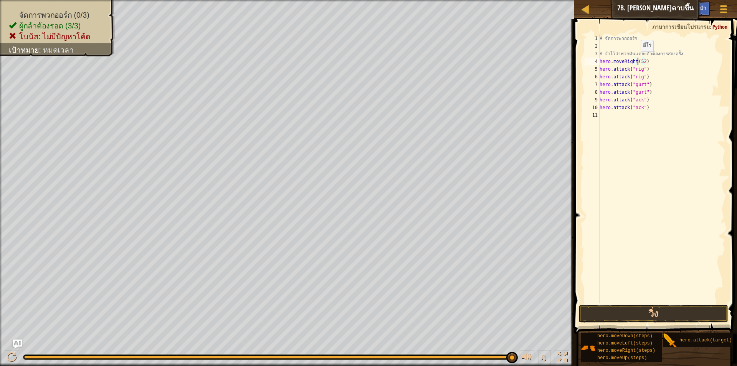
click at [636, 59] on div "# จัดการพวกออร์ก # จำไว้ว่าพวกมันแต่ละตัวต้องการสองครั้ง hero . moveRight ( 52 …" at bounding box center [661, 177] width 127 height 284
click at [640, 58] on div "# จัดการพวกออร์ก # จำไว้ว่าพวกมันแต่ละตัวต้องการสองครั้ง hero . moveRight ( 52 …" at bounding box center [661, 177] width 127 height 284
click at [633, 62] on div "# จัดการพวกออร์ก # จำไว้ว่าพวกมันแต่ละตัวต้องการสองครั้ง hero . moveRight2 ) he…" at bounding box center [661, 177] width 127 height 284
click at [636, 60] on div "# จัดการพวกออร์ก # จำไว้ว่าพวกมันแต่ละตัวต้องการสองครั้ง hero . moveRight2 ) he…" at bounding box center [661, 177] width 127 height 284
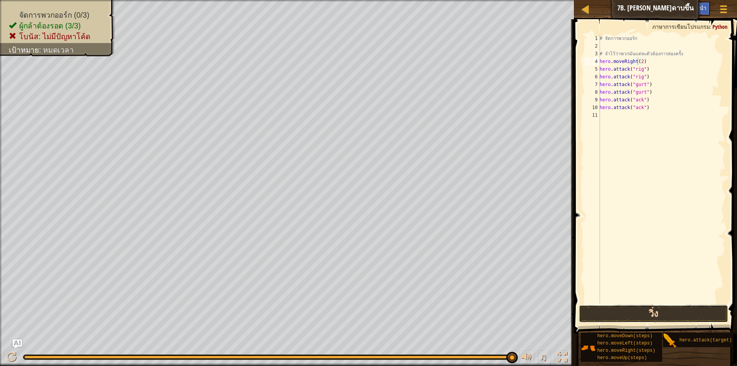
click at [659, 306] on button "วิ่ง" at bounding box center [653, 314] width 149 height 18
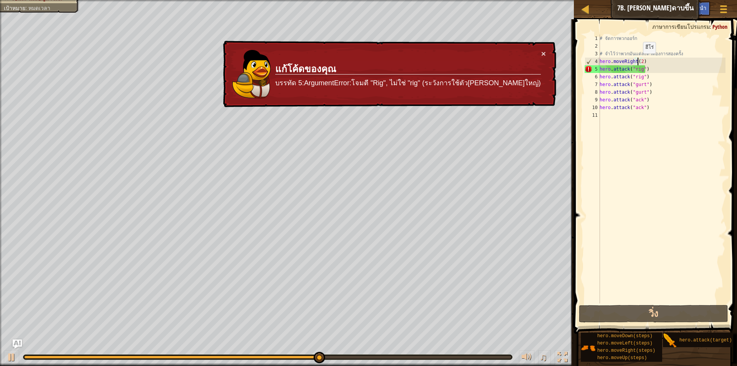
click at [639, 61] on div "# จัดการพวกออร์ก # จำไว้ว่าพวกมันแต่ละตัวต้องการสองครั้ง hero . moveRight ( 2 )…" at bounding box center [661, 177] width 127 height 284
click at [639, 60] on div "# จัดการพวกออร์ก # จำไว้ว่าพวกมันแต่ละตัวต้องการสองครั้ง hero . moveRight ( 2 )…" at bounding box center [661, 177] width 127 height 284
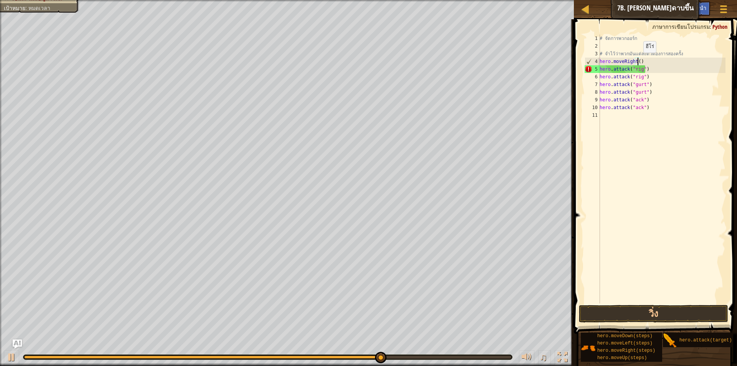
type textarea "hero.moveRight(3)"
click at [680, 299] on div "# จัดการพวกออร์ก # จำไว้ว่าพวกมันแต่ละตัวต้องการสองครั้ง hero . moveRight ( 3 )…" at bounding box center [661, 177] width 127 height 284
click at [657, 310] on button "วิ่ง" at bounding box center [653, 314] width 149 height 18
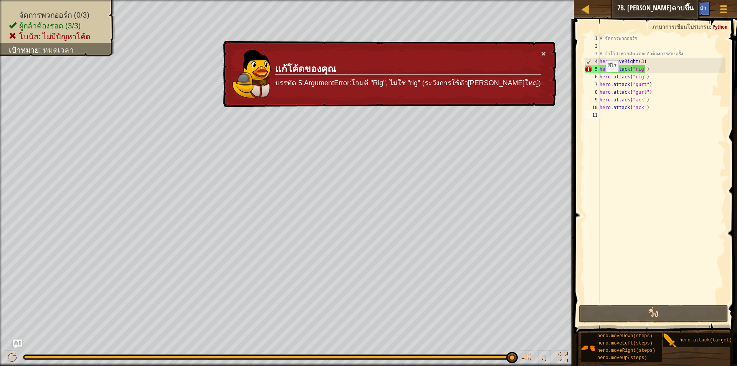
click at [546, 52] on div "× แก้โค้ดของคุณ บรรทัด 5:ArgumentError:โจมตี "Rig", ไม่ใช่ "rig" (ระวังการใช้ตั…" at bounding box center [388, 74] width 335 height 67
click at [542, 52] on button "×" at bounding box center [543, 54] width 5 height 8
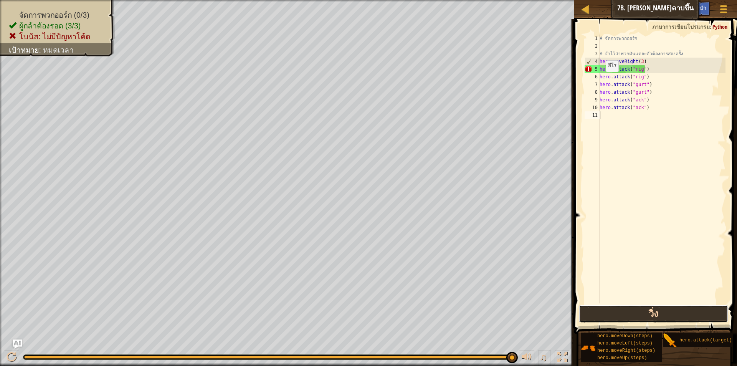
click at [598, 317] on button "วิ่ง" at bounding box center [653, 314] width 149 height 18
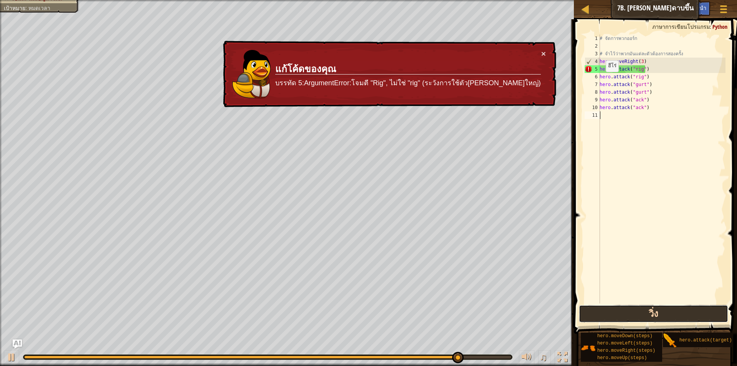
click at [600, 313] on button "วิ่ง" at bounding box center [653, 314] width 149 height 18
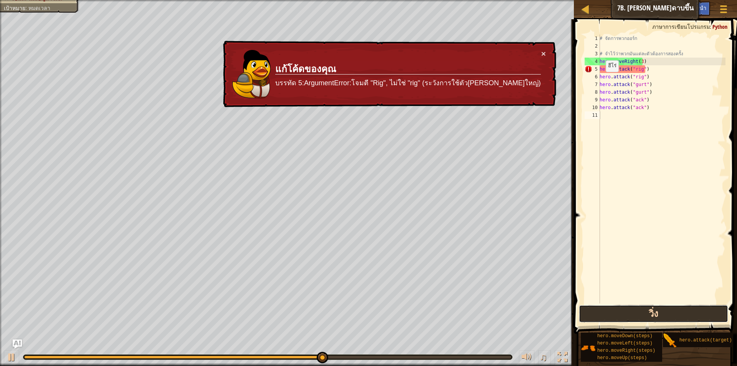
click at [607, 314] on button "วิ่ง" at bounding box center [653, 314] width 149 height 18
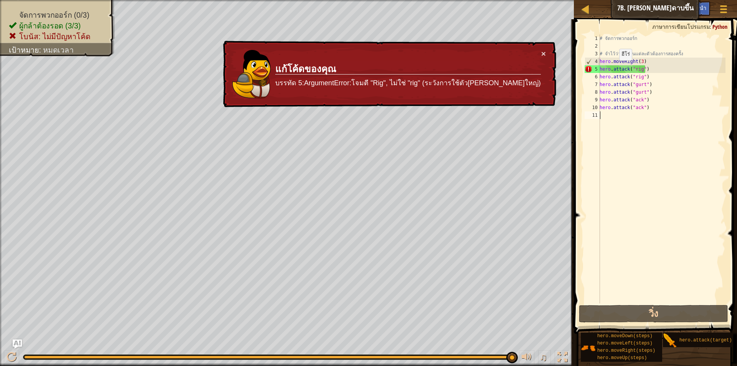
click at [615, 68] on div "# จัดการพวกออร์ก # จำไว้ว่าพวกมันแต่ละตัวต้องการสองครั้ง hero . moveRight ( 3 )…" at bounding box center [661, 177] width 127 height 284
click at [680, 101] on div "# จัดการพวกออร์ก # จำไว้ว่าพวกมันแต่ละตัวต้องการสองครั้ง hero . moveRight ( 3 )…" at bounding box center [661, 177] width 127 height 284
click at [636, 69] on div "# จัดการพวกออร์ก # จำไว้ว่าพวกมันแต่ละตัวต้องการสองครั้ง hero . moveRight ( 3 )…" at bounding box center [661, 177] width 127 height 284
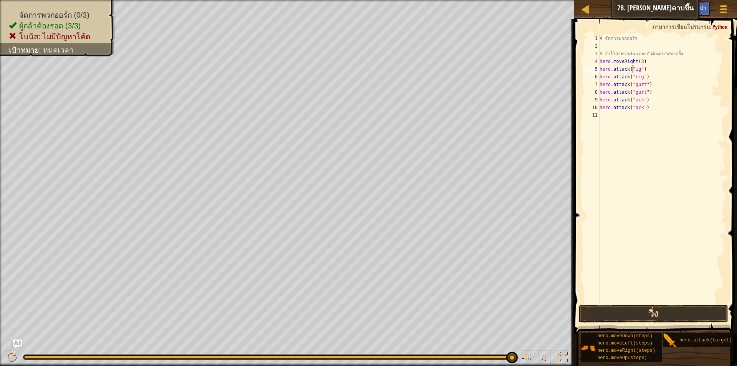
scroll to position [3, 3]
click at [635, 67] on div "# จัดการพวกออร์ก # จำไว้ว่าพวกมันแต่ละตัวต้องการสองครั้ง hero . moveRight ( 3 )…" at bounding box center [661, 177] width 127 height 284
click at [633, 67] on div "# จัดการพวกออร์ก # จำไว้ว่าพวกมันแต่ละตัวต้องการสองครั้ง hero . moveRight ( 3 )…" at bounding box center [661, 177] width 127 height 284
click at [637, 67] on div "# จัดการพวกออร์ก # จำไว้ว่าพวกมันแต่ละตัวต้องการสองครั้ง hero . moveRight ( 3 )…" at bounding box center [661, 177] width 127 height 284
click at [635, 68] on div "# จัดการพวกออร์ก # จำไว้ว่าพวกมันแต่ละตัวต้องการสองครั้ง hero . moveRight ( 3 )…" at bounding box center [661, 177] width 127 height 284
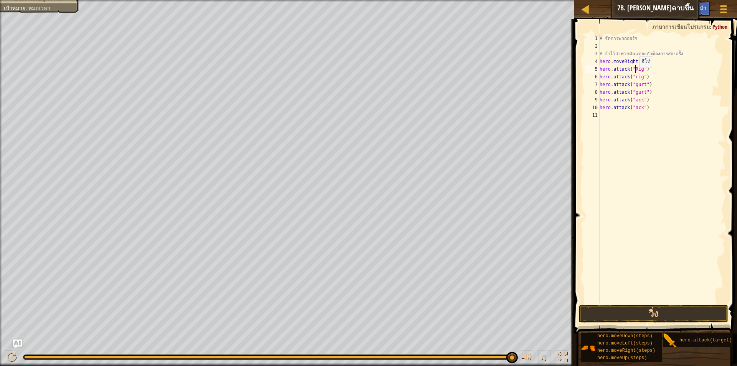
click at [635, 75] on div "# จัดการพวกออร์ก # จำไว้ว่าพวกมันแต่ละตัวต้องการสองครั้ง hero . moveRight ( 3 )…" at bounding box center [661, 177] width 127 height 284
click at [635, 84] on div "# จัดการพวกออร์ก # จำไว้ว่าพวกมันแต่ละตัวต้องการสองครั้ง hero . moveRight ( 3 )…" at bounding box center [661, 177] width 127 height 284
click at [633, 92] on div "# จัดการพวกออร์ก # จำไว้ว่าพวกมันแต่ละตัวต้องการสองครั้ง hero . moveRight ( 3 )…" at bounding box center [661, 177] width 127 height 284
click at [635, 92] on div "# จัดการพวกออร์ก # จำไว้ว่าพวกมันแต่ละตัวต้องการสองครั้ง hero . moveRight ( 3 )…" at bounding box center [661, 177] width 127 height 284
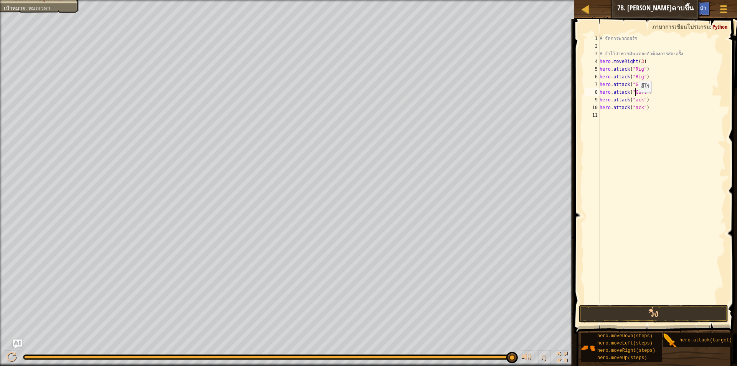
click at [634, 100] on div "# จัดการพวกออร์ก # จำไว้ว่าพวกมันแต่ละตัวต้องการสองครั้ง hero . moveRight ( 3 )…" at bounding box center [661, 177] width 127 height 284
click at [634, 107] on div "# จัดการพวกออร์ก # จำไว้ว่าพวกมันแต่ละตัวต้องการสองครั้ง hero . moveRight ( 3 )…" at bounding box center [661, 177] width 127 height 284
type textarea "hero.attack("Ack")"
click at [669, 312] on button "วิ่ง" at bounding box center [653, 314] width 149 height 18
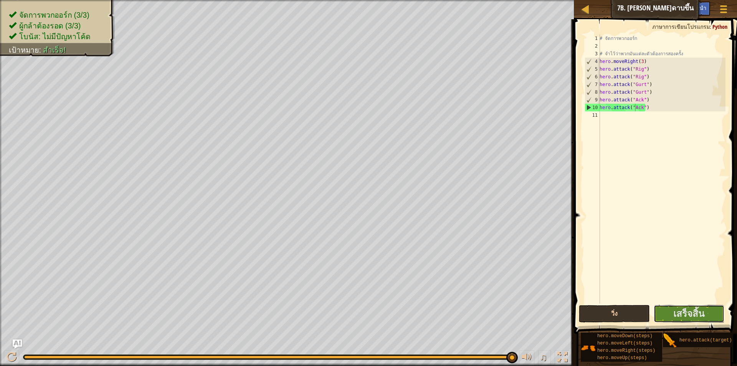
click at [669, 310] on button "เสร็จสิ้น" at bounding box center [689, 314] width 71 height 18
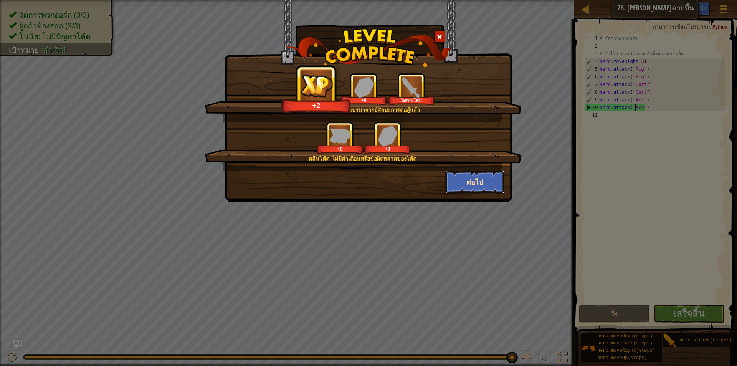
click at [494, 183] on button "ต่อไป" at bounding box center [474, 181] width 59 height 23
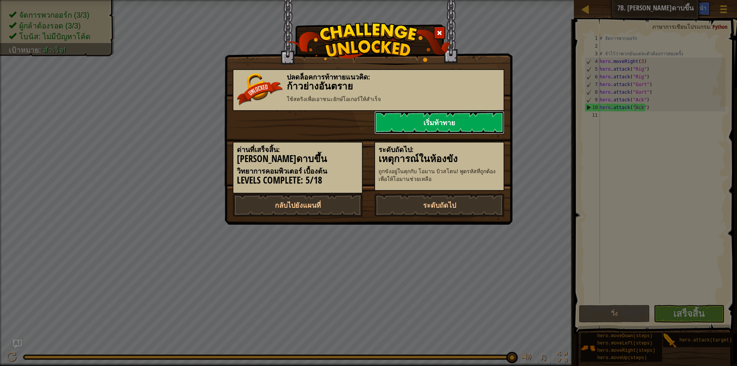
click at [471, 119] on link "เริ่มท้าทาย" at bounding box center [439, 122] width 130 height 23
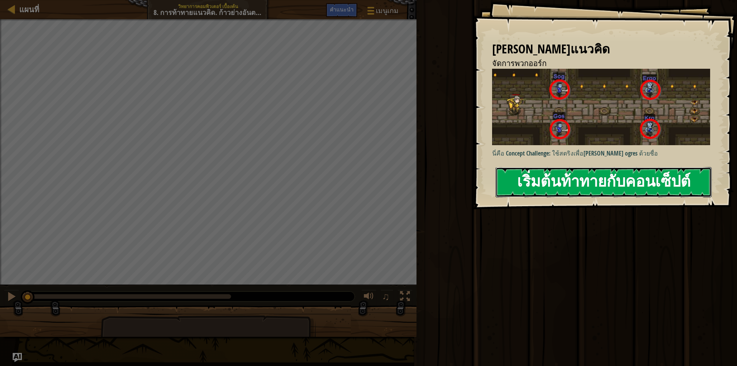
click at [558, 187] on button "เริ่มต้นท้าทายกับคอนเซ็ปต์" at bounding box center [604, 182] width 216 height 30
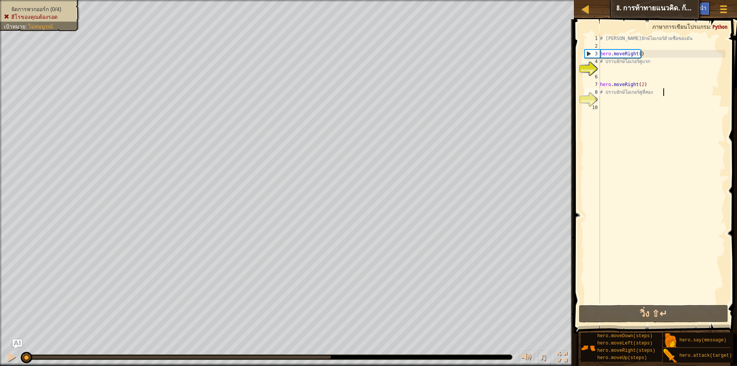
click at [663, 94] on div "# [PERSON_NAME]ยักษ์โอเกอร์ด้วยชื่อของมัน hero . moveRight ( ) # ปราบยักษ์โอเกอ…" at bounding box center [661, 177] width 127 height 284
drag, startPoint x: 649, startPoint y: 87, endPoint x: 649, endPoint y: 91, distance: 3.9
click at [649, 91] on div "# [PERSON_NAME]ยักษ์โอเกอร์ด้วยชื่อของมัน hero . moveRight ( ) # ปราบยักษ์โอเกอ…" at bounding box center [661, 177] width 127 height 284
type textarea "hero.moveRight(2)"
type textarea "hero.moveRight()"
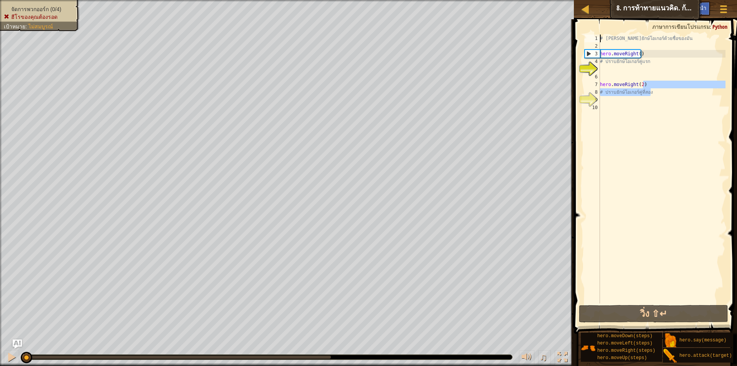
type textarea "# ปราบยักษ์โอเกอร์คู# [PERSON_NAME]ยักษ์โอเกอร์ด้วยชื่อของมัน"
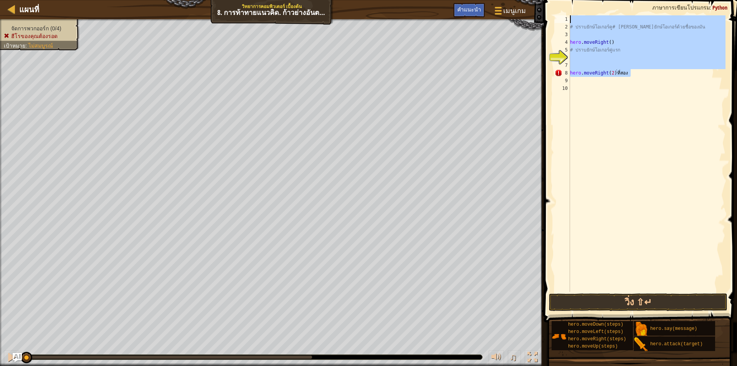
drag, startPoint x: 631, startPoint y: 74, endPoint x: 546, endPoint y: -7, distance: 117.6
click at [546, 0] on html "แผนที่ วิทยาการคอมพิวเตอร์ เบื้องต้น 8. การท้าทายแนวคิด. ก้าวย่างอันตราย เมนูเก…" at bounding box center [368, 0] width 737 height 0
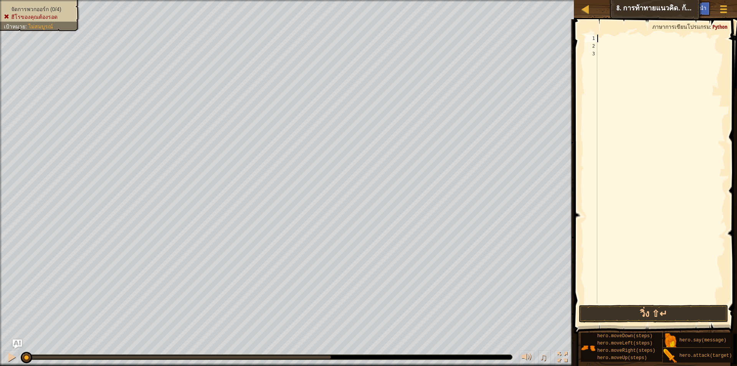
type textarea "h"
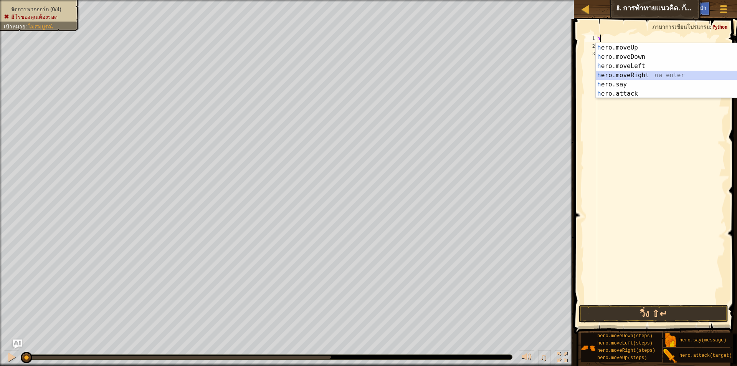
click at [630, 73] on div "h ero.moveUp กด enter h ero.moveDown กด enter h ero.moveLeft กด enter h ero.mov…" at bounding box center [668, 80] width 145 height 74
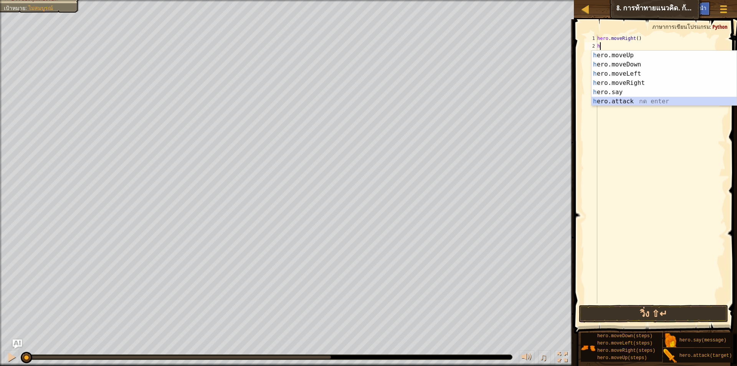
click at [661, 104] on div "h ero.moveUp กด enter h ero.moveDown กด enter h ero.moveLeft กด enter h ero.mov…" at bounding box center [664, 88] width 145 height 74
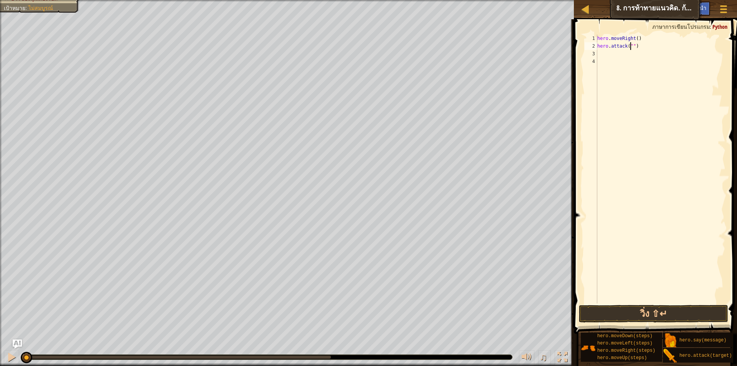
scroll to position [3, 3]
type textarea "hero.attack("Sog")"
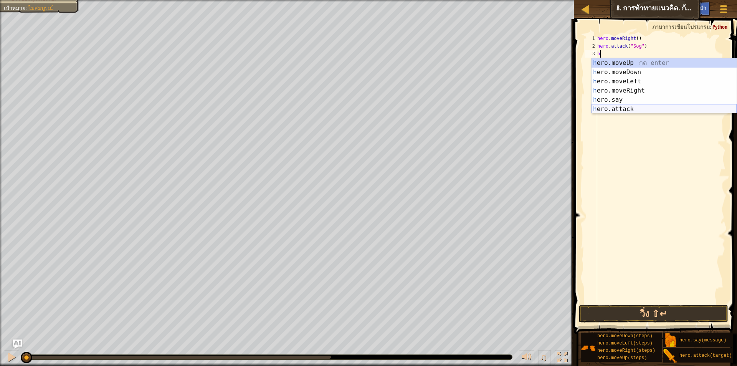
click at [649, 106] on div "h ero.moveUp กด enter h ero.moveDown กด enter h ero.moveLeft กด enter h ero.mov…" at bounding box center [664, 95] width 145 height 74
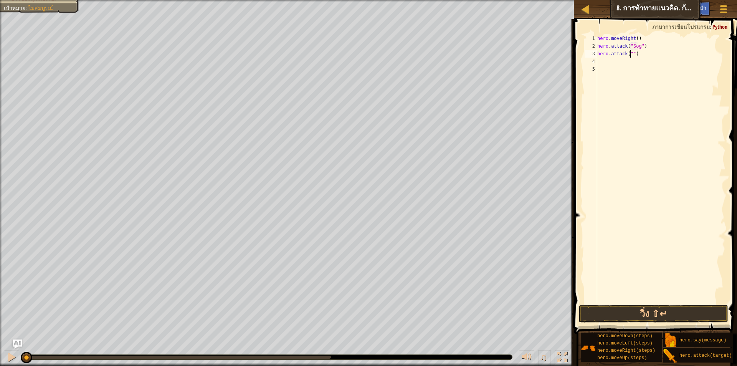
scroll to position [3, 3]
type textarea "hero.attack("Sog")"
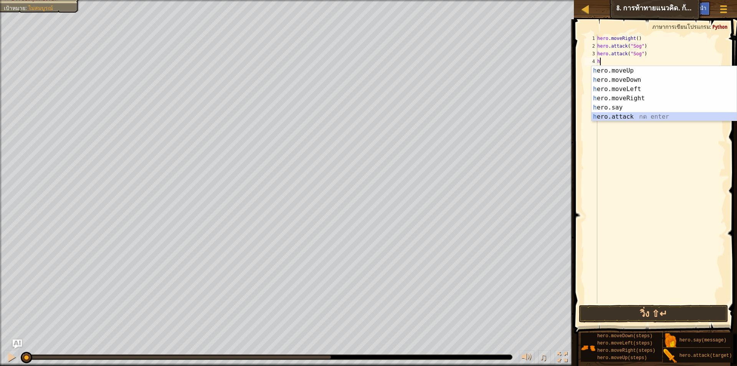
click at [644, 114] on div "h ero.moveUp กด enter h ero.moveDown กด enter h ero.moveLeft กด enter h ero.mov…" at bounding box center [664, 103] width 145 height 74
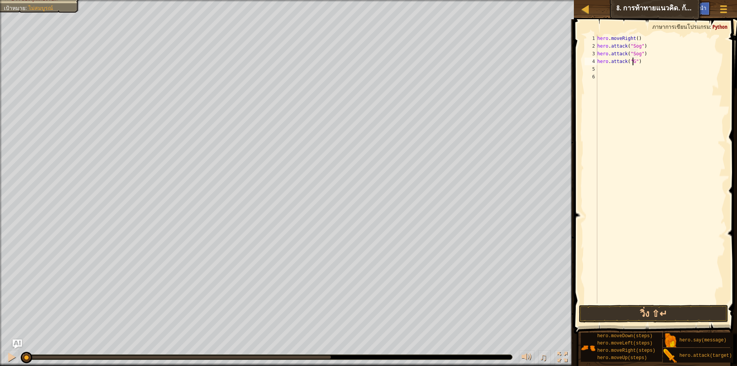
scroll to position [3, 3]
type textarea "hero.attack("Gos")"
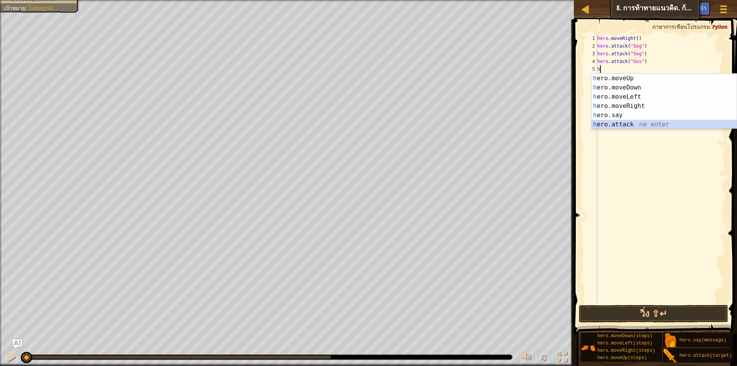
click at [646, 122] on div "h ero.moveUp กด enter h ero.moveDown กด enter h ero.moveLeft กด enter h ero.mov…" at bounding box center [664, 111] width 145 height 74
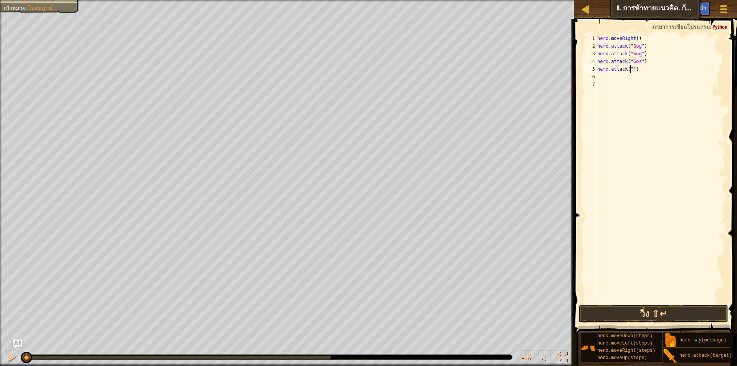
scroll to position [3, 3]
type textarea "hero.attack("Gos")"
type textarea "h"
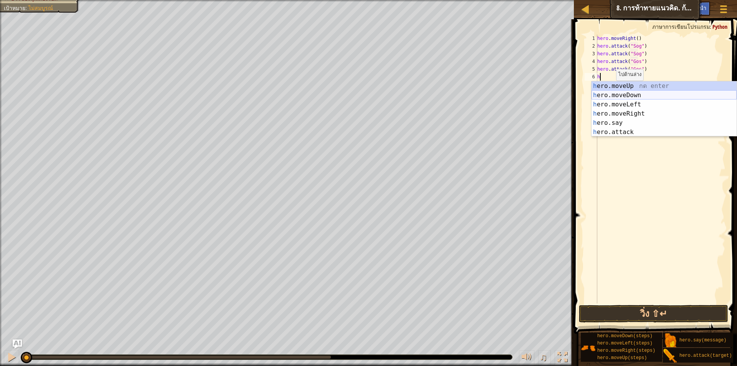
click at [644, 92] on div "h ero.moveUp กด enter h ero.moveDown กด enter h ero.moveLeft กด enter h ero.mov…" at bounding box center [664, 118] width 145 height 74
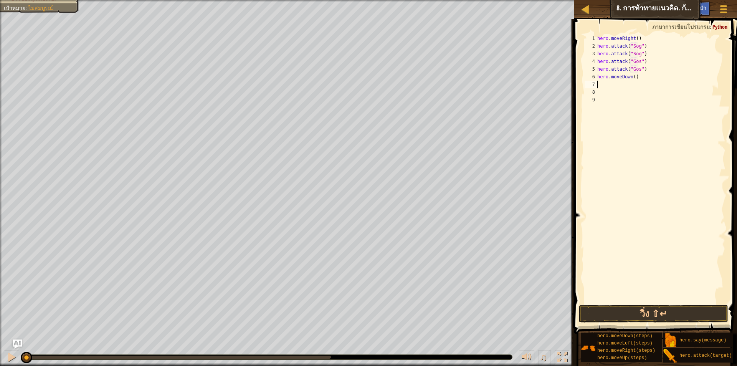
type textarea "h"
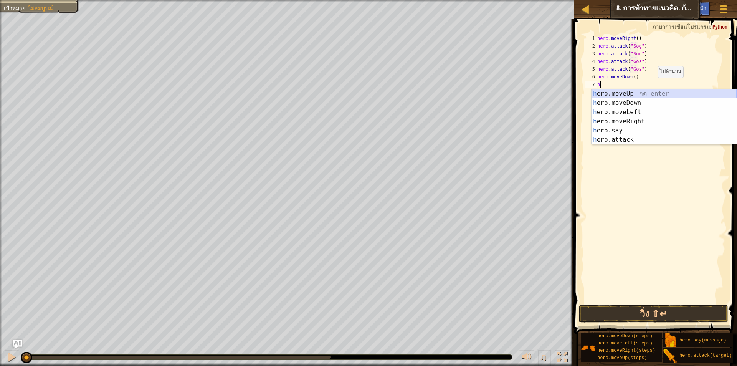
click at [638, 95] on div "h ero.moveUp กด enter h ero.moveDown กด enter h ero.moveLeft กด enter h ero.mov…" at bounding box center [664, 126] width 145 height 74
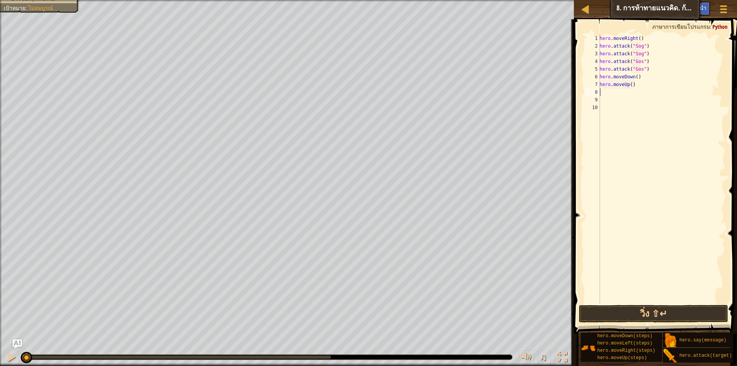
type textarea "h"
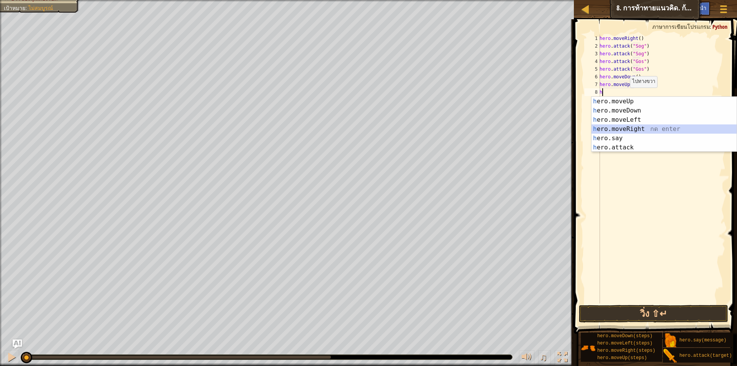
click at [634, 128] on div "h ero.moveUp กด enter h ero.moveDown กด enter h ero.moveLeft กด enter h ero.mov…" at bounding box center [664, 134] width 145 height 74
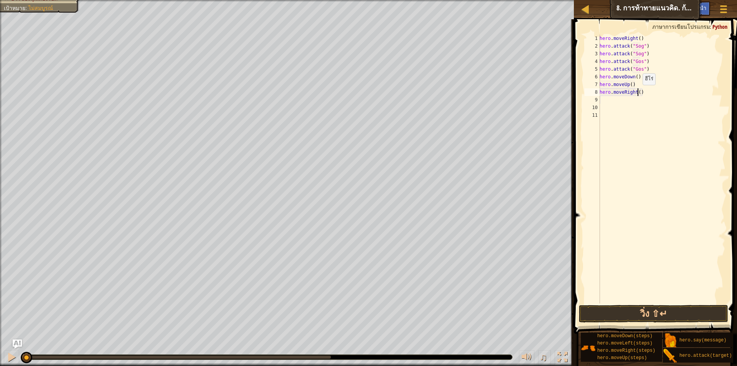
click at [638, 93] on div "hero . moveRight ( ) hero . attack ( "Sog" ) hero . attack ( "Sog" ) hero . att…" at bounding box center [661, 177] width 127 height 284
type textarea "hero.moveRight(2)"
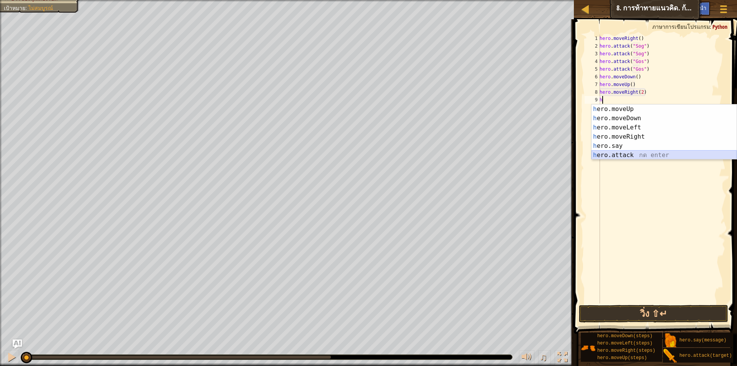
click at [634, 151] on div "h ero.moveUp กด enter h ero.moveDown กด enter h ero.moveLeft กด enter h ero.mov…" at bounding box center [664, 141] width 145 height 74
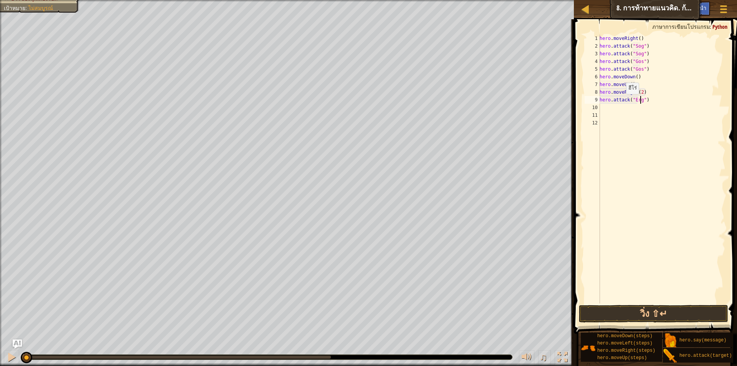
scroll to position [3, 3]
type textarea "hero.attack("Ergo")"
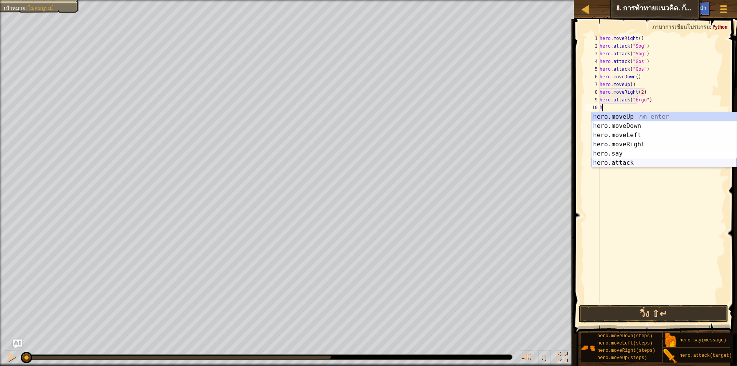
click at [643, 163] on div "h ero.moveUp กด enter h ero.moveDown กด enter h ero.moveLeft กด enter h ero.mov…" at bounding box center [664, 149] width 145 height 74
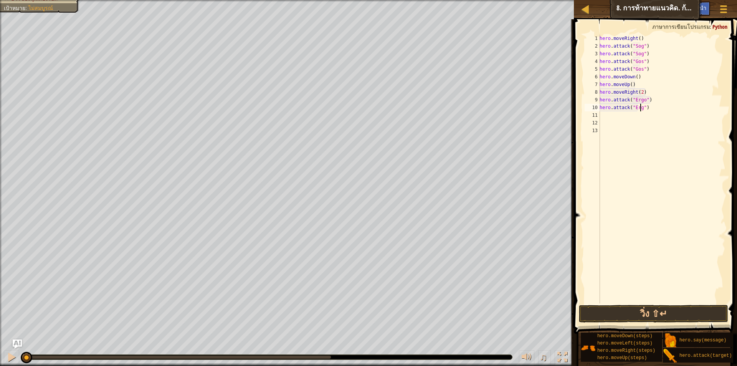
scroll to position [3, 3]
type textarea "hero.attack("Ergo")"
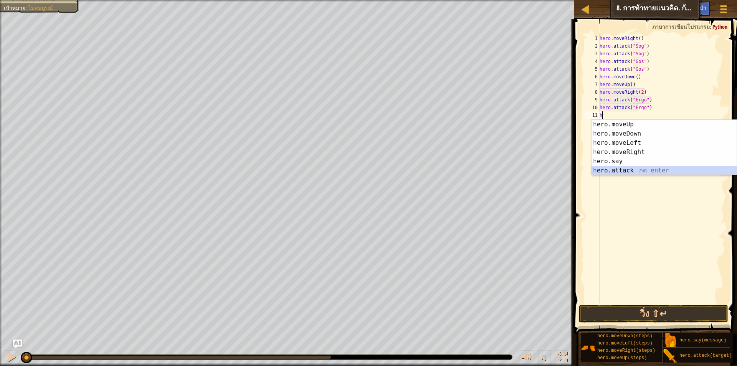
click at [649, 169] on div "h ero.moveUp กด enter h ero.moveDown กด enter h ero.moveLeft กด enter h ero.mov…" at bounding box center [664, 157] width 145 height 74
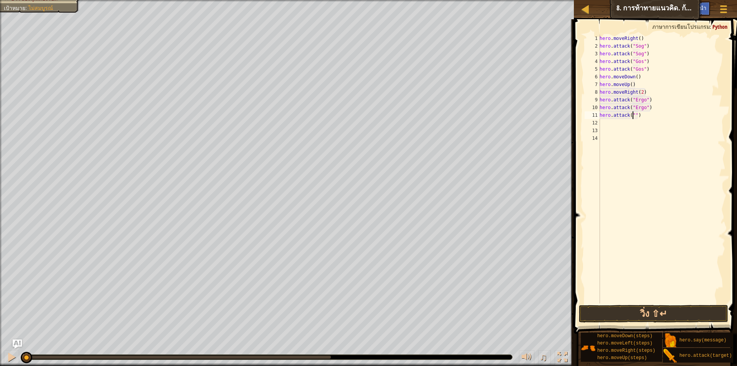
scroll to position [3, 3]
type textarea "hero.attack("Kro")"
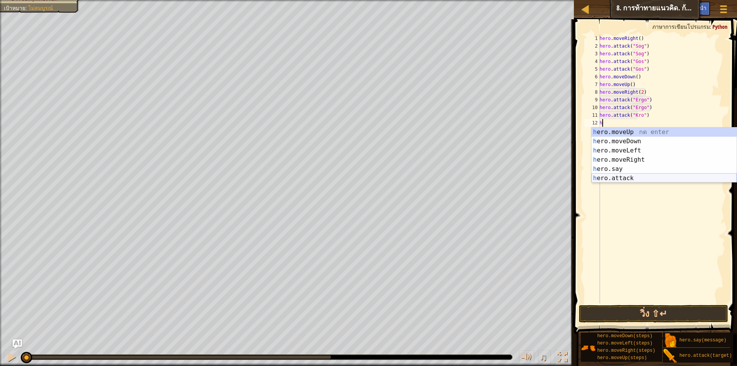
click at [661, 178] on div "h ero.moveUp กด enter h ero.moveDown กด enter h ero.moveLeft กด enter h ero.mov…" at bounding box center [664, 164] width 145 height 74
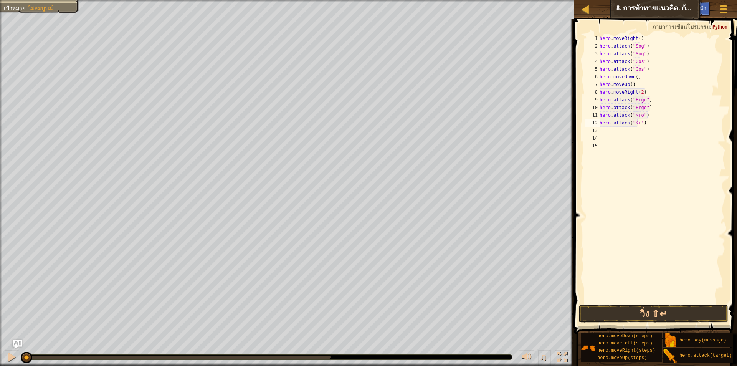
scroll to position [3, 3]
type textarea "hero.attack("Kro")"
click at [705, 316] on button "วิ่ง ⇧↵" at bounding box center [653, 314] width 149 height 18
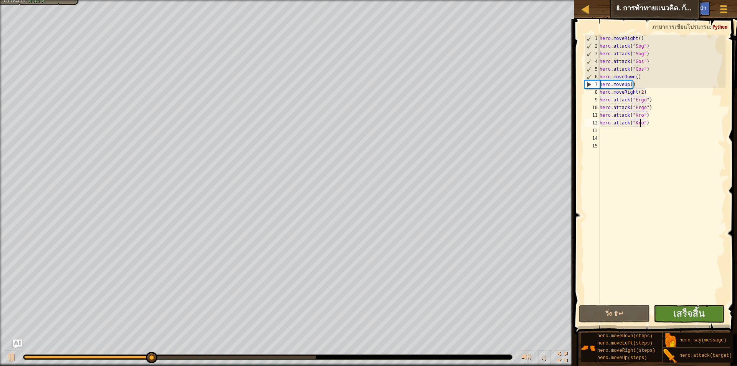
click at [610, 130] on div "hero . moveRight ( ) hero . attack ( "Sog" ) hero . attack ( "Sog" ) hero . att…" at bounding box center [661, 177] width 127 height 284
type textarea "h"
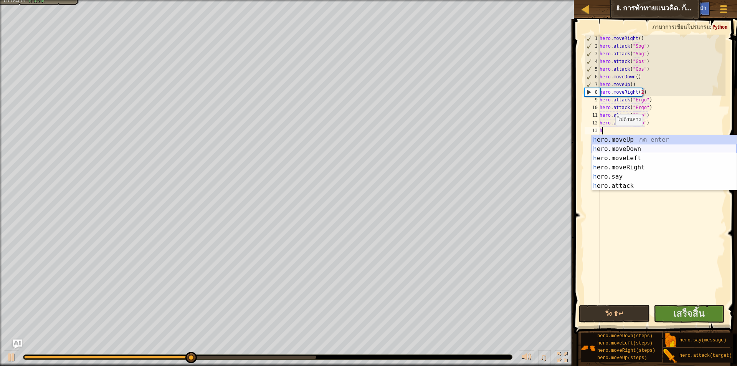
click at [619, 148] on div "h ero.moveUp กด enter h ero.moveDown กด enter h ero.moveLeft กด enter h ero.mov…" at bounding box center [664, 172] width 145 height 74
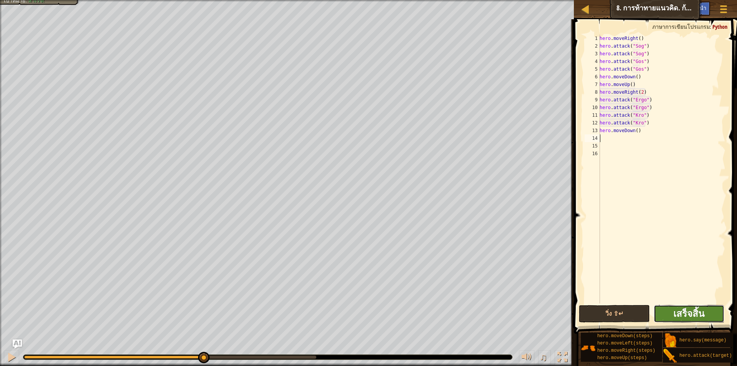
click at [697, 314] on span "เสร็จสิ้น" at bounding box center [688, 313] width 31 height 12
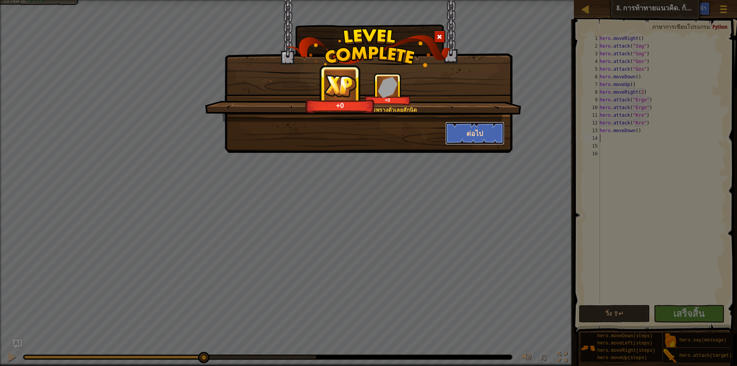
click at [474, 132] on button "ต่อไป" at bounding box center [474, 133] width 59 height 23
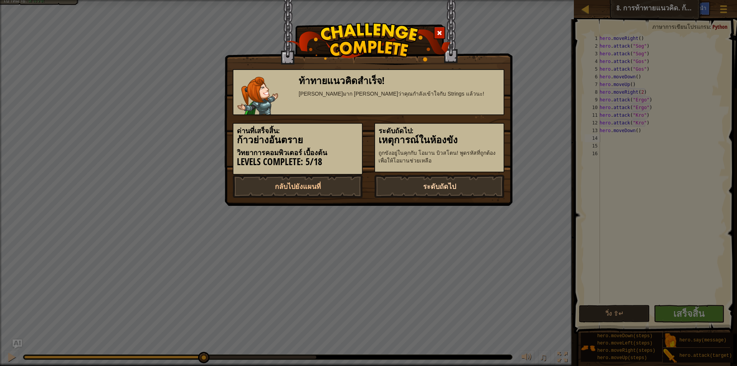
drag, startPoint x: 456, startPoint y: 182, endPoint x: 454, endPoint y: 186, distance: 4.7
click at [456, 184] on link "ระดับถัดไป" at bounding box center [439, 186] width 130 height 23
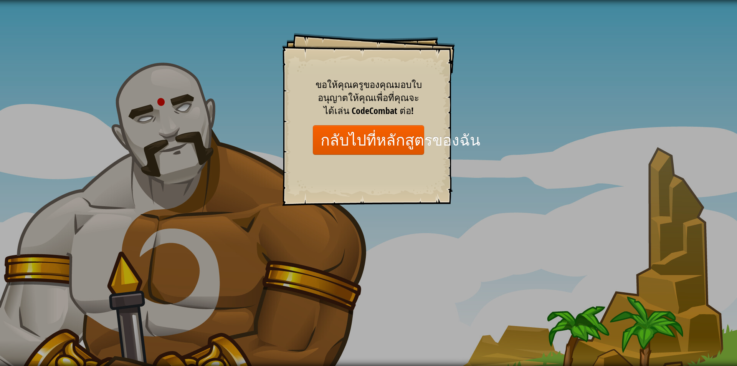
click at [549, 113] on div "Goals Start Level เกิดข้อผิดพลาดในการโหลดจากเซิร์ฟเวอร์ [PERSON_NAME]รีเฟรชหน้า…" at bounding box center [368, 183] width 737 height 366
